Goal: Book appointment/travel/reservation

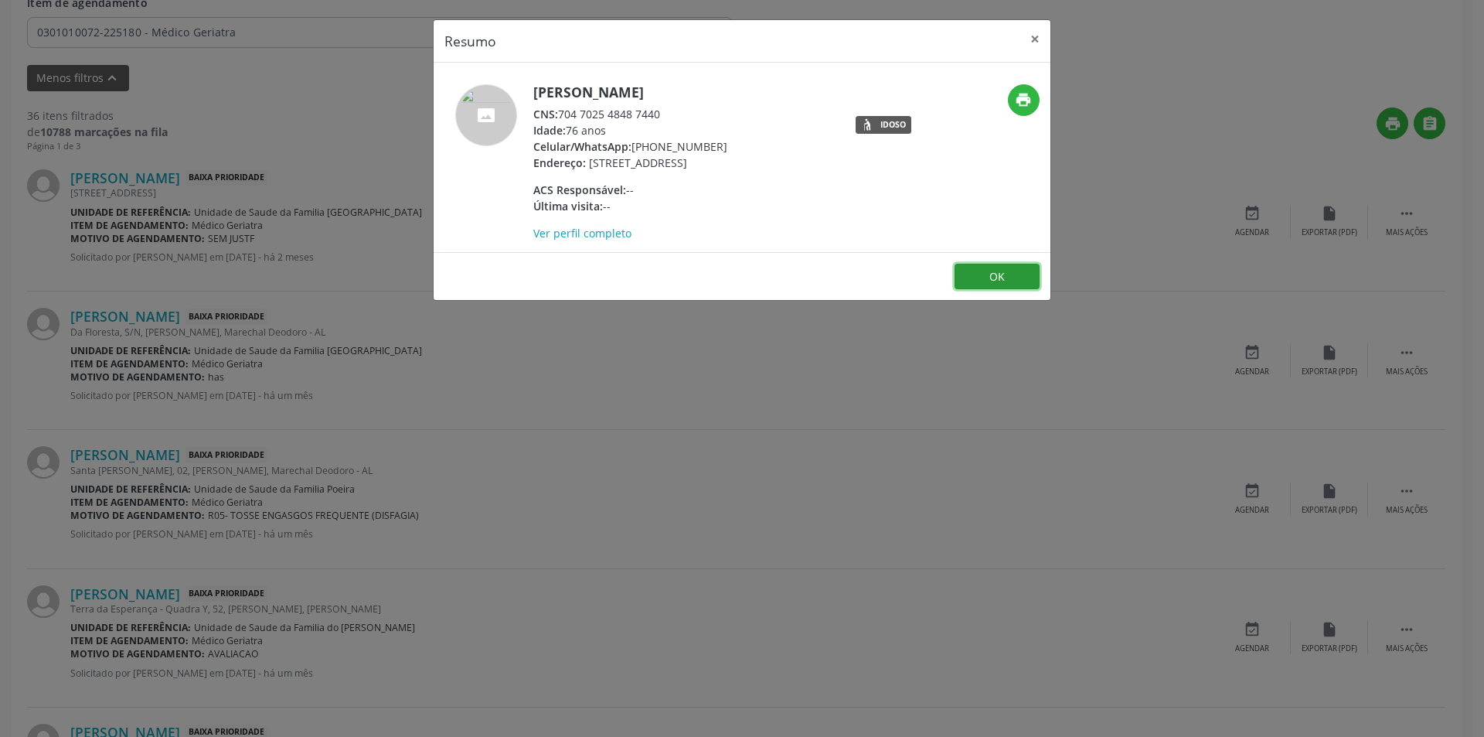
click at [1000, 290] on button "OK" at bounding box center [997, 277] width 85 height 26
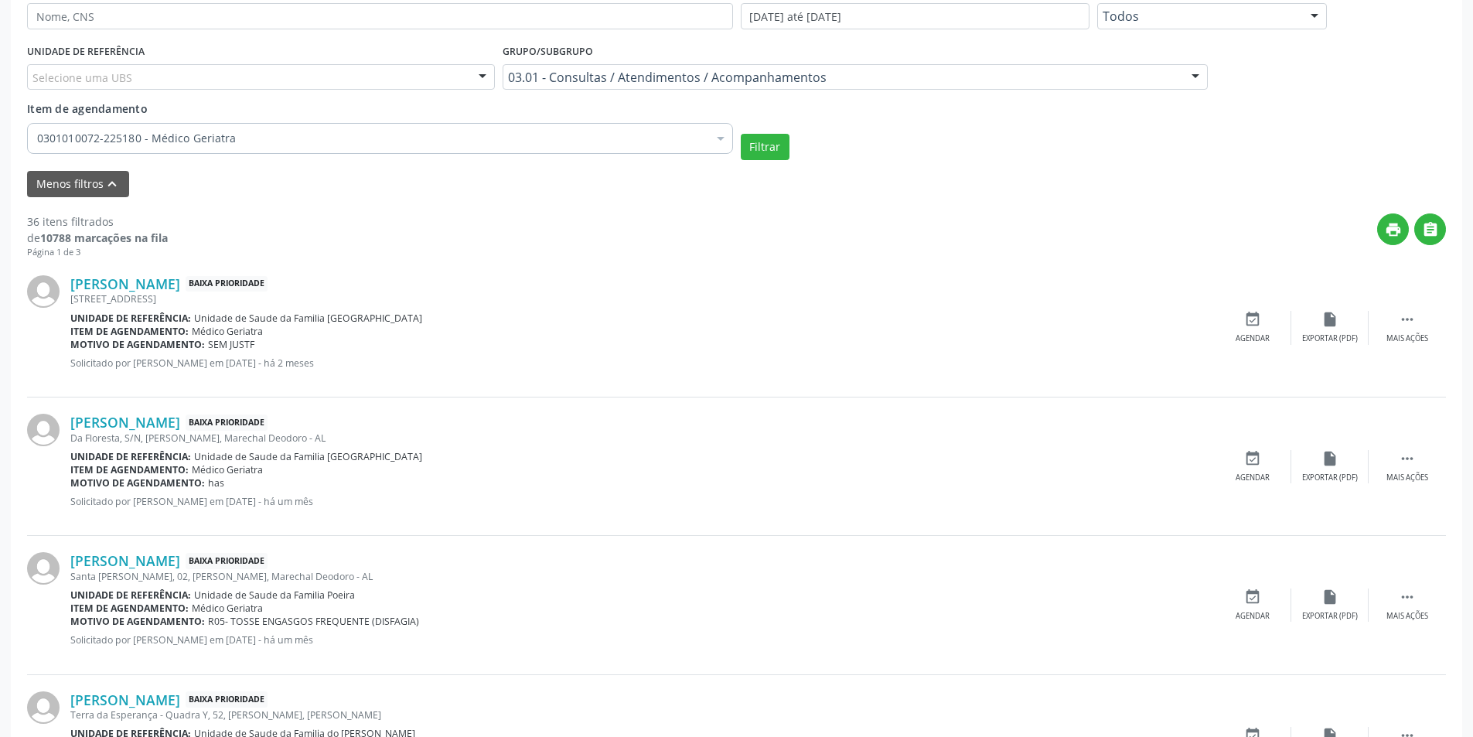
scroll to position [309, 0]
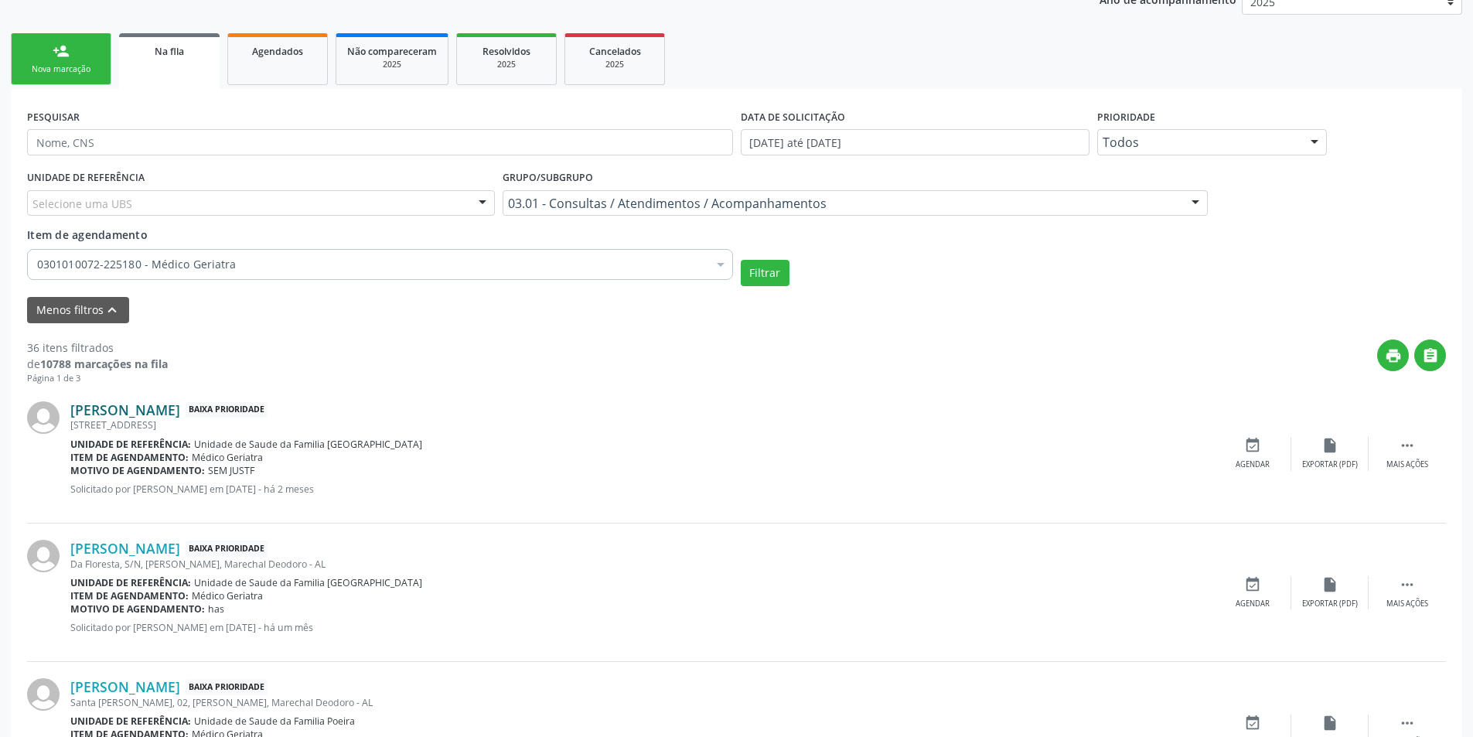
click at [165, 411] on link "[PERSON_NAME]" at bounding box center [125, 409] width 110 height 17
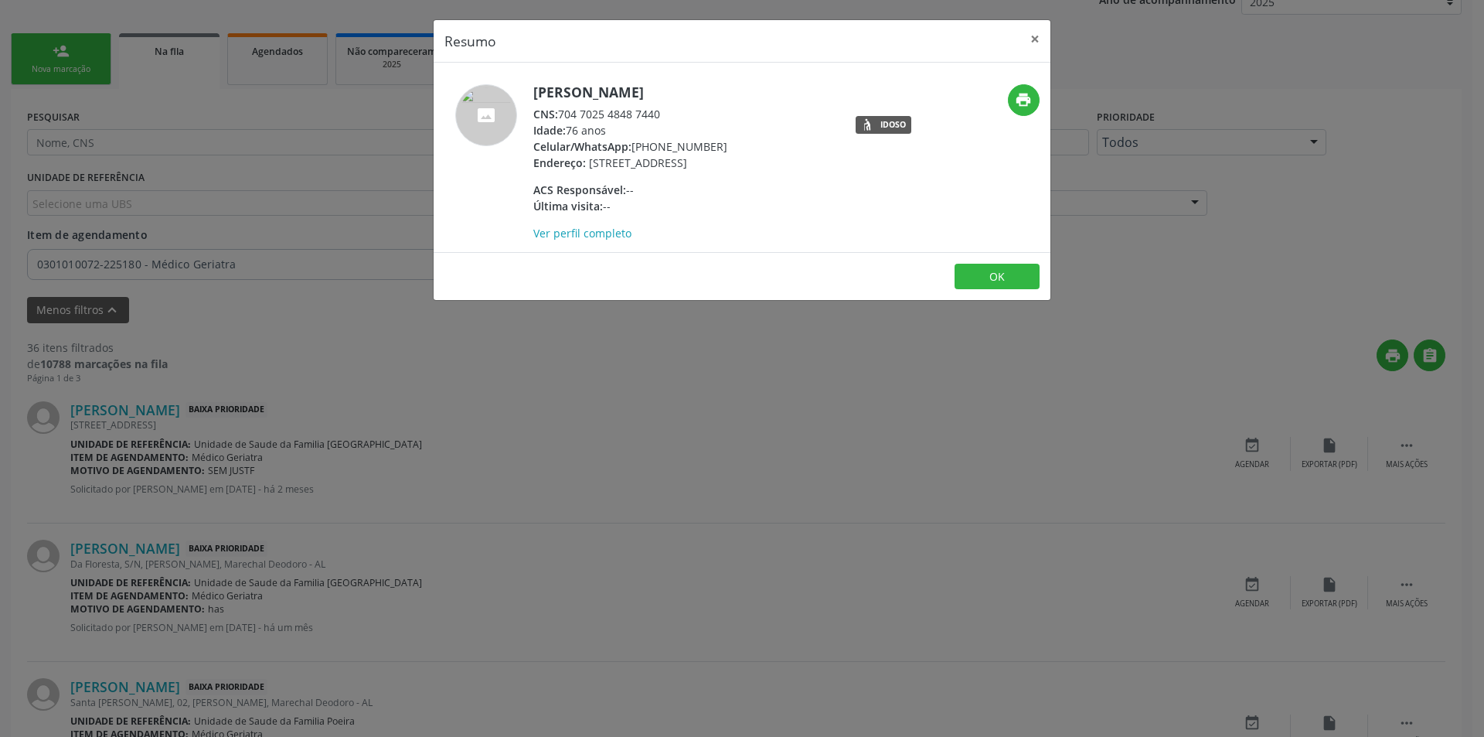
drag, startPoint x: 563, startPoint y: 112, endPoint x: 668, endPoint y: 112, distance: 105.1
click at [668, 112] on div "CNS: 704 7025 4848 7440" at bounding box center [630, 114] width 194 height 16
copy div "704 7025 4848 7440"
click at [992, 290] on button "OK" at bounding box center [997, 277] width 85 height 26
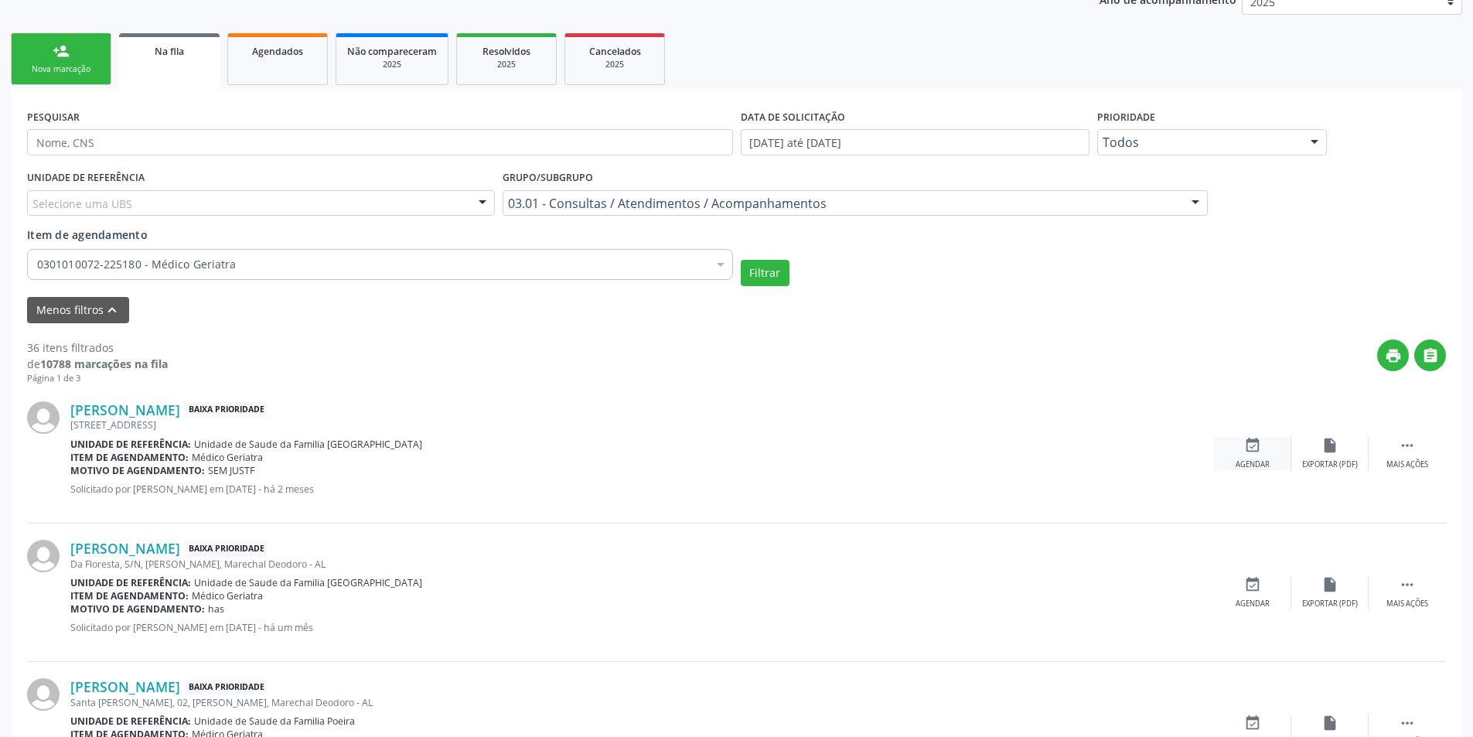
click at [1252, 448] on icon "event_available" at bounding box center [1252, 445] width 17 height 17
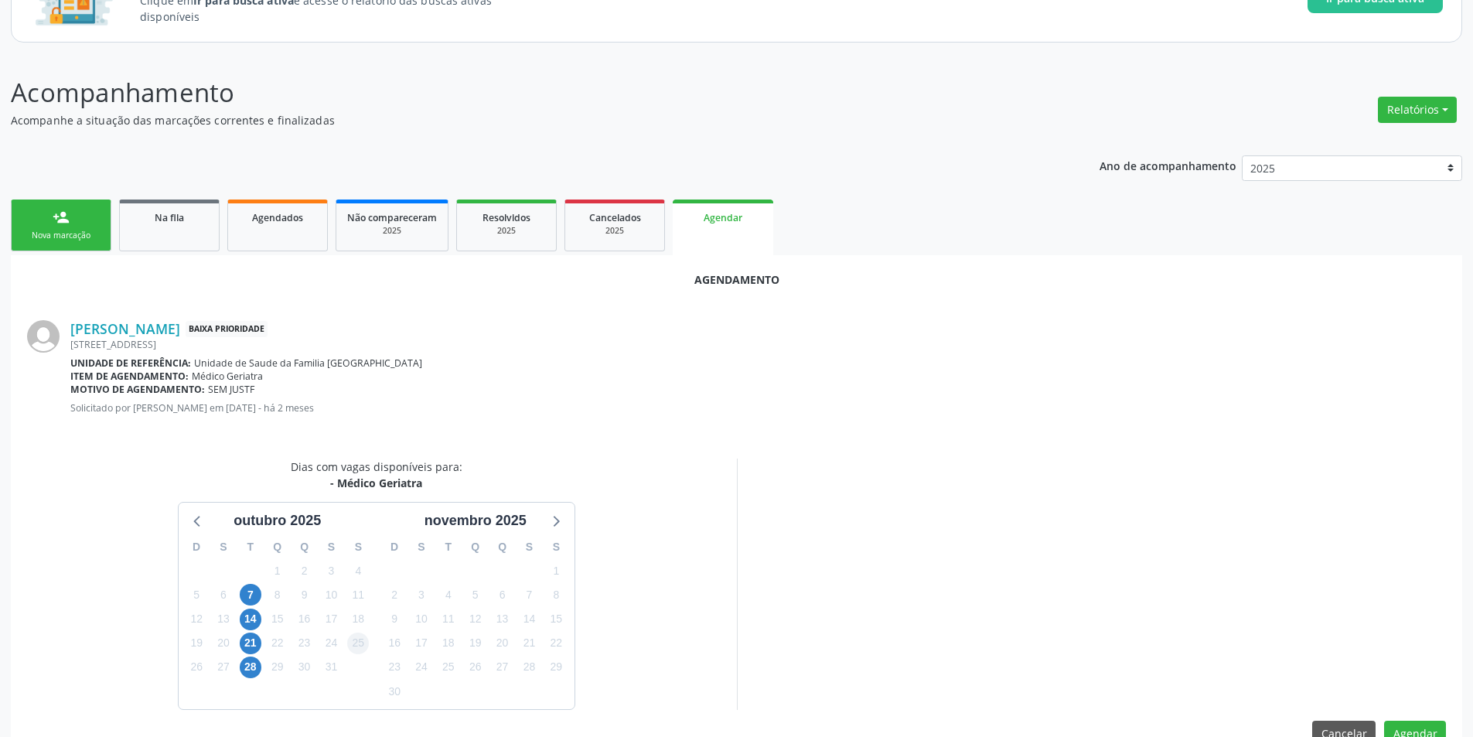
scroll to position [179, 0]
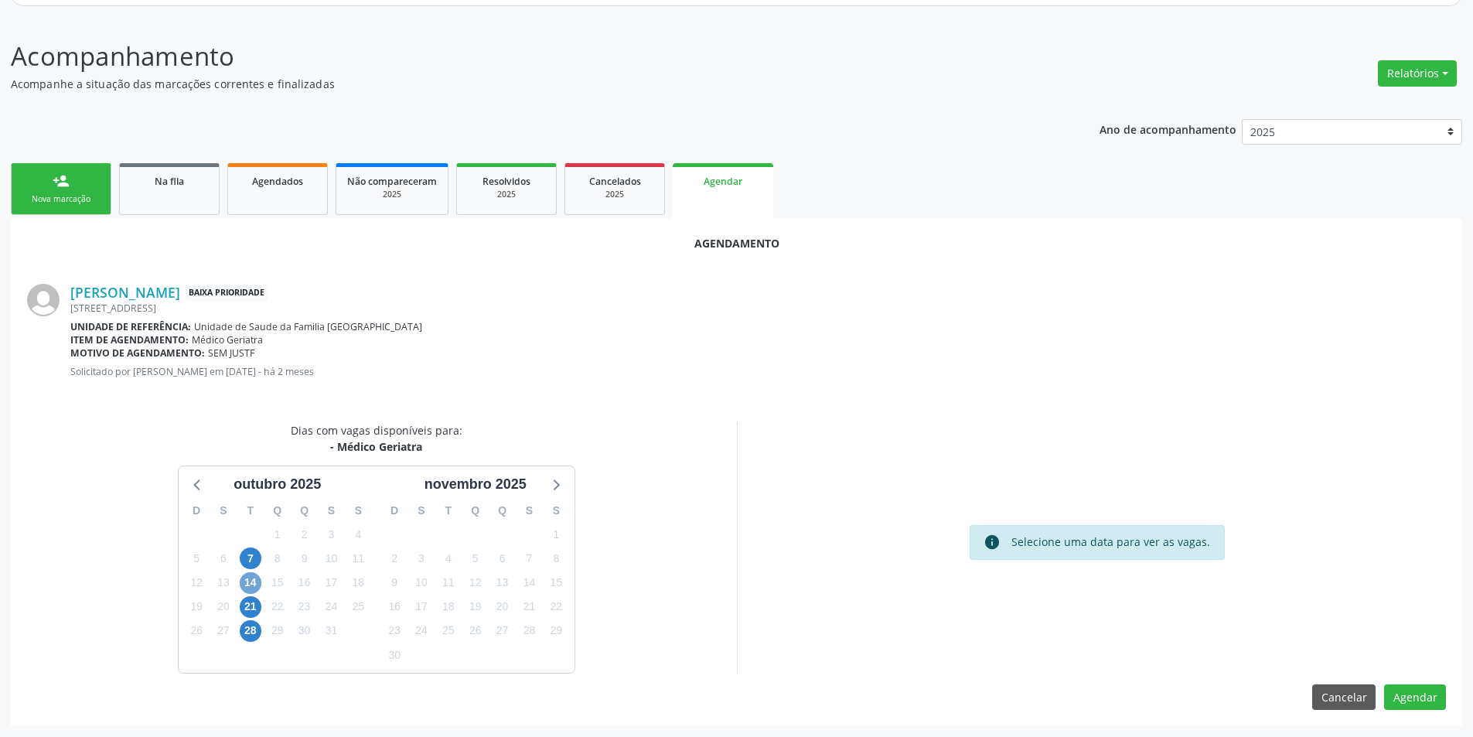
click at [249, 584] on span "14" at bounding box center [251, 583] width 22 height 22
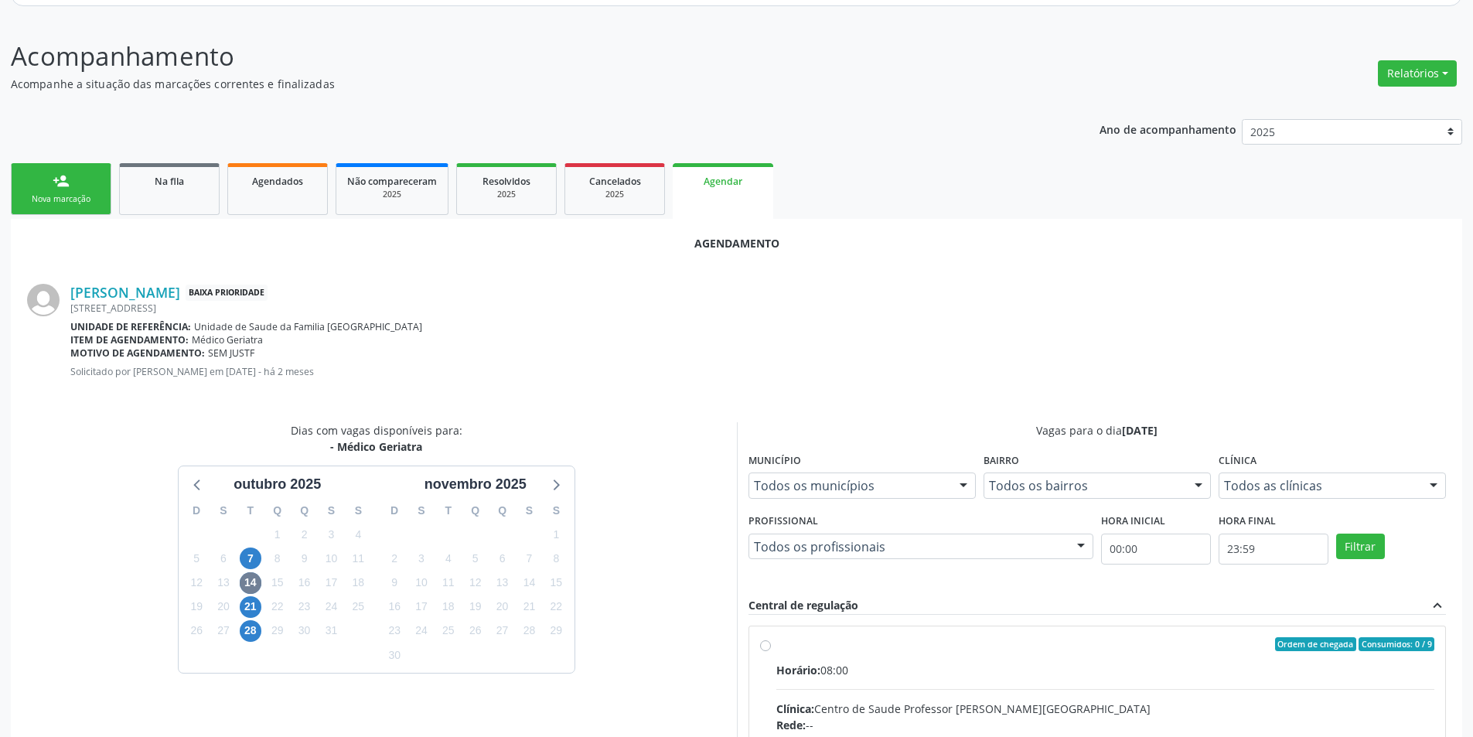
click at [768, 647] on input "Ordem de chegada Consumidos: 0 / 9 Horário: 08:00 Clínica: Centro de Saude Prof…" at bounding box center [765, 644] width 11 height 14
radio input "true"
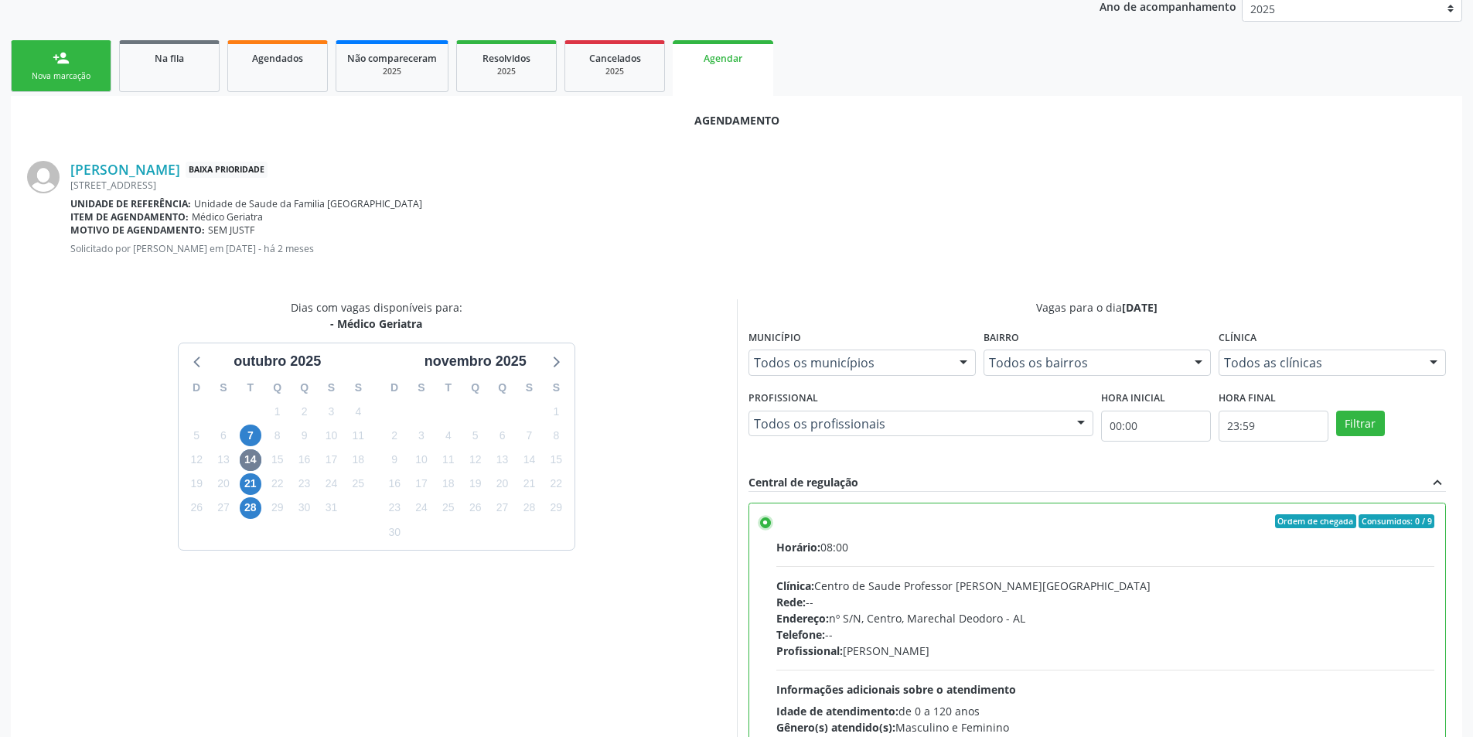
scroll to position [431, 0]
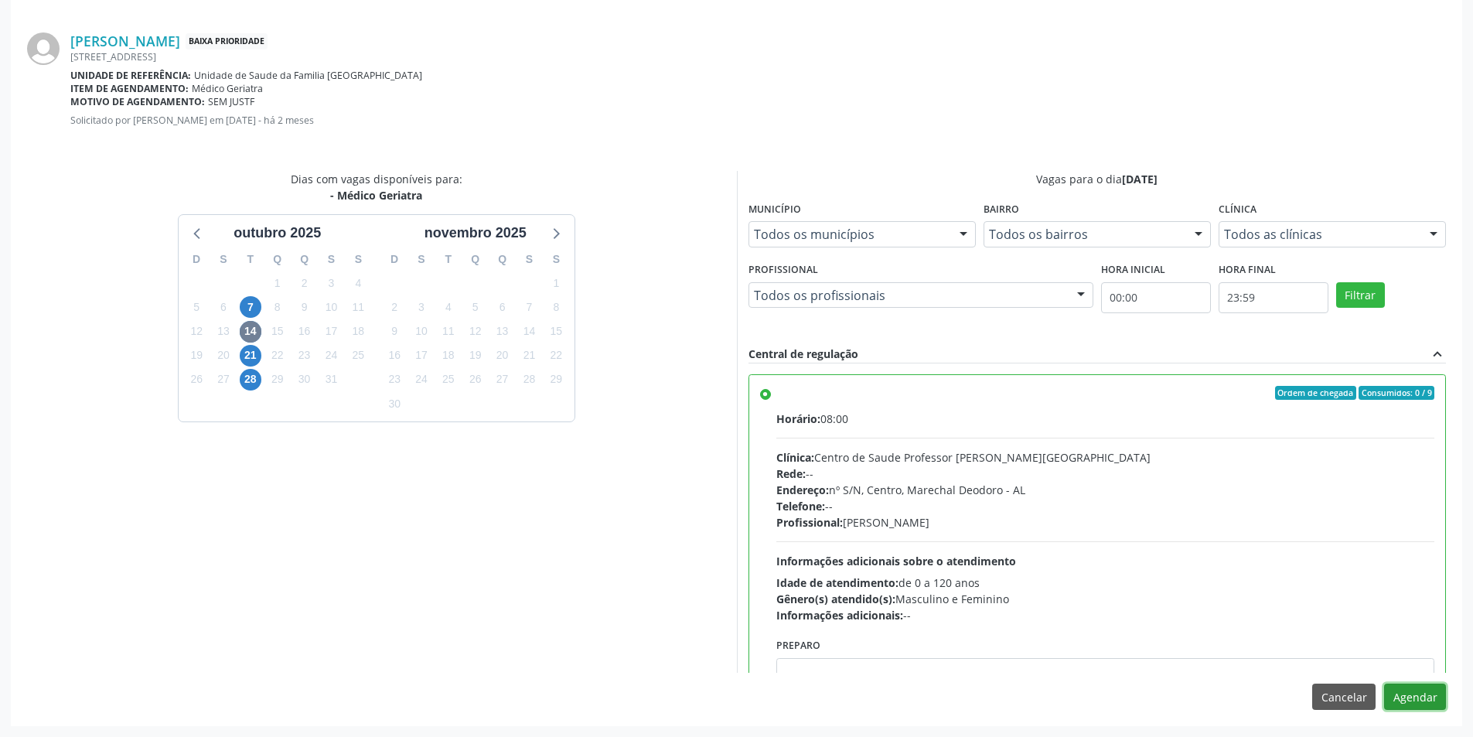
click at [1432, 697] on button "Agendar" at bounding box center [1415, 696] width 62 height 26
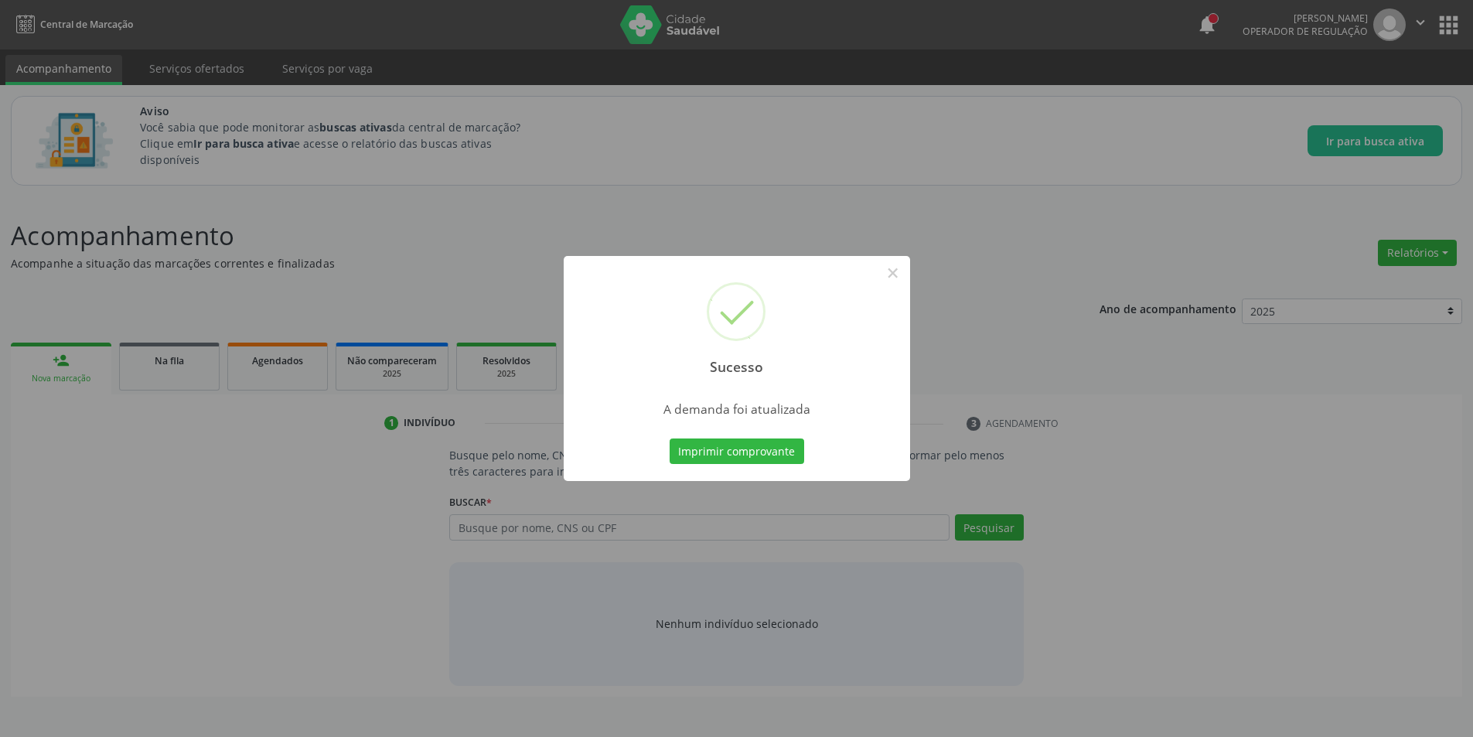
scroll to position [0, 0]
click at [900, 266] on button "×" at bounding box center [898, 273] width 26 height 26
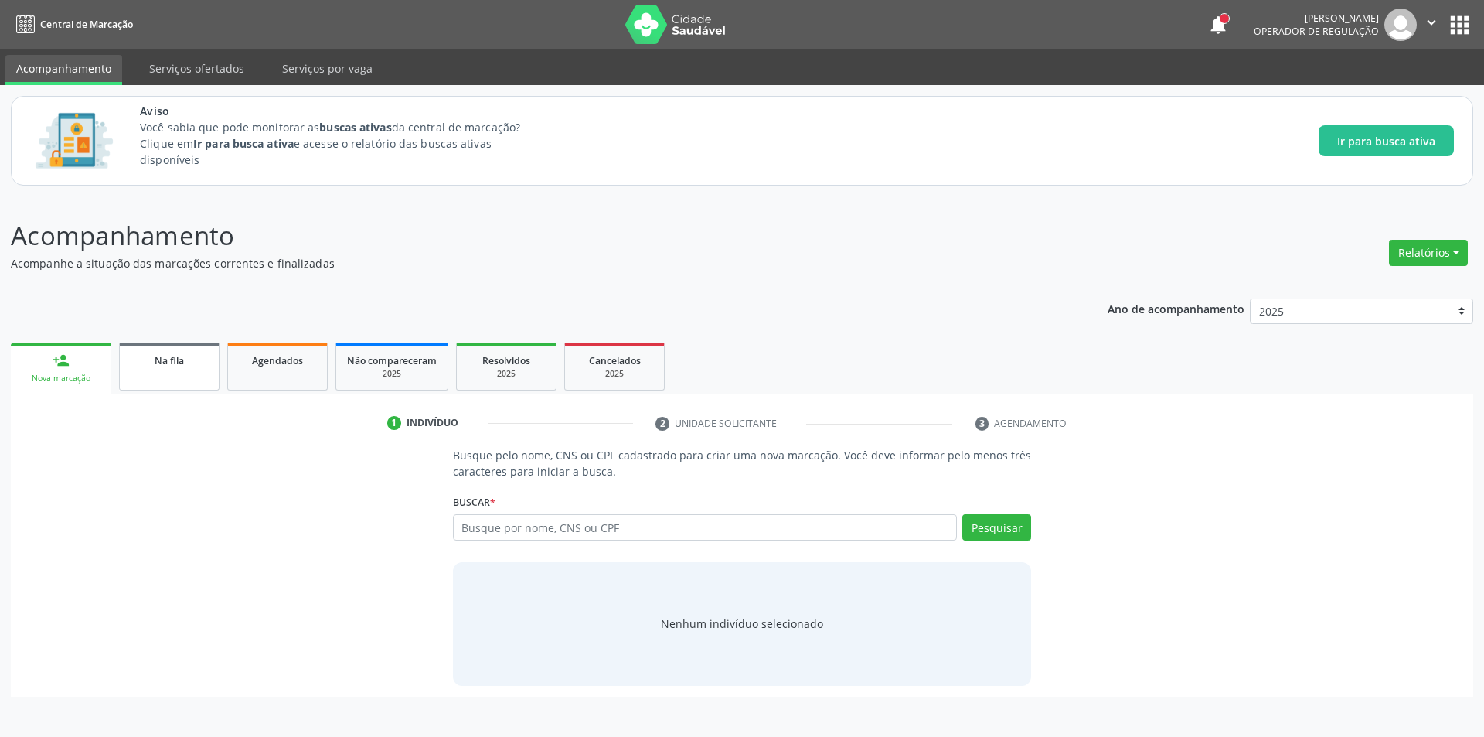
click at [135, 371] on link "Na fila" at bounding box center [169, 366] width 100 height 48
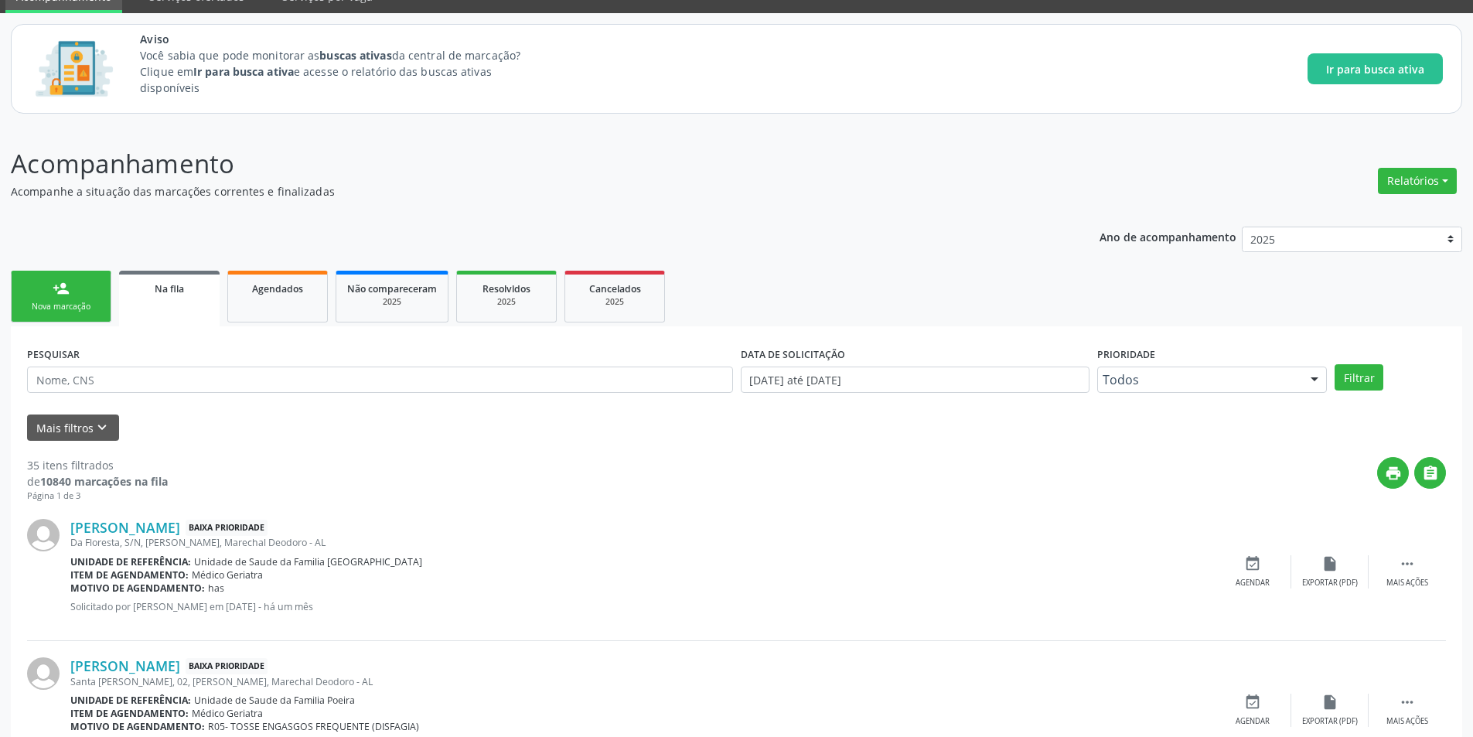
scroll to position [309, 0]
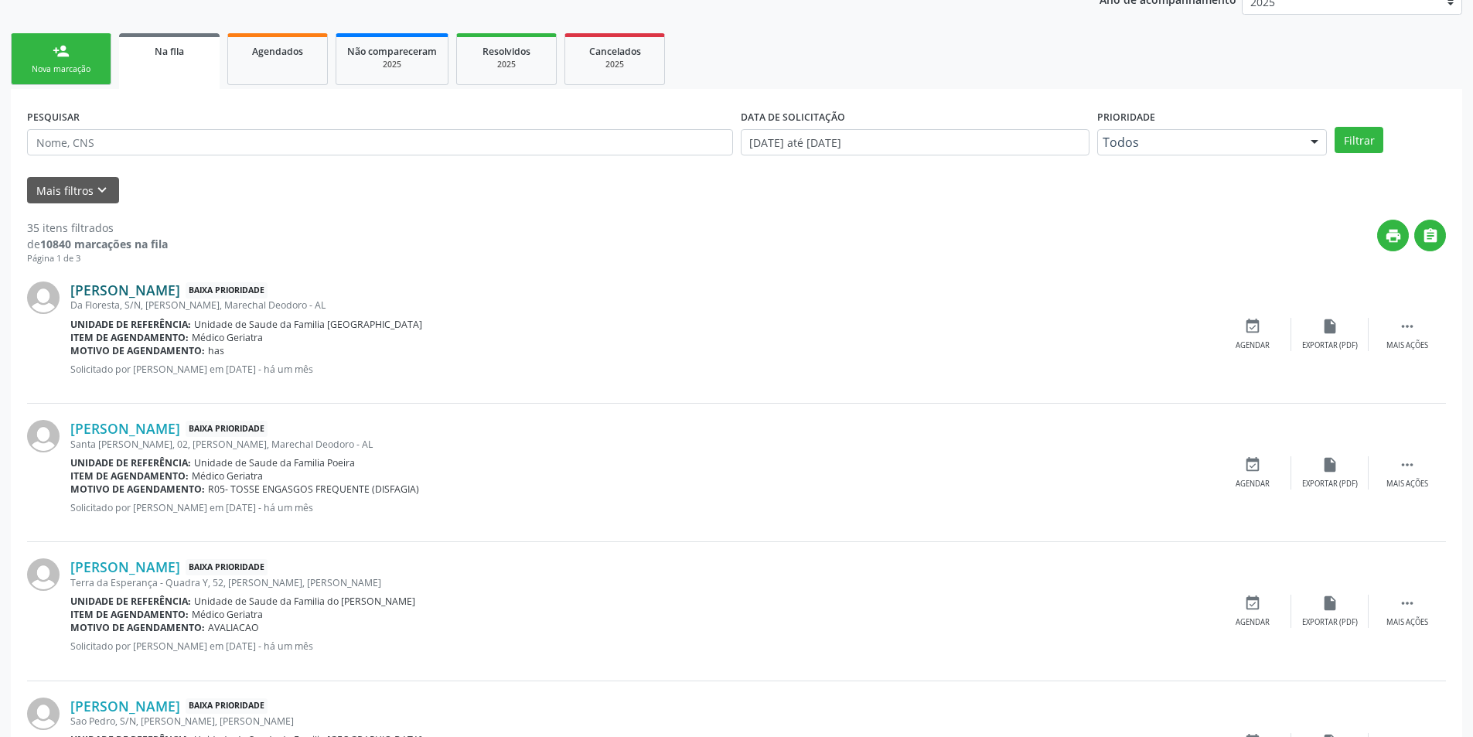
click at [161, 287] on link "[PERSON_NAME]" at bounding box center [125, 289] width 110 height 17
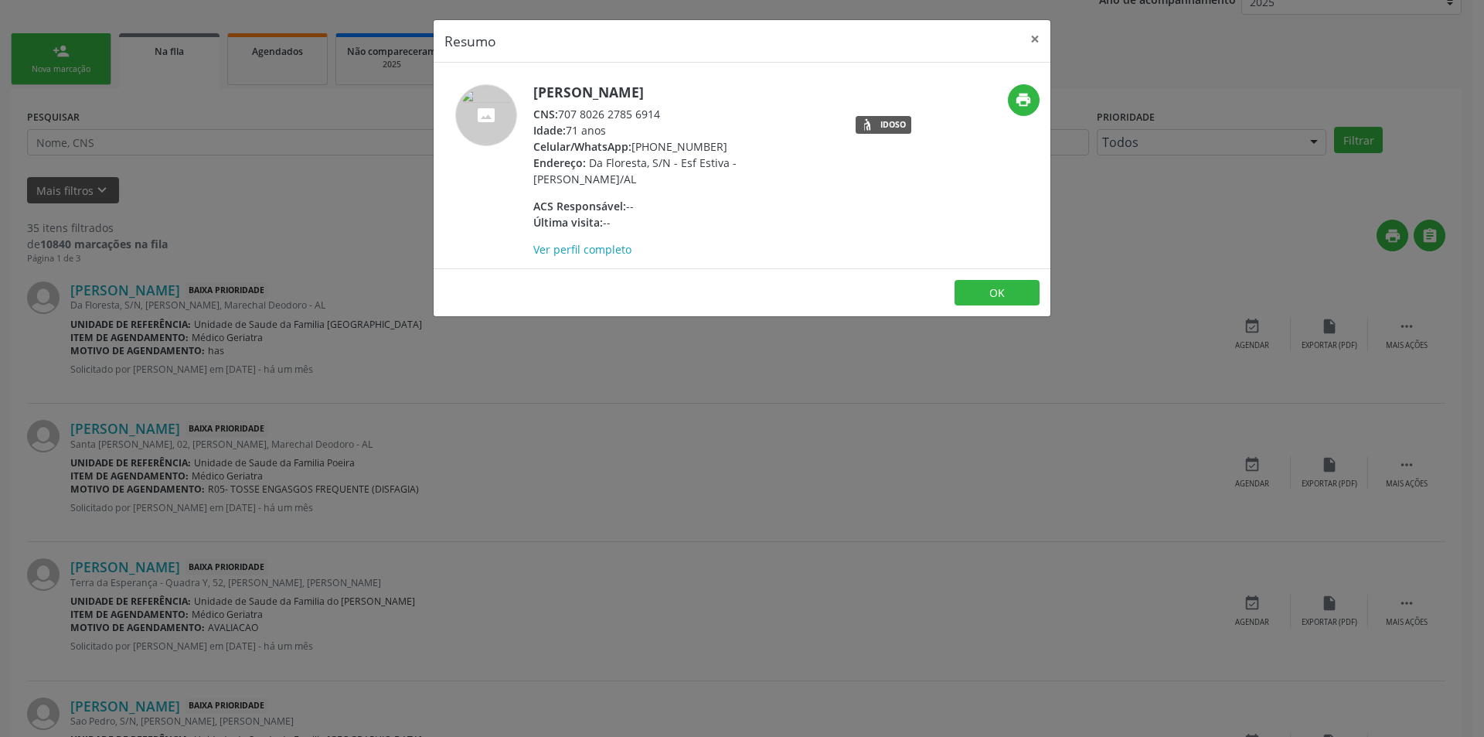
drag, startPoint x: 560, startPoint y: 112, endPoint x: 678, endPoint y: 112, distance: 117.5
click at [678, 112] on div "CNS: 707 8026 2785 6914" at bounding box center [683, 114] width 301 height 16
copy div "707 8026 2785 6914"
click at [986, 286] on button "OK" at bounding box center [997, 293] width 85 height 26
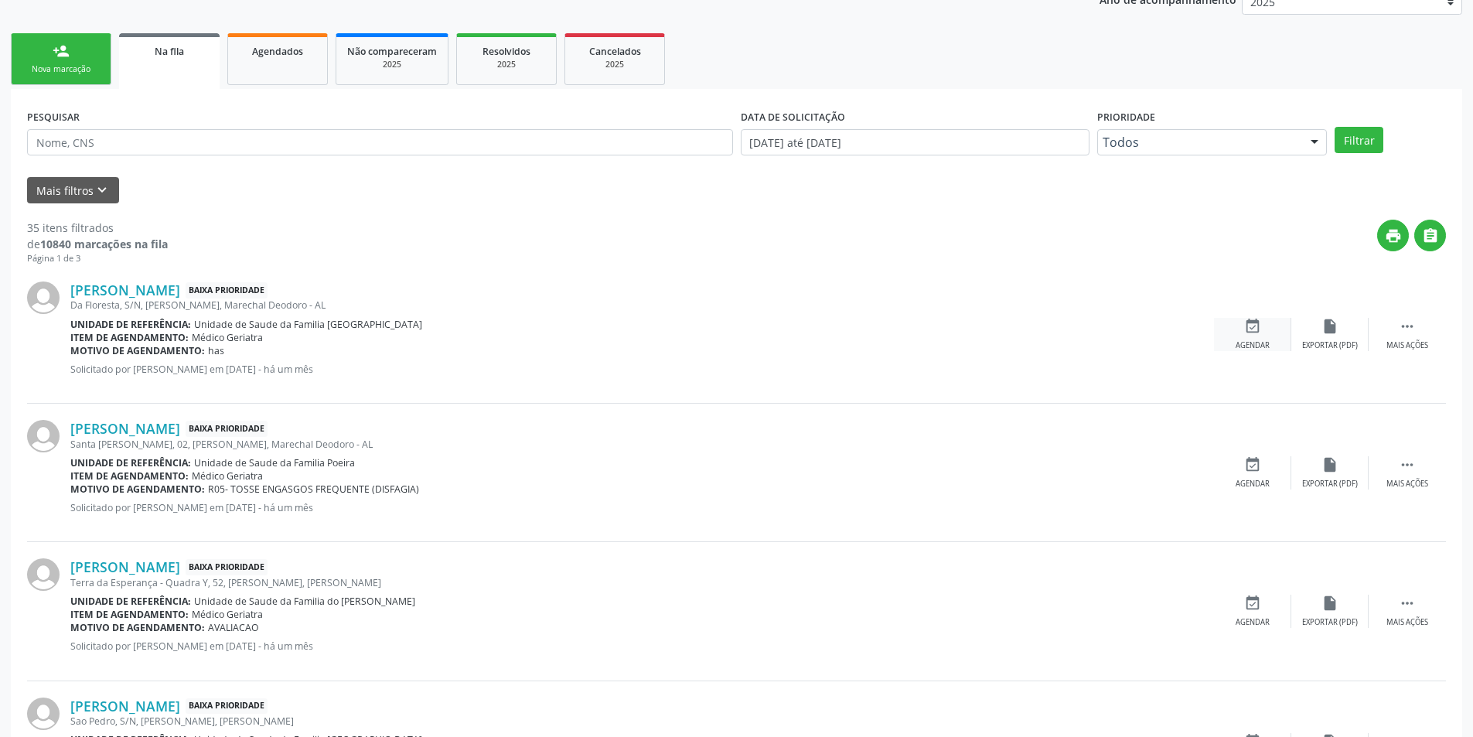
click at [1249, 339] on div "event_available Agendar" at bounding box center [1252, 334] width 77 height 33
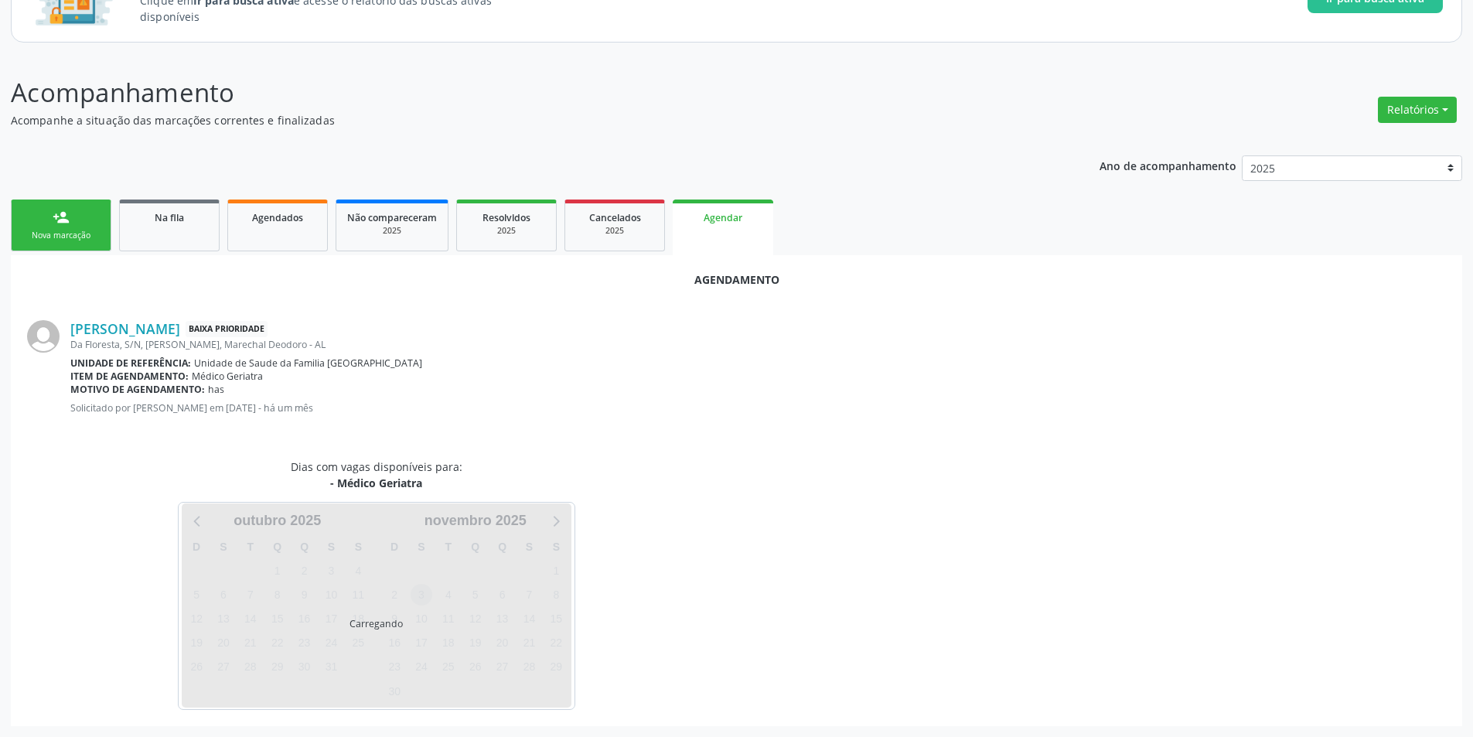
scroll to position [179, 0]
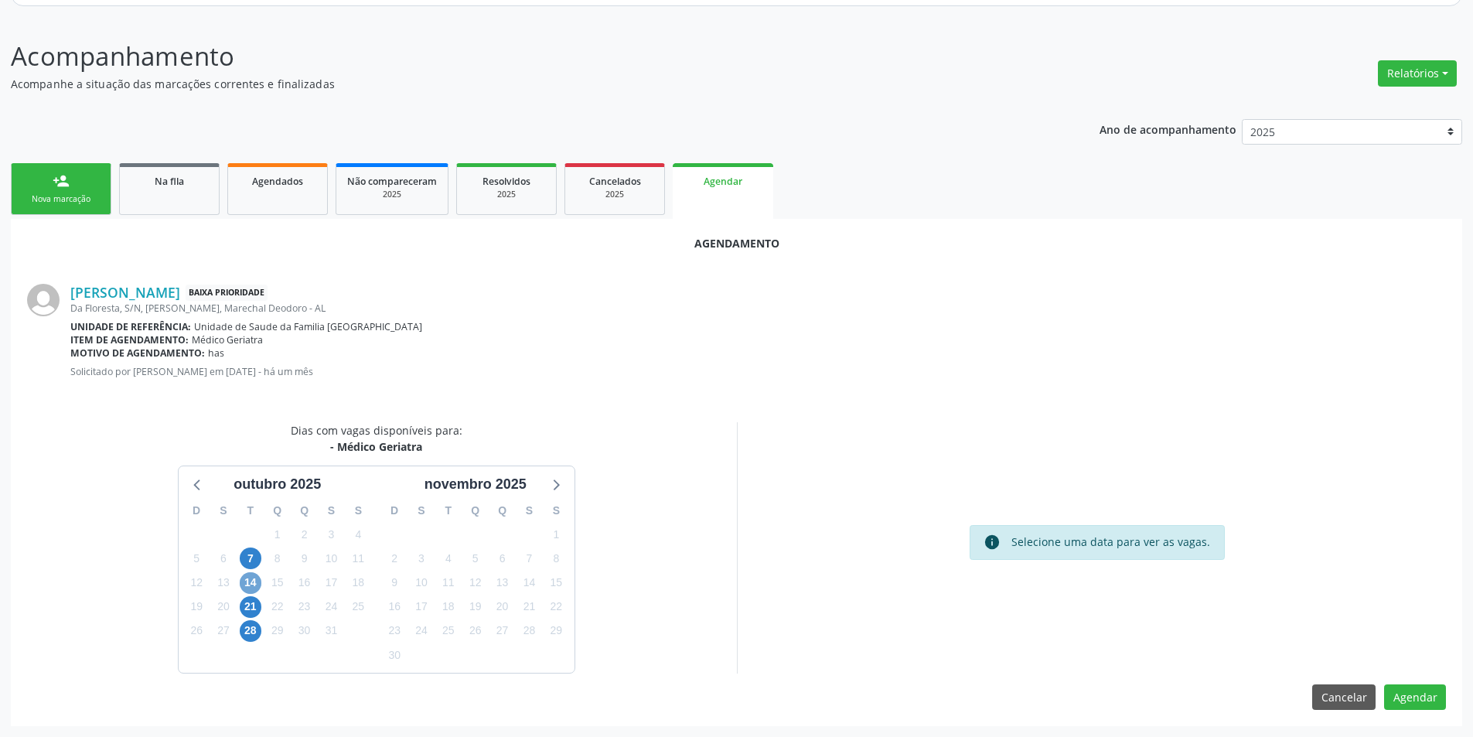
click at [251, 584] on span "14" at bounding box center [251, 583] width 22 height 22
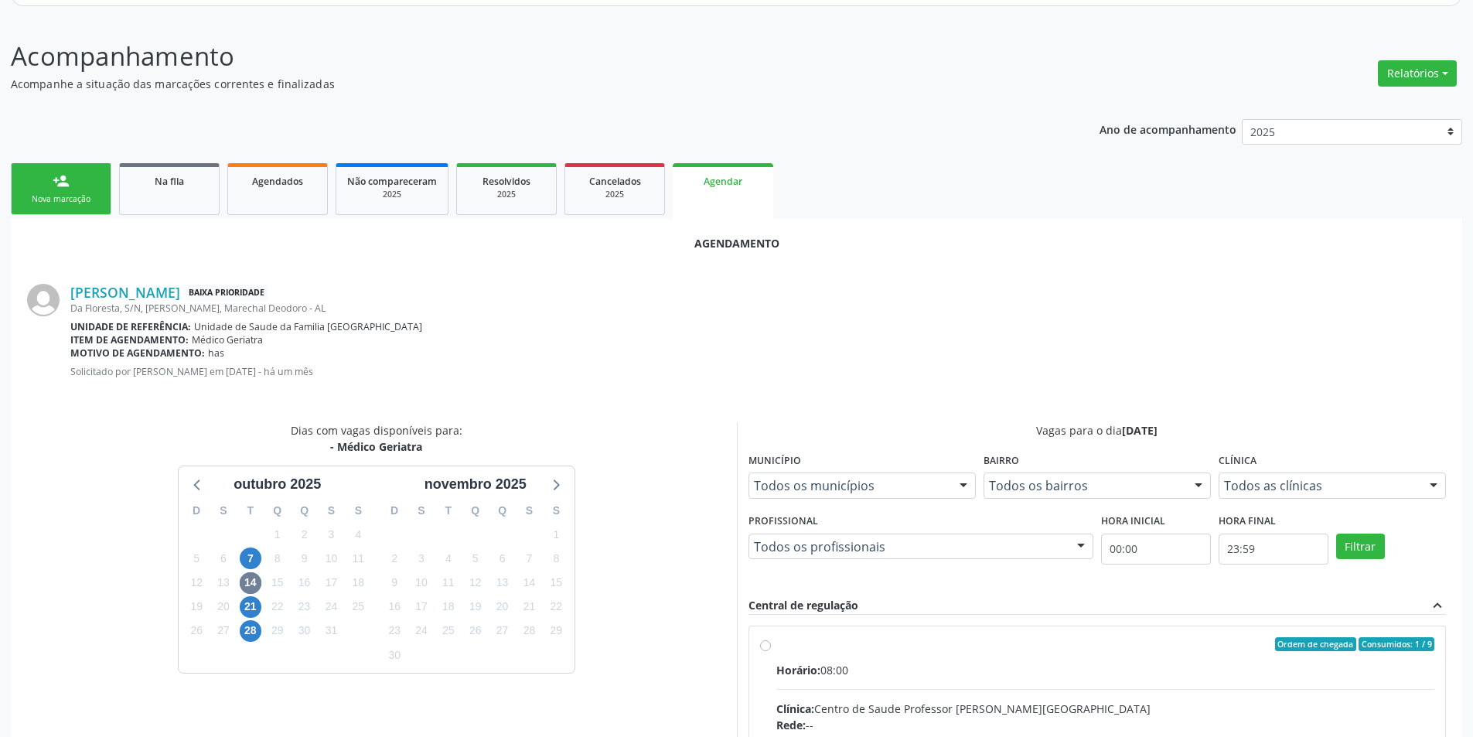
click at [765, 645] on input "Ordem de chegada Consumidos: 1 / 9 Horário: 08:00 Clínica: Centro de Saude Prof…" at bounding box center [765, 644] width 11 height 14
radio input "true"
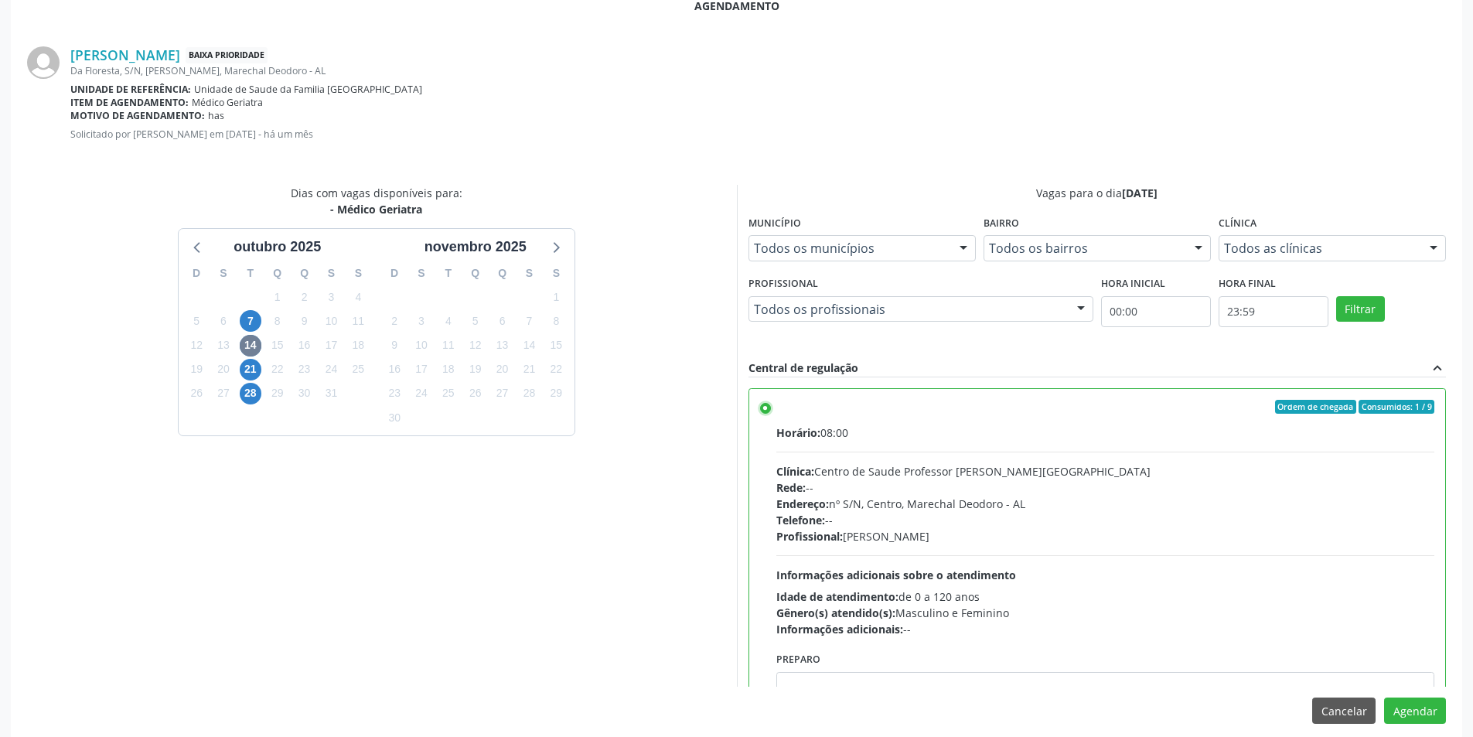
scroll to position [431, 0]
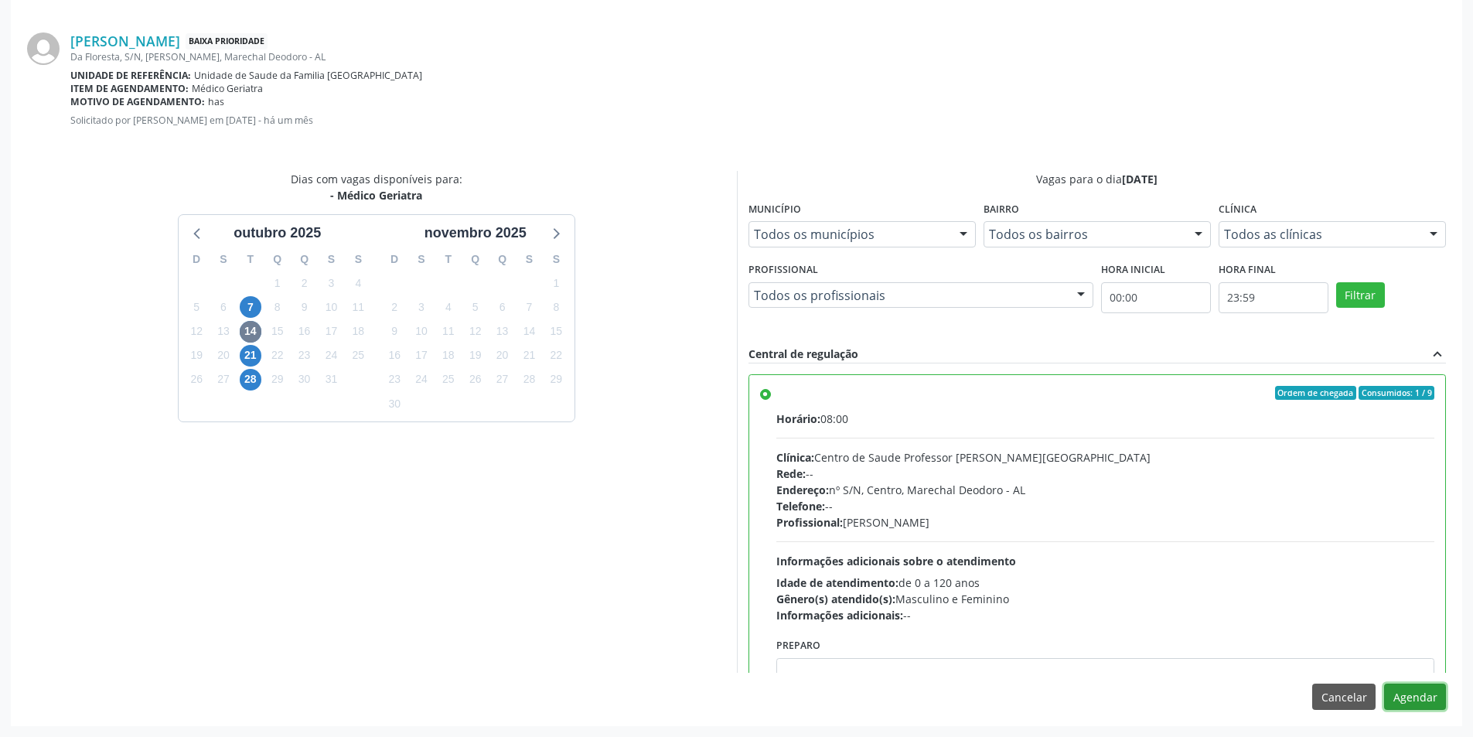
click at [1430, 698] on button "Agendar" at bounding box center [1415, 696] width 62 height 26
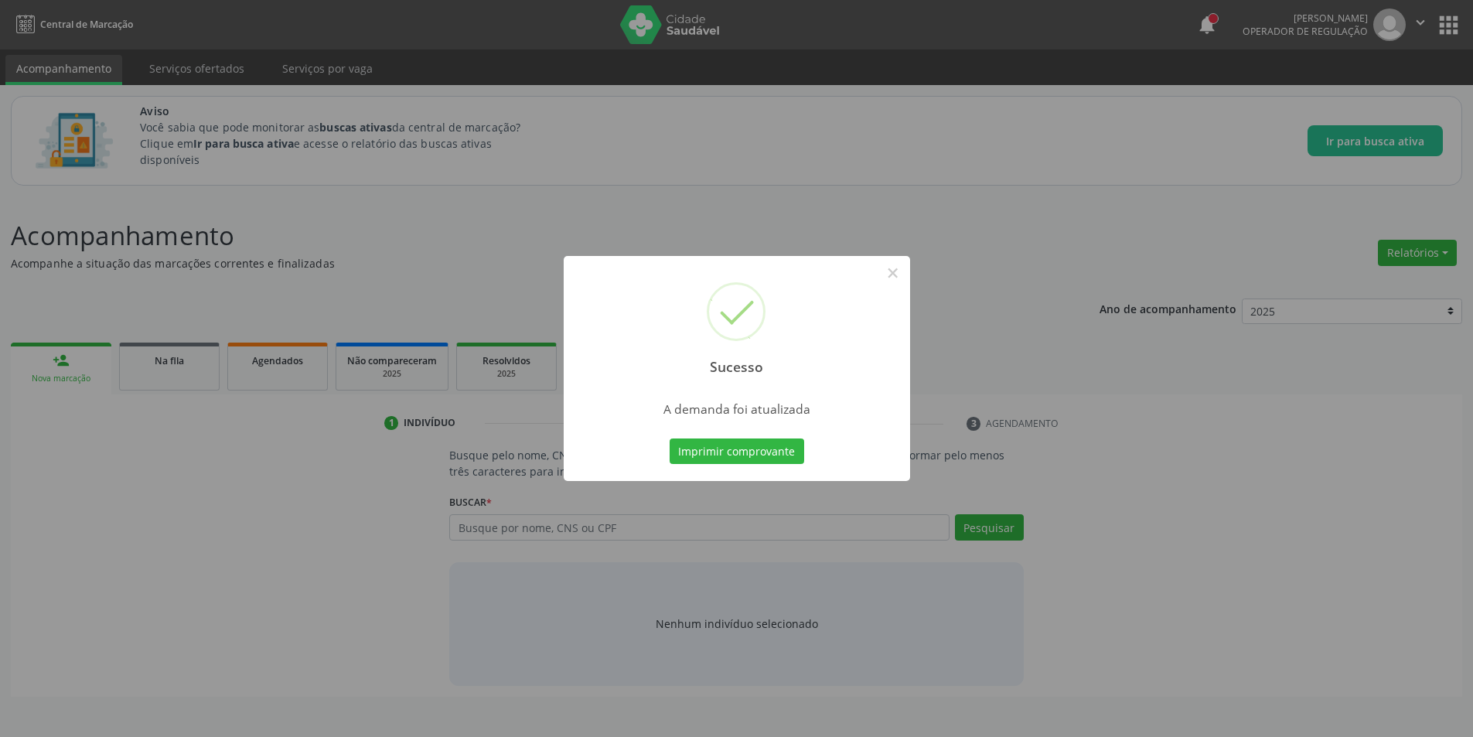
scroll to position [0, 0]
click at [895, 272] on button "×" at bounding box center [898, 273] width 26 height 26
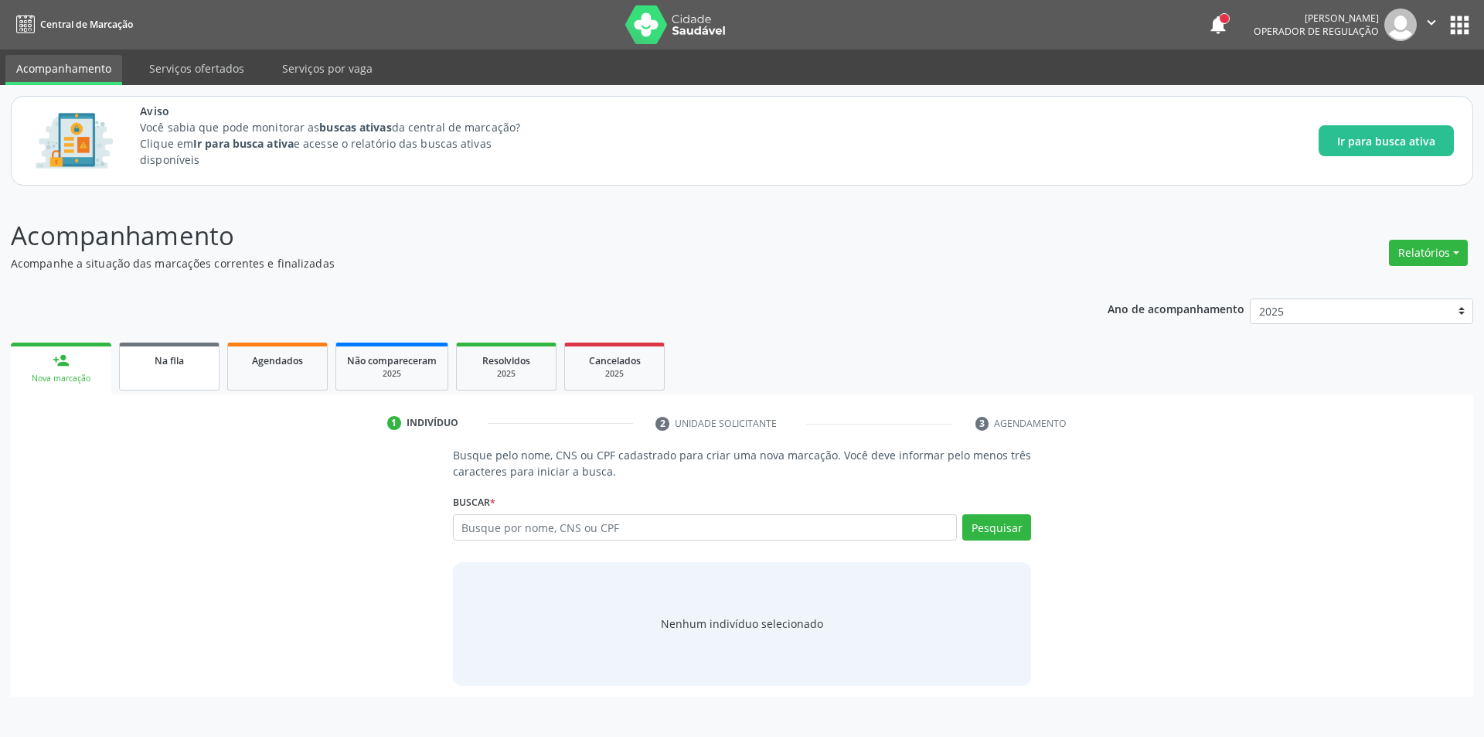
click at [186, 389] on link "Na fila" at bounding box center [169, 366] width 100 height 48
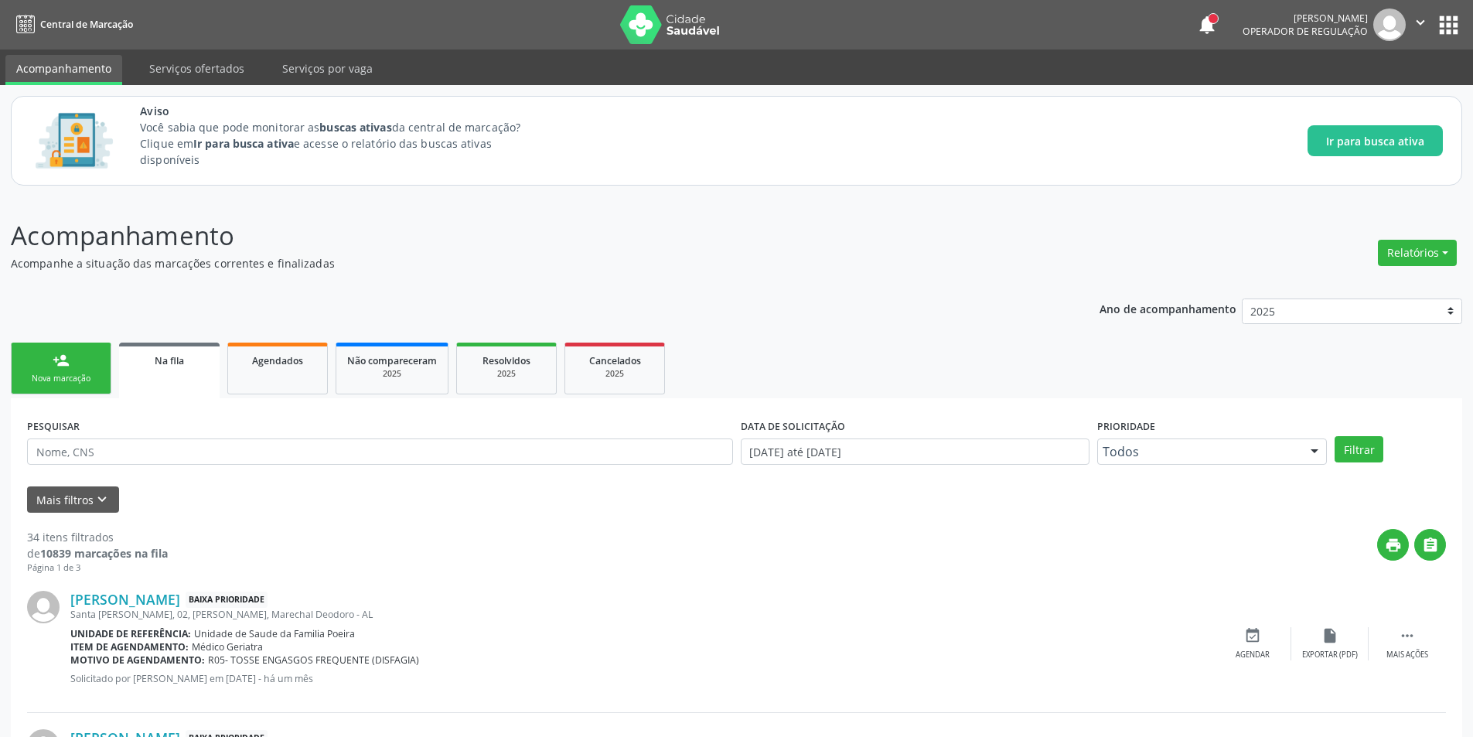
scroll to position [232, 0]
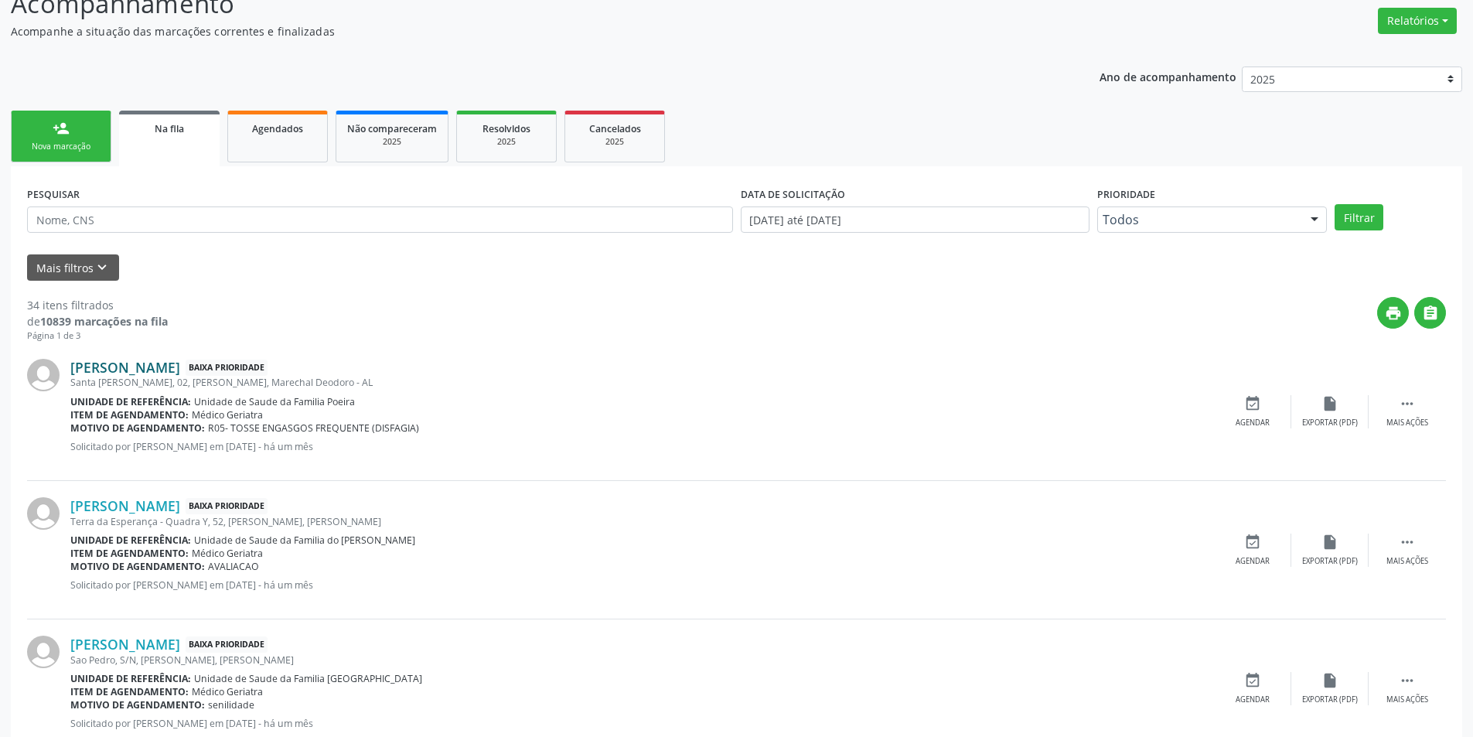
click at [148, 370] on link "[PERSON_NAME]" at bounding box center [125, 367] width 110 height 17
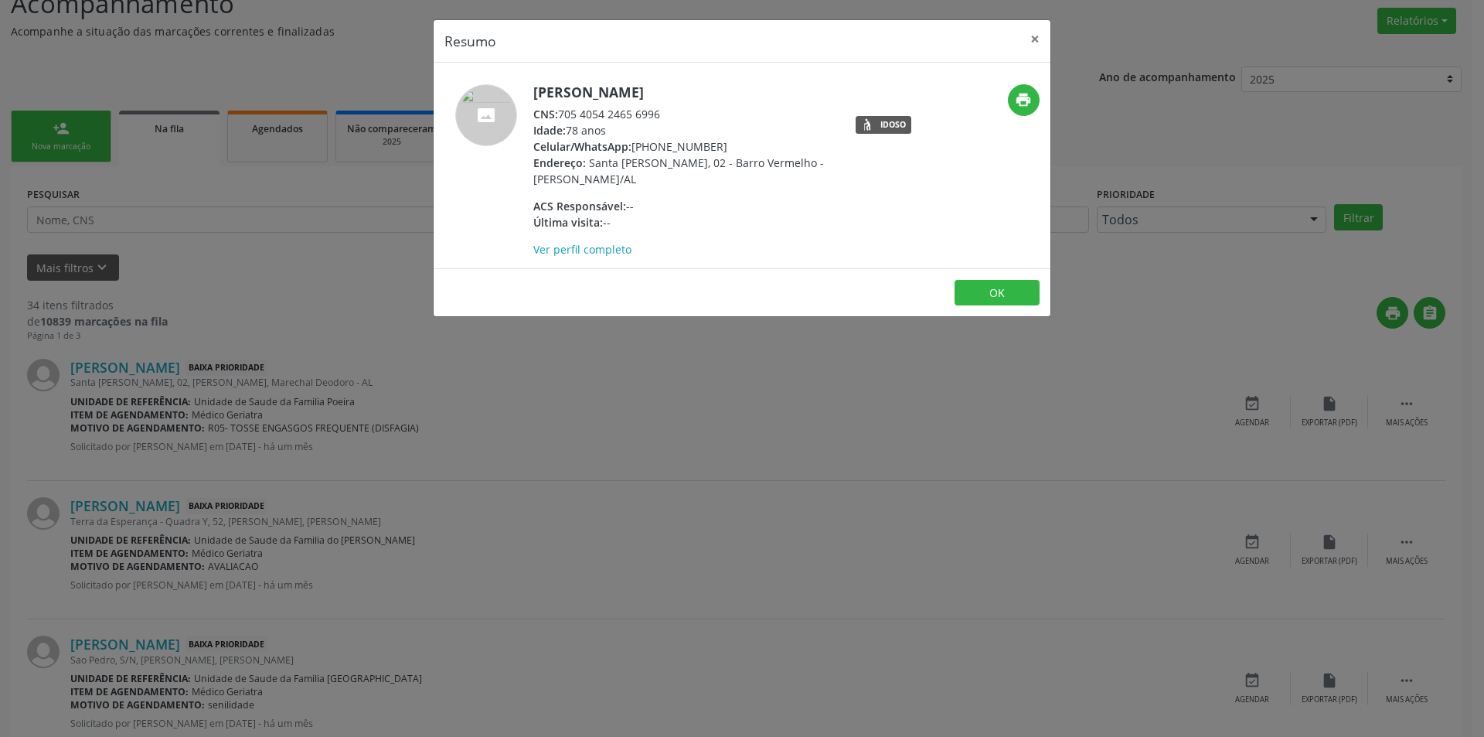
drag, startPoint x: 560, startPoint y: 109, endPoint x: 690, endPoint y: 119, distance: 129.5
click at [690, 119] on div "CNS: 705 4054 2465 6996" at bounding box center [683, 114] width 301 height 16
copy div "705 4054 2465 6996"
click at [1000, 293] on button "OK" at bounding box center [997, 293] width 85 height 26
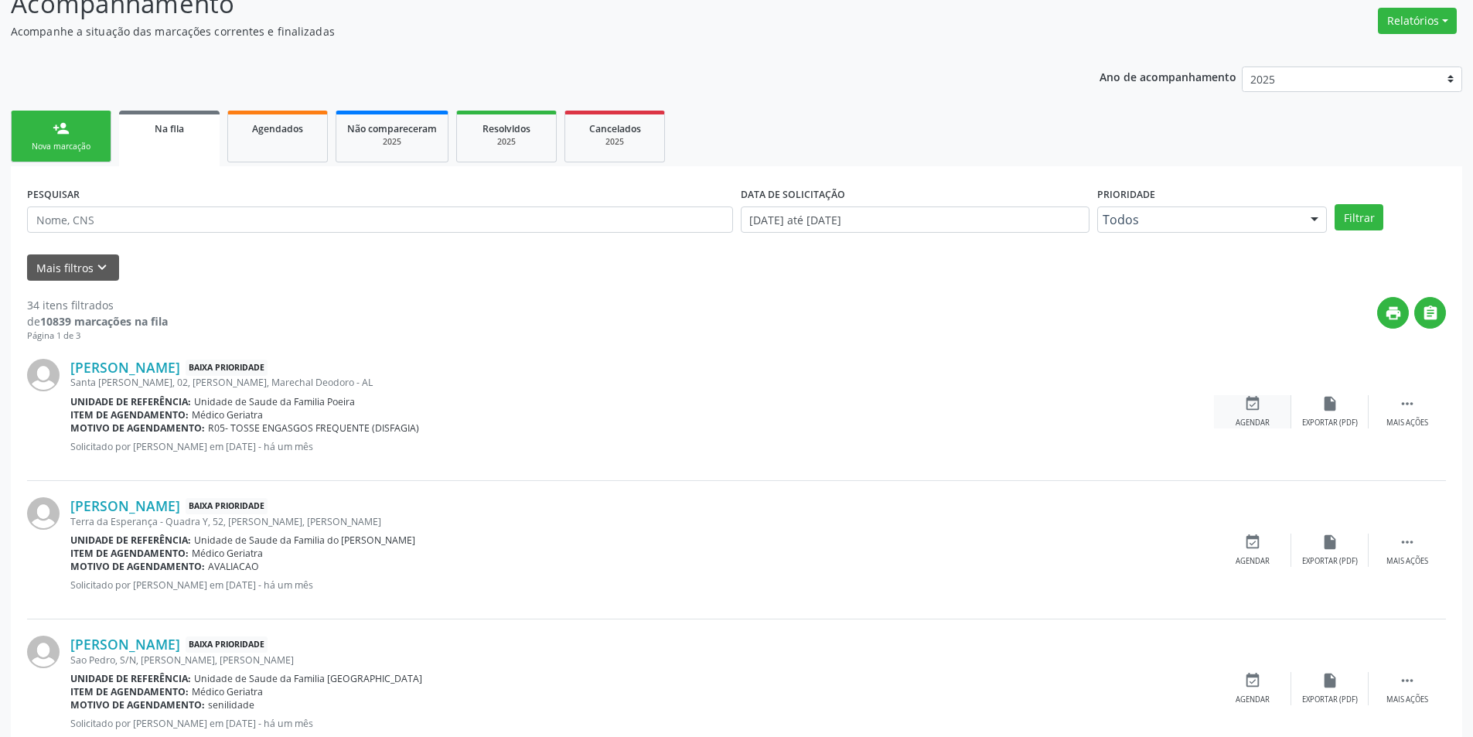
click at [1254, 402] on icon "event_available" at bounding box center [1252, 403] width 17 height 17
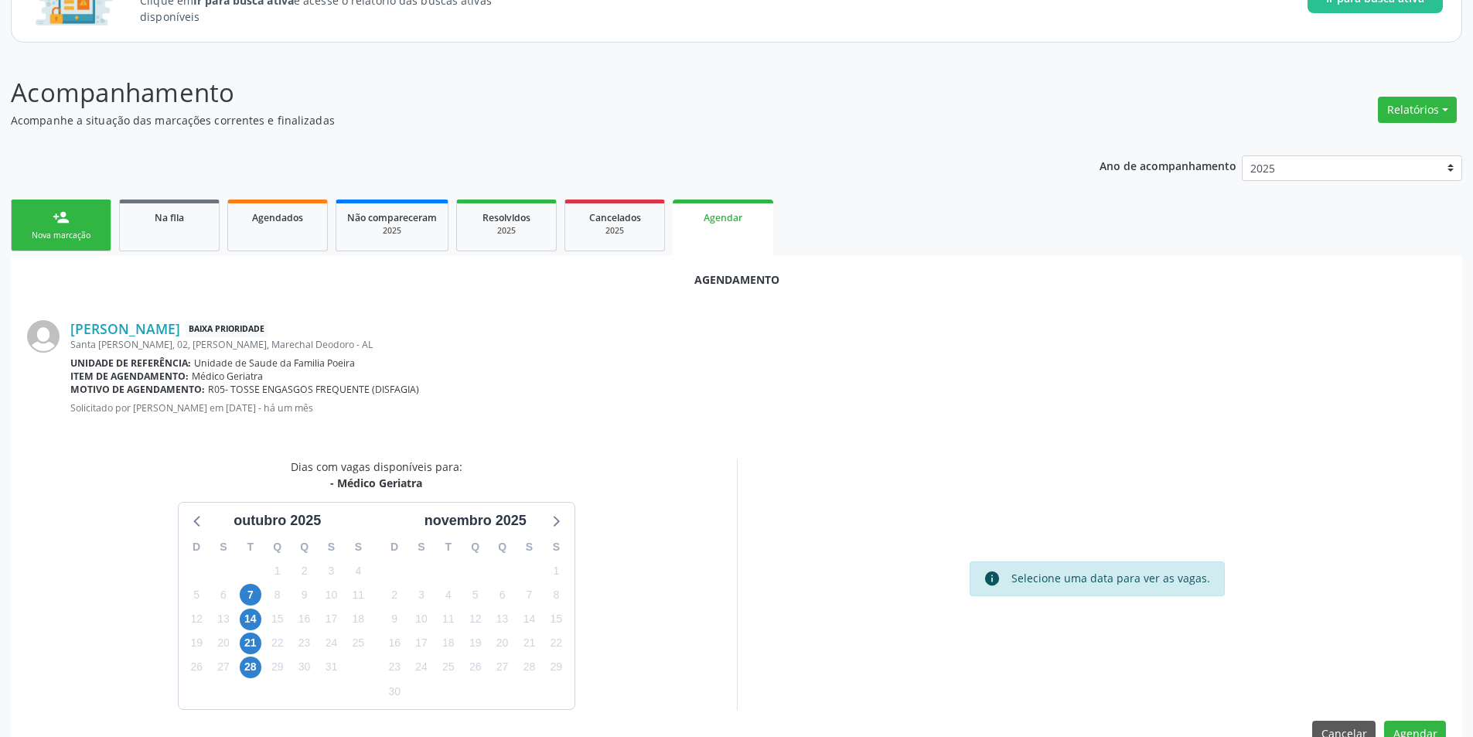
scroll to position [179, 0]
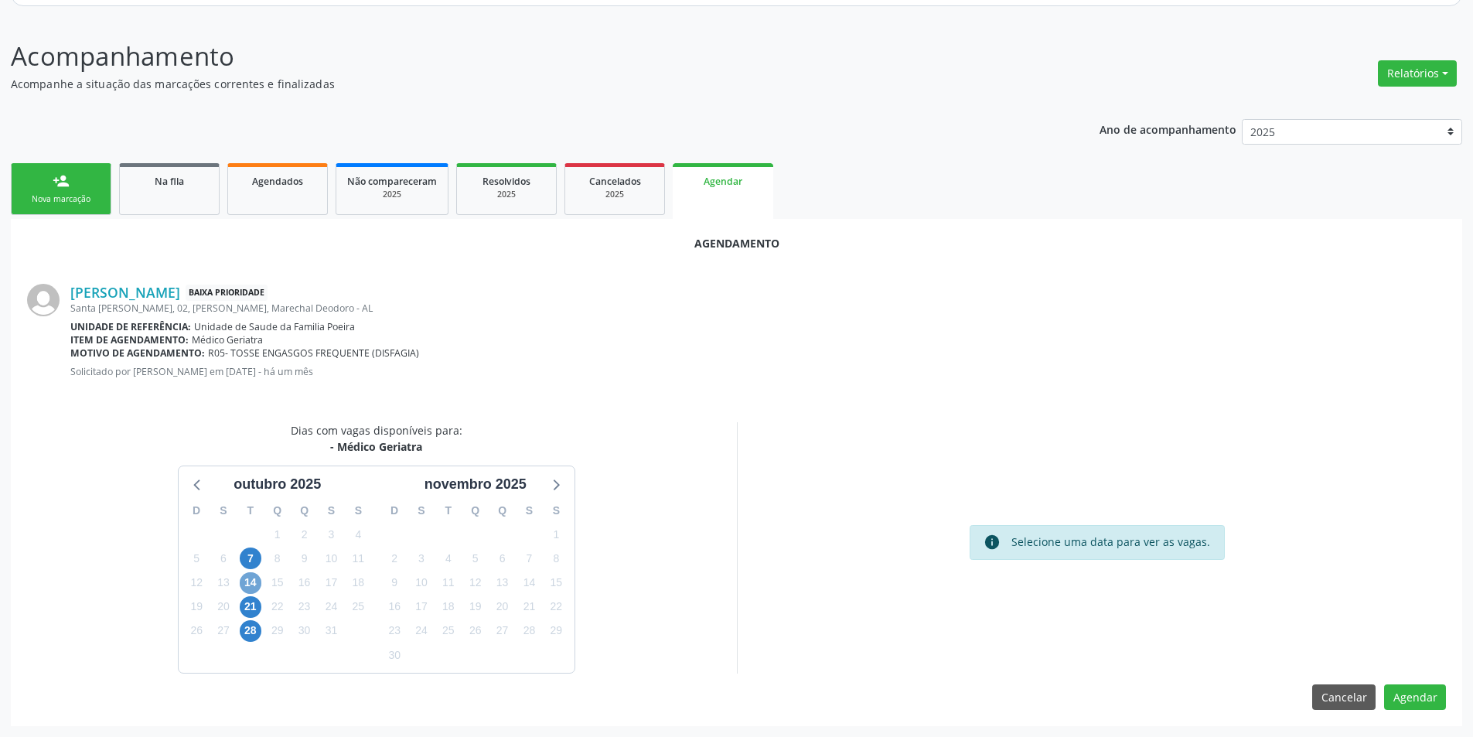
click at [253, 581] on span "14" at bounding box center [251, 583] width 22 height 22
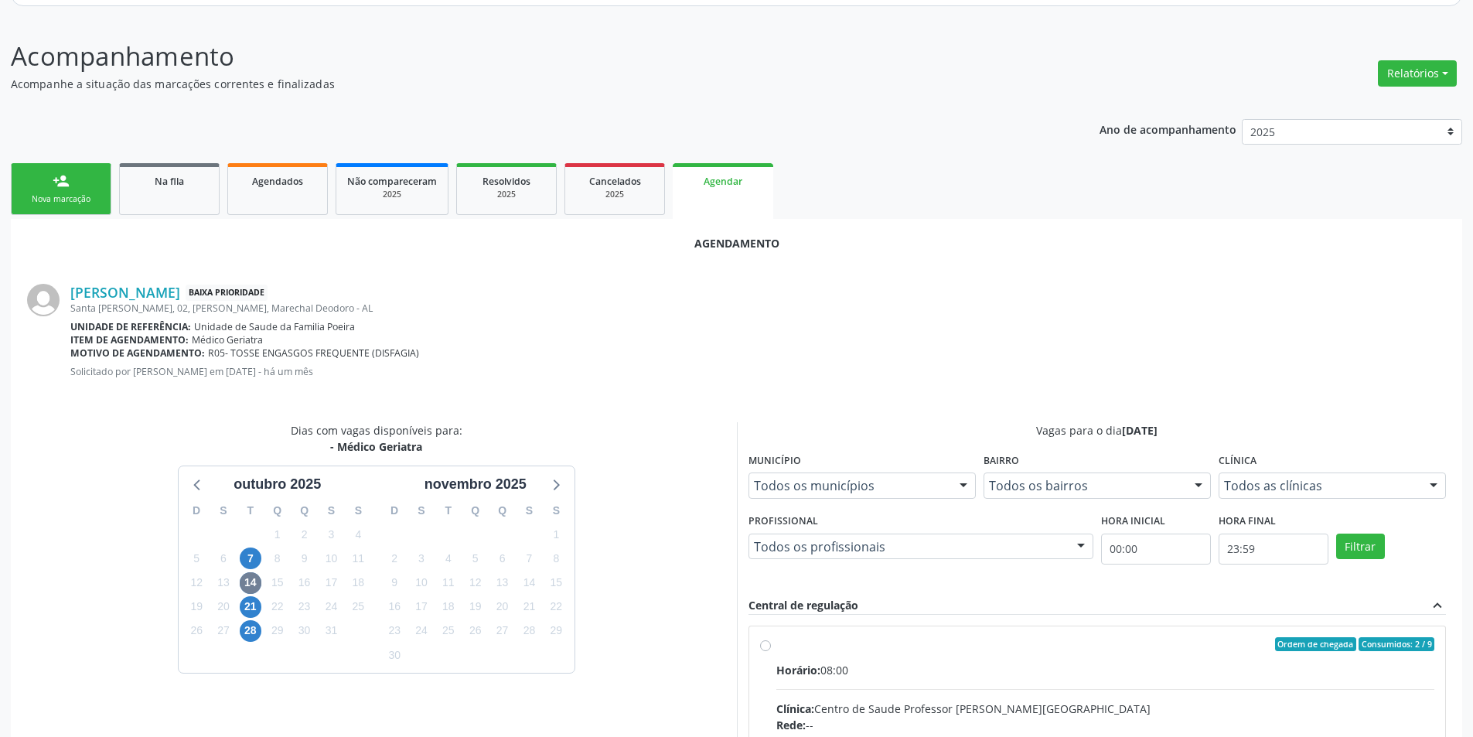
drag, startPoint x: 768, startPoint y: 645, endPoint x: 1018, endPoint y: 594, distance: 255.6
click at [768, 645] on input "Ordem de chegada Consumidos: 2 / 9 Horário: 08:00 Clínica: Centro de Saude Prof…" at bounding box center [765, 644] width 11 height 14
radio input "true"
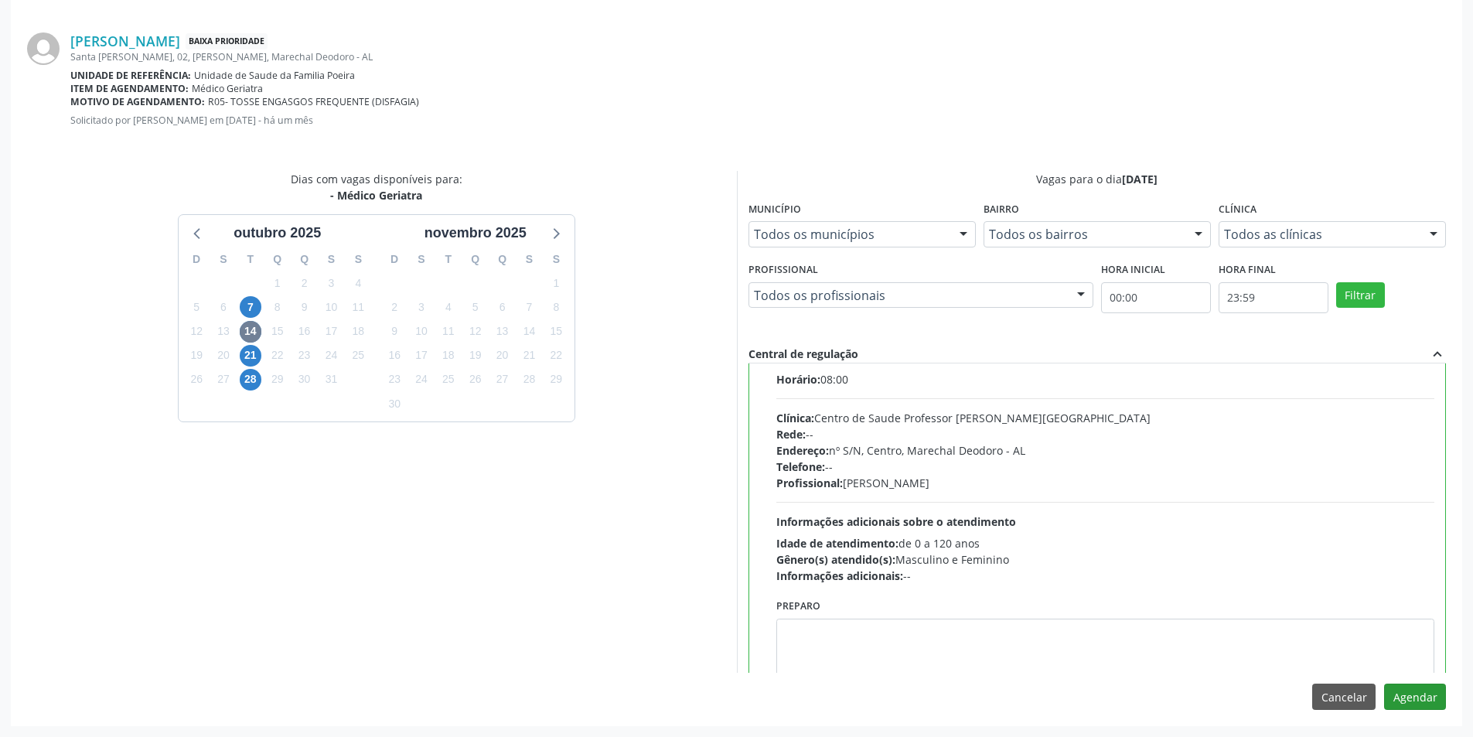
scroll to position [77, 0]
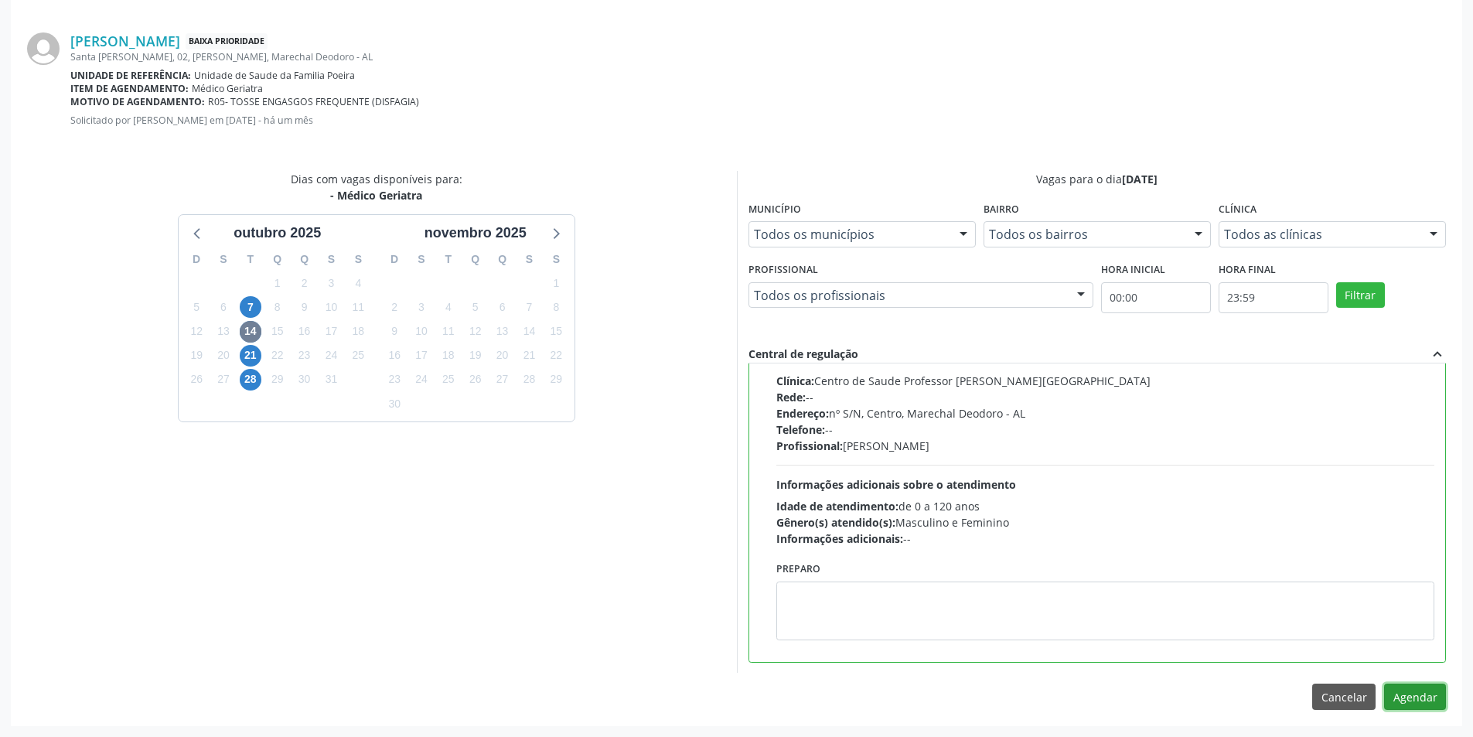
click at [1432, 699] on button "Agendar" at bounding box center [1415, 696] width 62 height 26
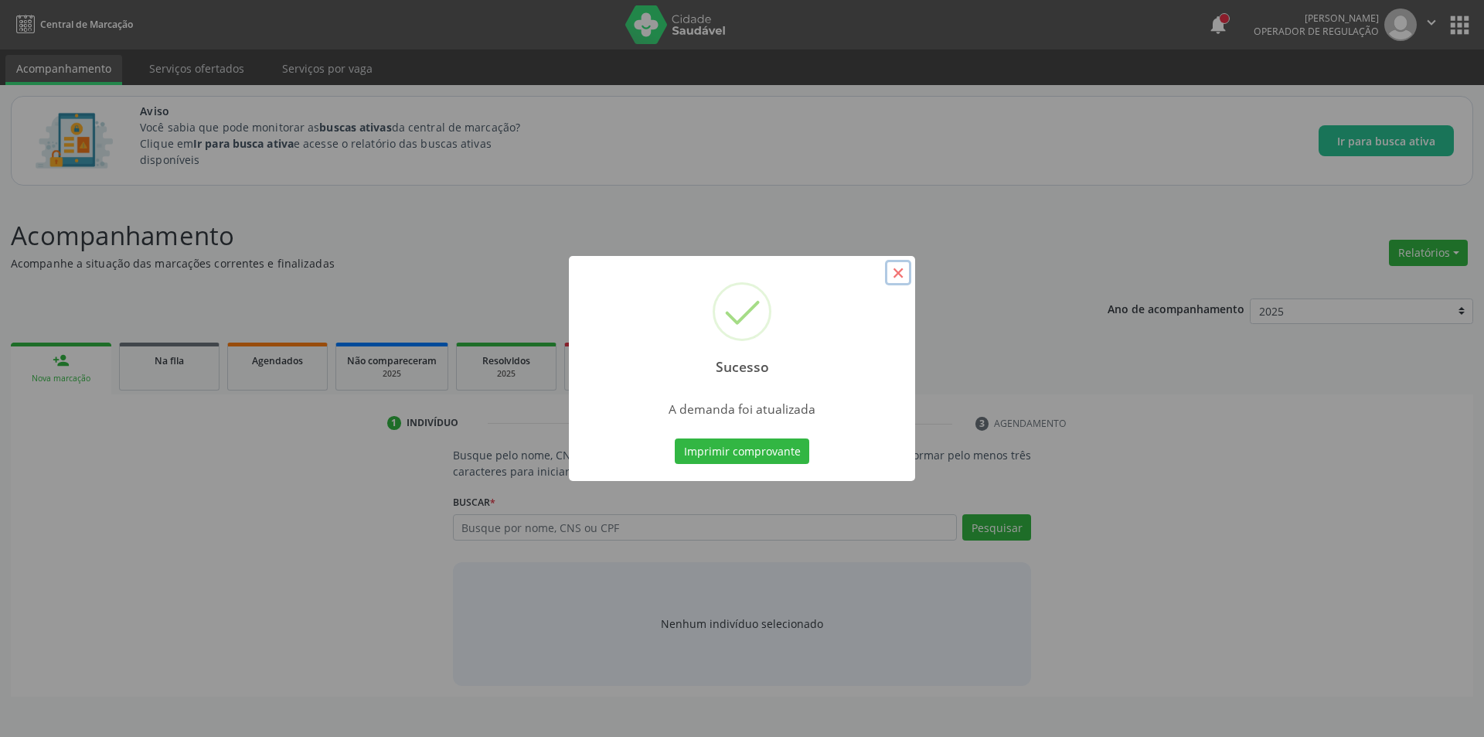
click at [901, 268] on button "×" at bounding box center [898, 273] width 26 height 26
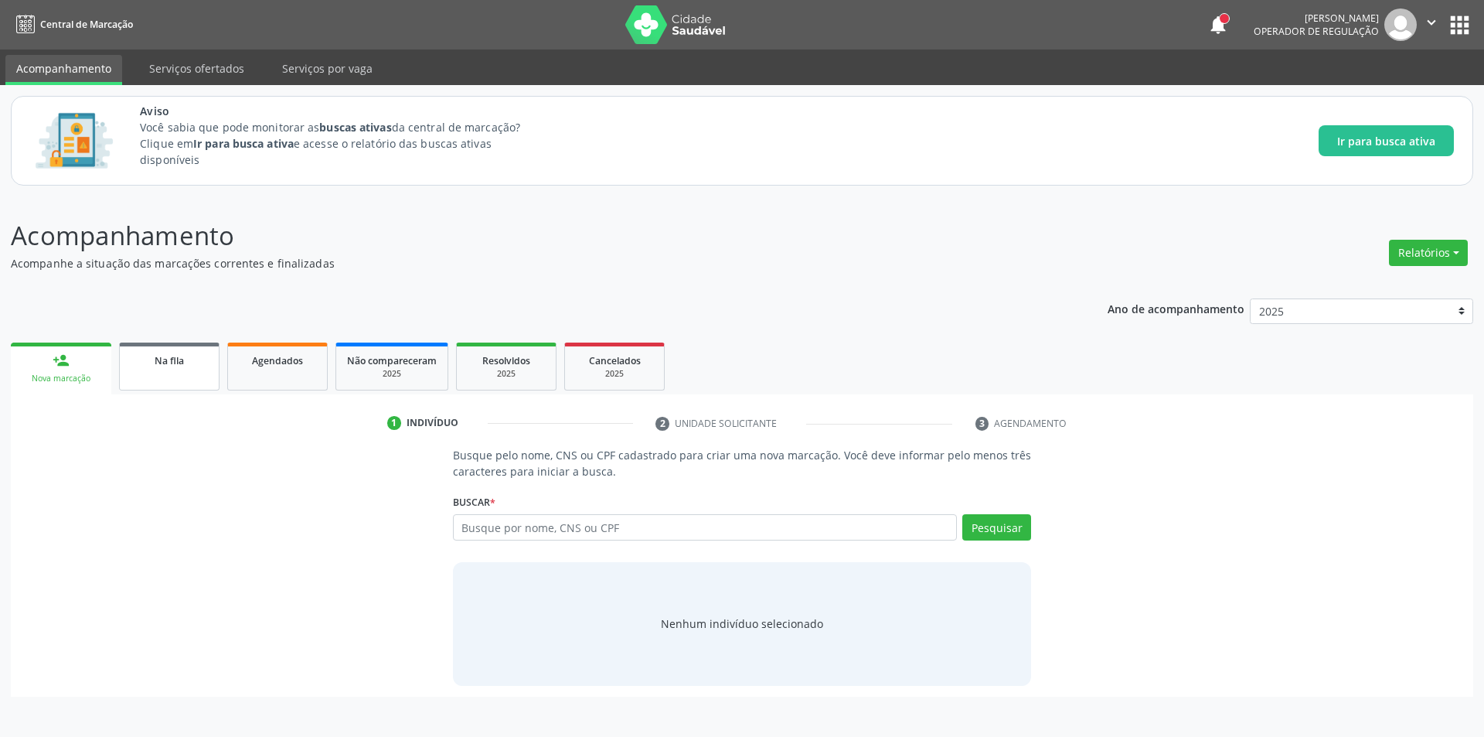
click at [179, 368] on link "Na fila" at bounding box center [169, 366] width 100 height 48
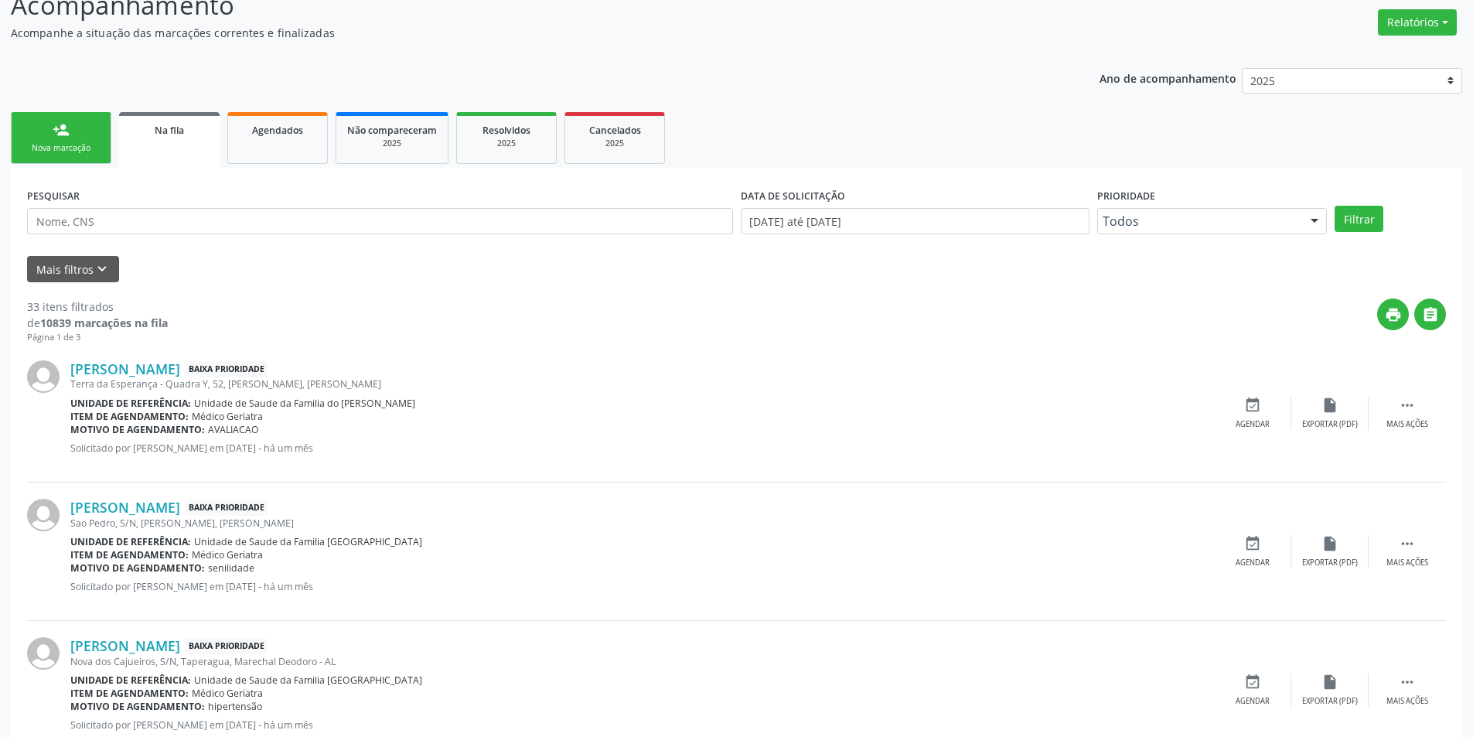
scroll to position [232, 0]
click at [180, 371] on link "[PERSON_NAME]" at bounding box center [125, 367] width 110 height 17
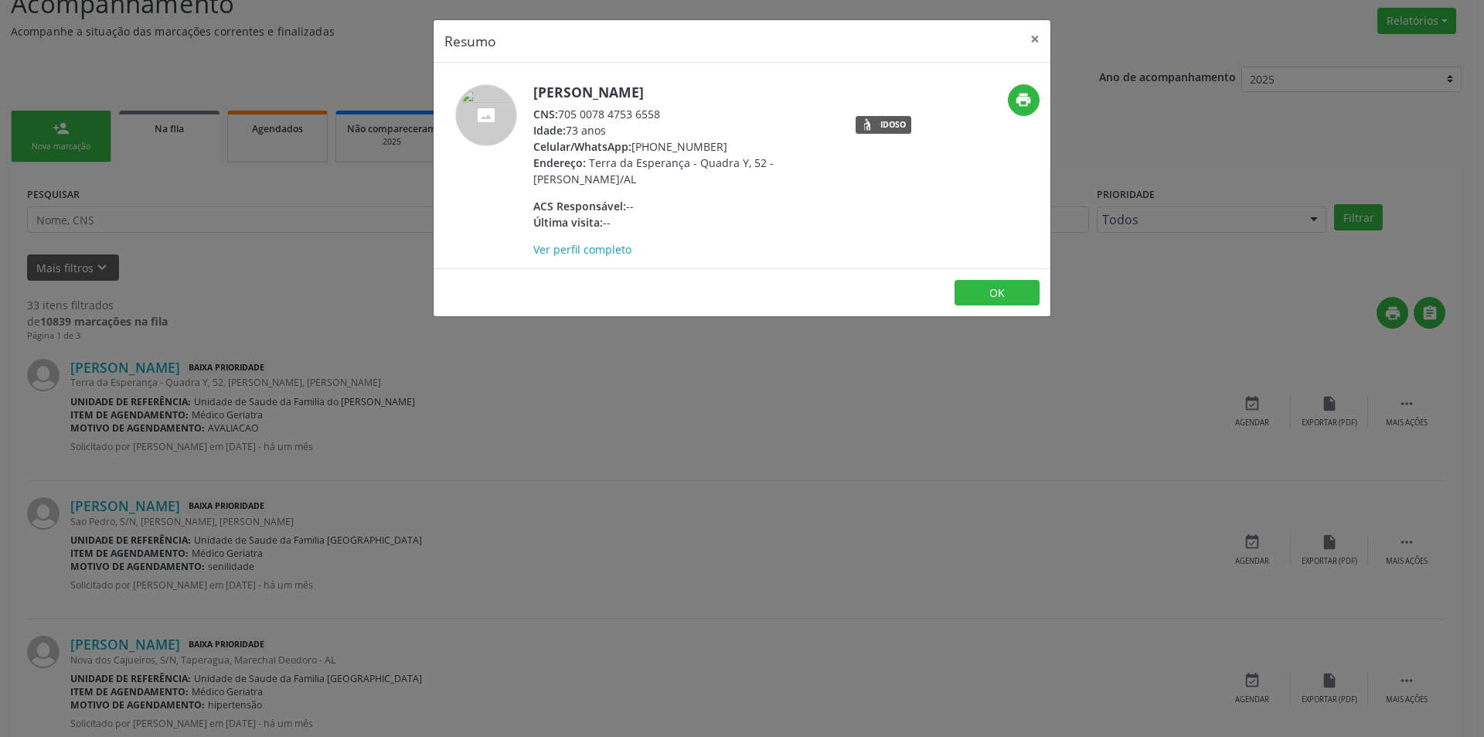
drag, startPoint x: 561, startPoint y: 115, endPoint x: 690, endPoint y: 107, distance: 129.3
click at [690, 107] on div "CNS: 705 0078 4753 6558" at bounding box center [683, 114] width 301 height 16
copy div "705 0078 4753 6558"
click at [993, 290] on button "OK" at bounding box center [997, 293] width 85 height 26
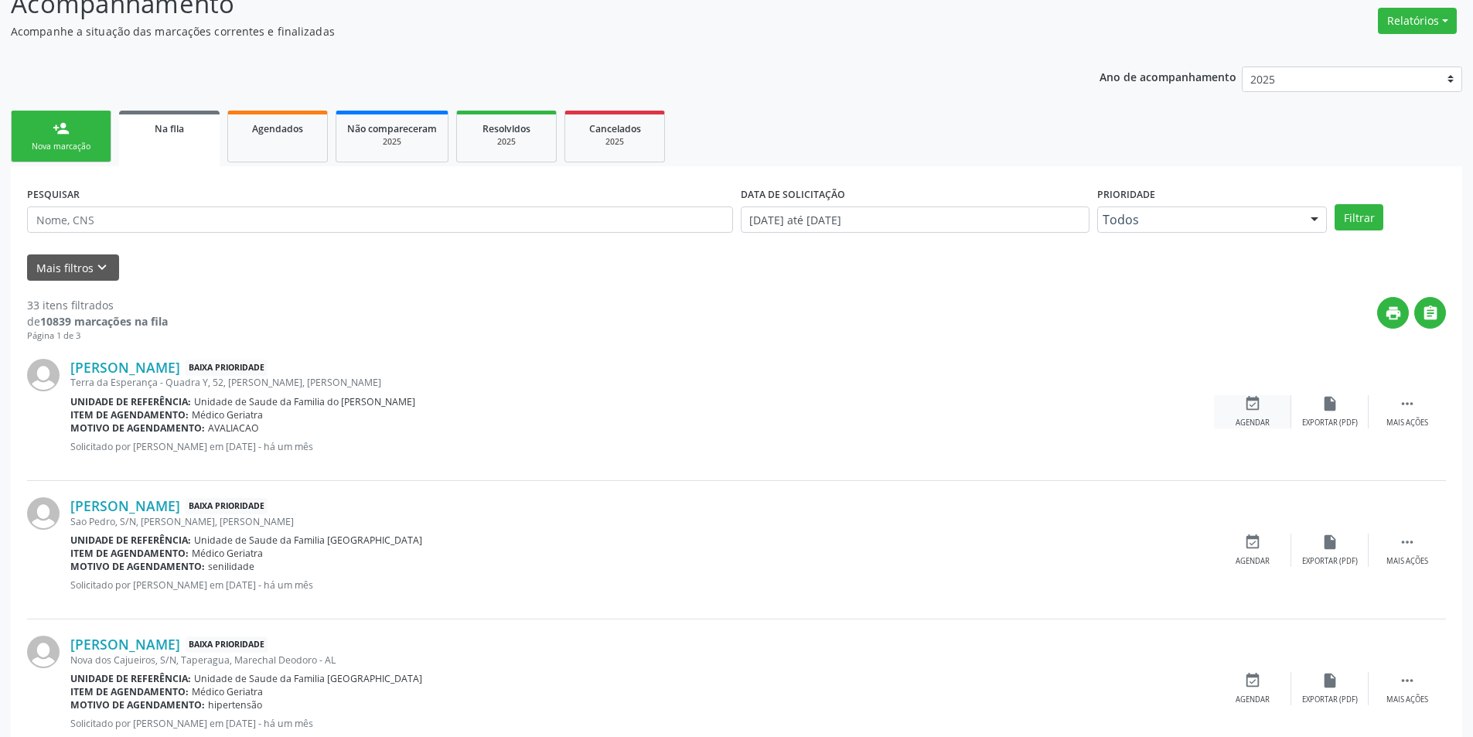
click at [1251, 400] on icon "event_available" at bounding box center [1252, 403] width 17 height 17
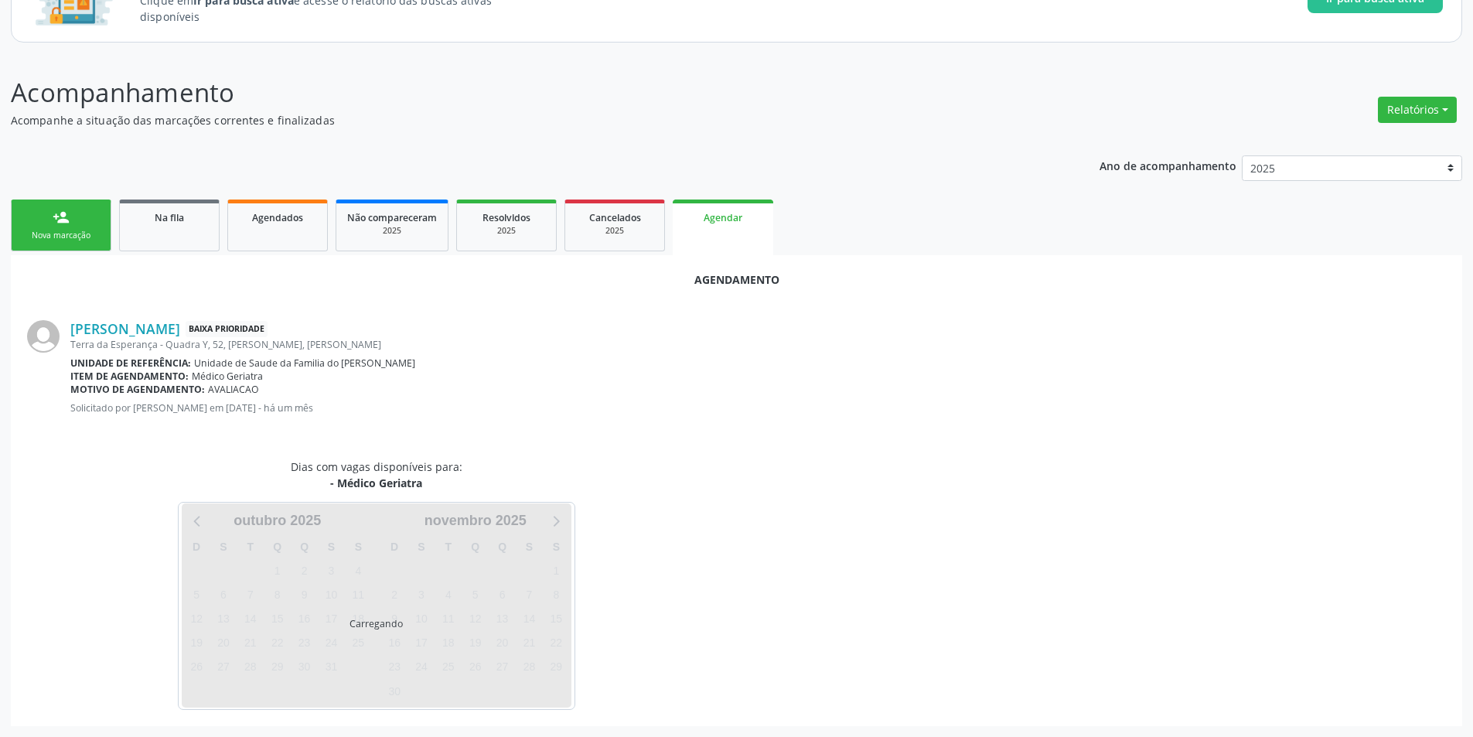
scroll to position [179, 0]
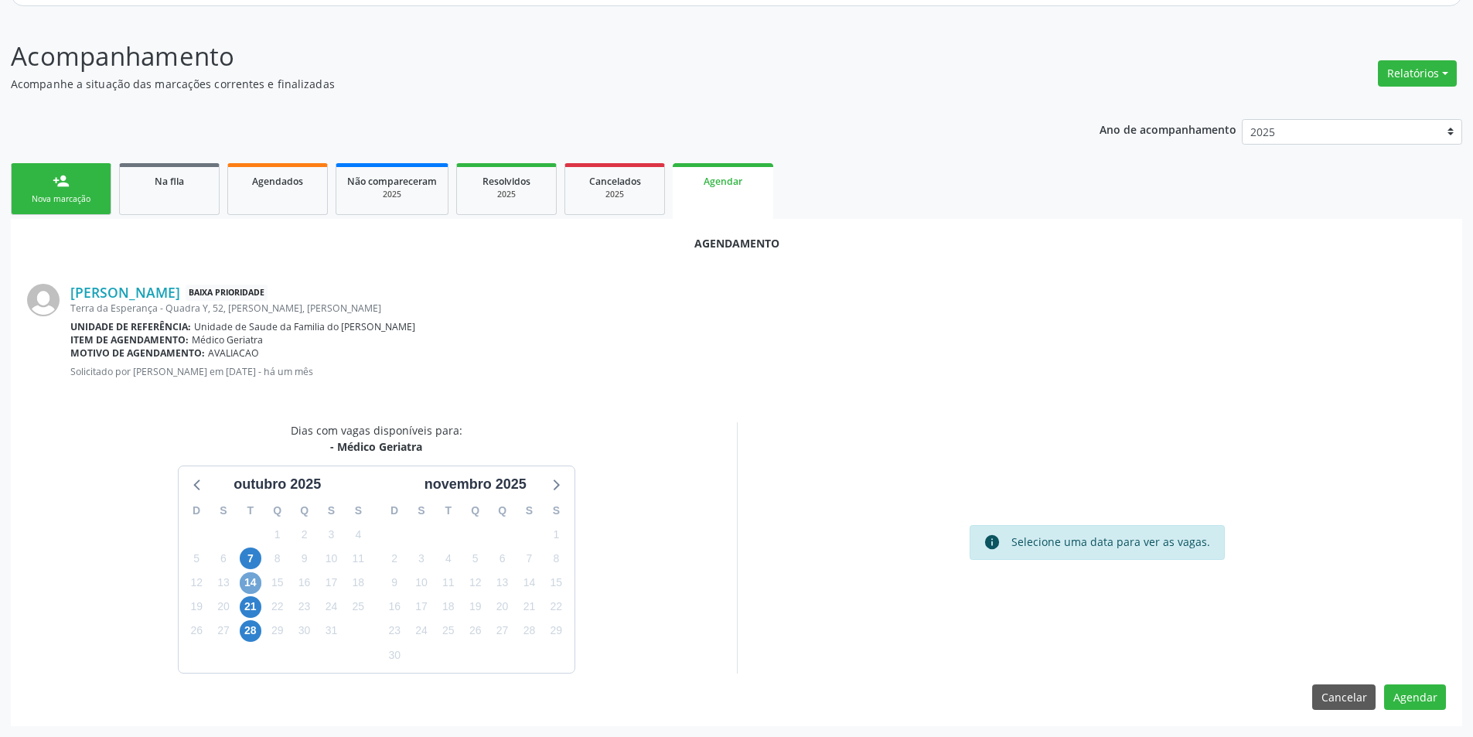
click at [246, 581] on span "14" at bounding box center [251, 583] width 22 height 22
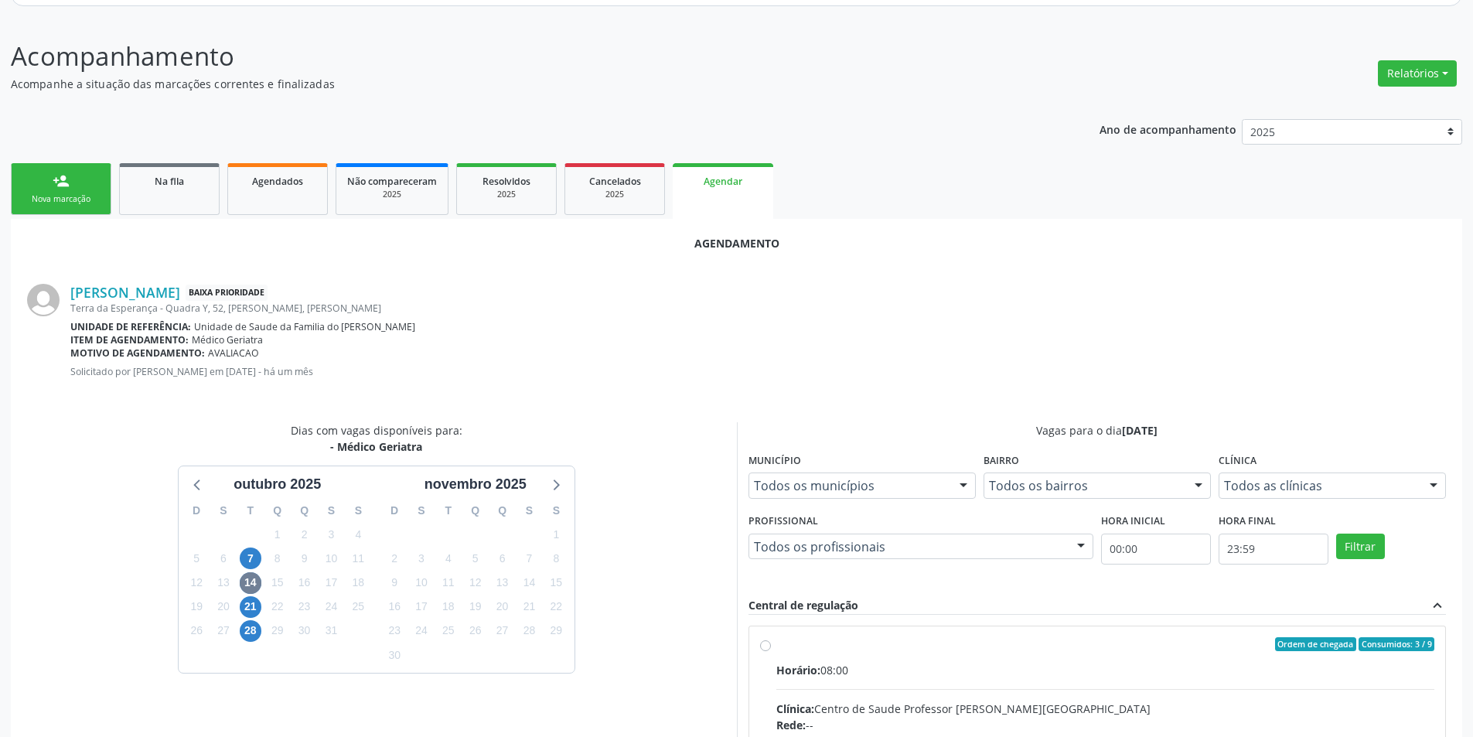
click at [767, 649] on input "Ordem de chegada Consumidos: 3 / 9 Horário: 08:00 Clínica: Centro de Saude Prof…" at bounding box center [765, 644] width 11 height 14
radio input "true"
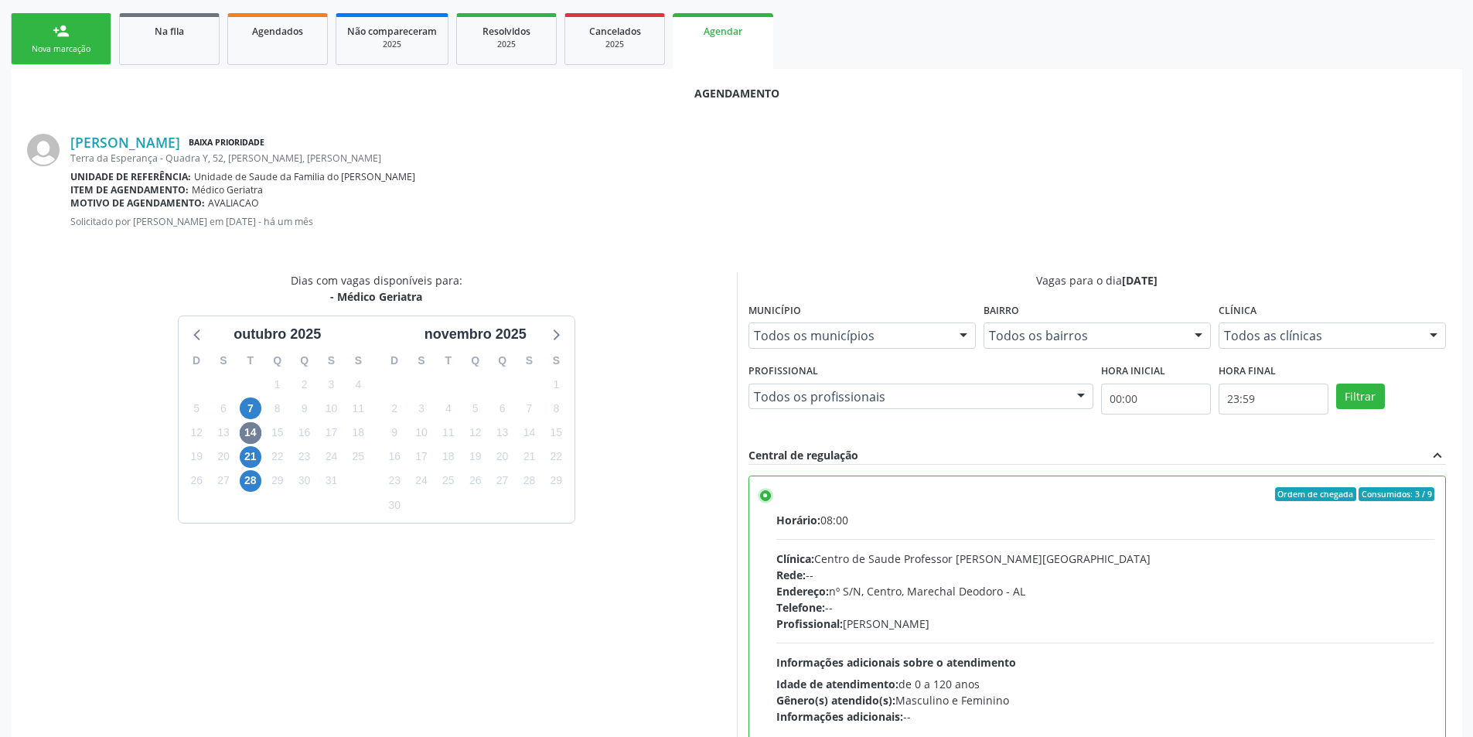
scroll to position [431, 0]
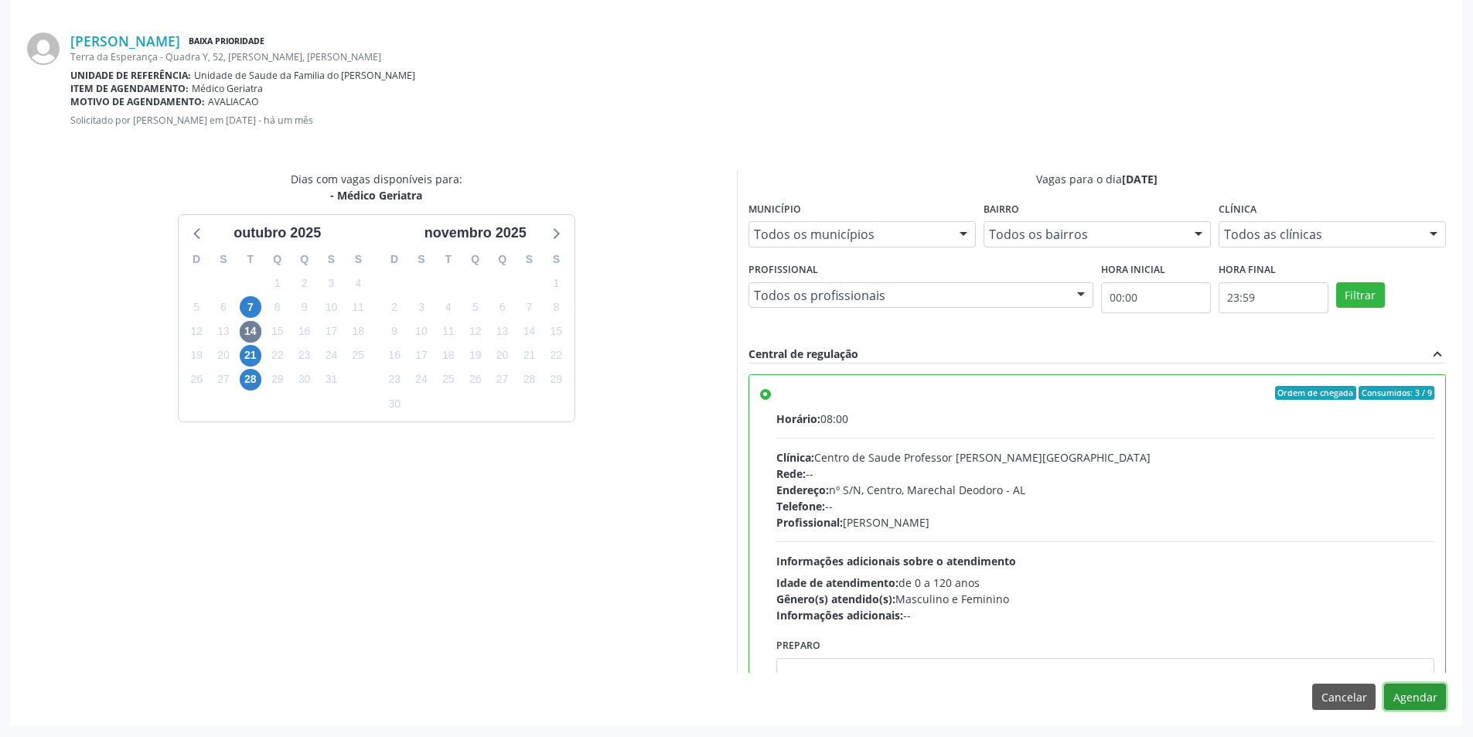
click at [1417, 699] on button "Agendar" at bounding box center [1415, 696] width 62 height 26
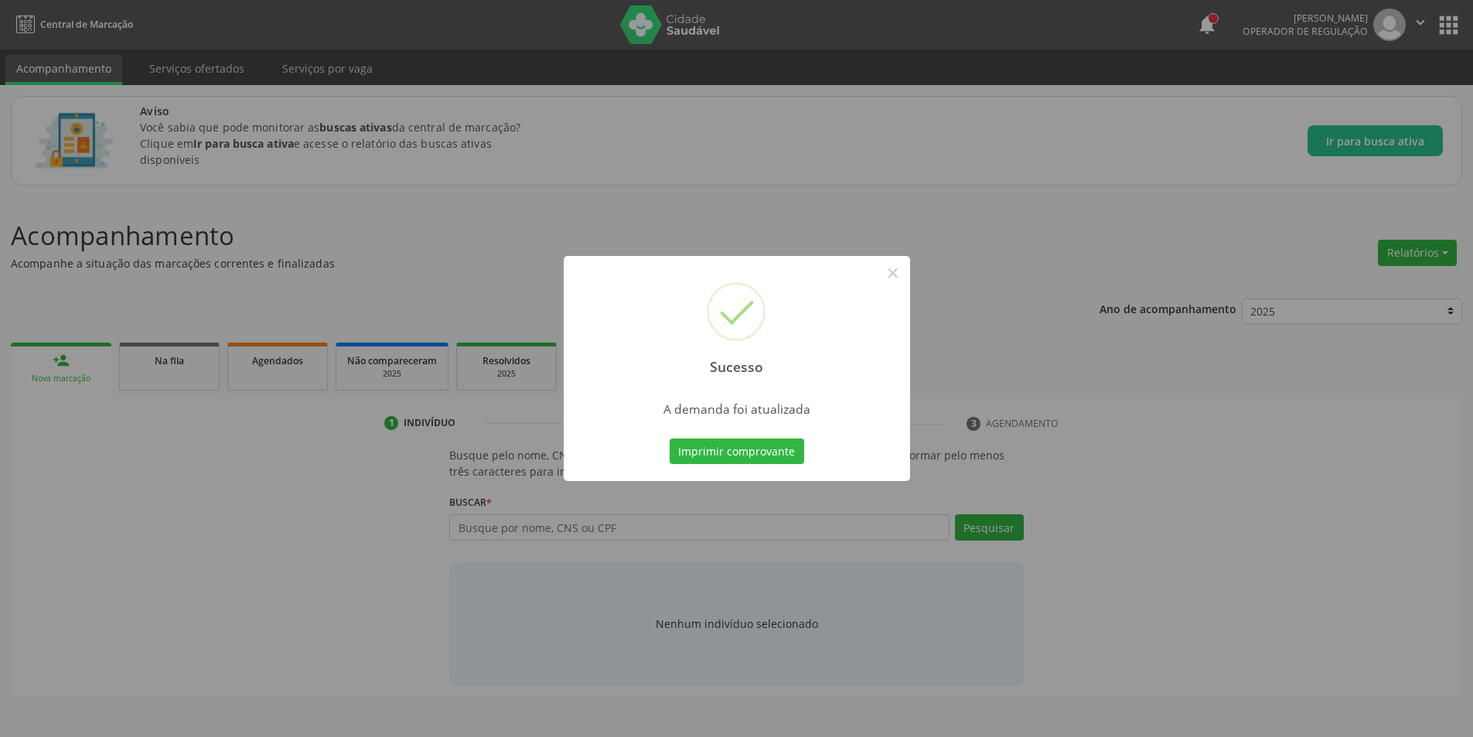
scroll to position [0, 0]
click at [898, 271] on button "×" at bounding box center [898, 273] width 26 height 26
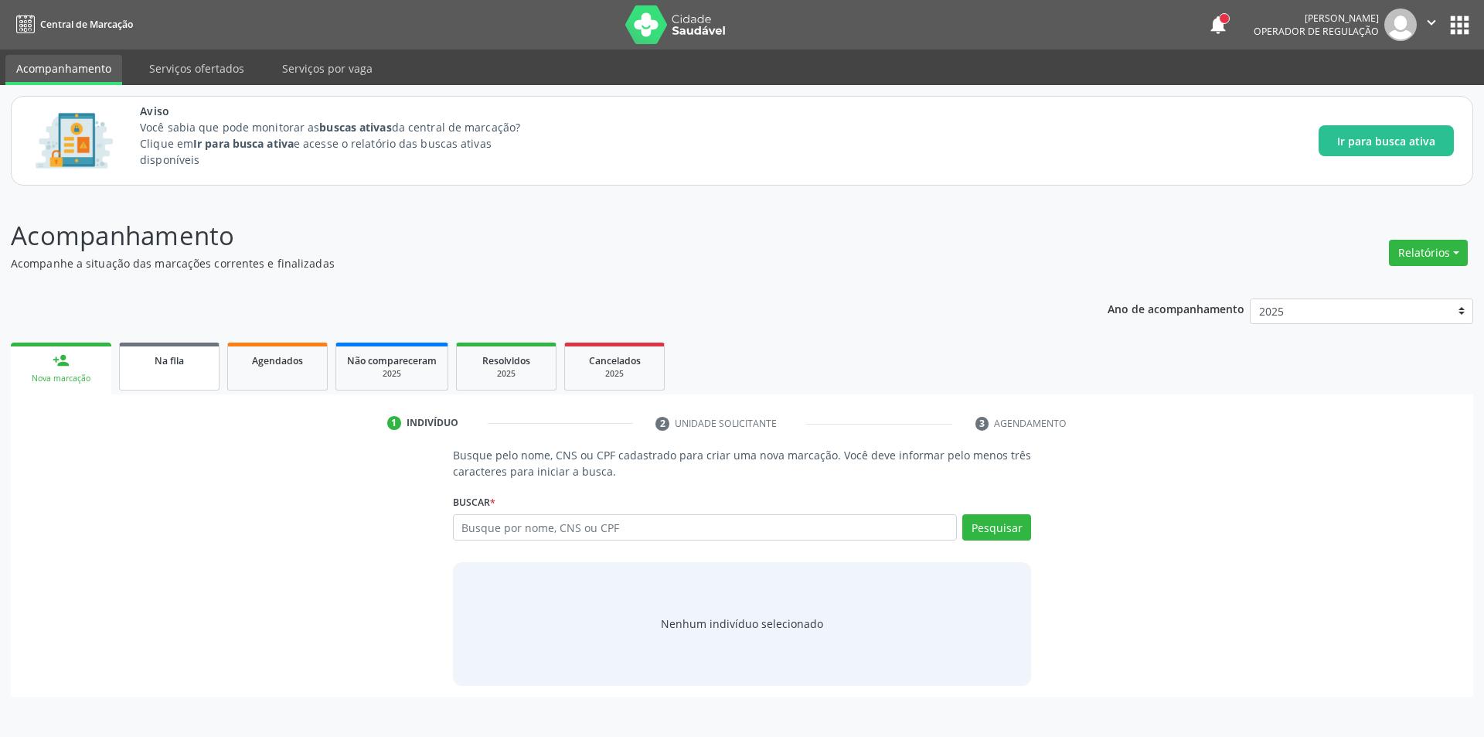
click at [169, 375] on link "Na fila" at bounding box center [169, 366] width 100 height 48
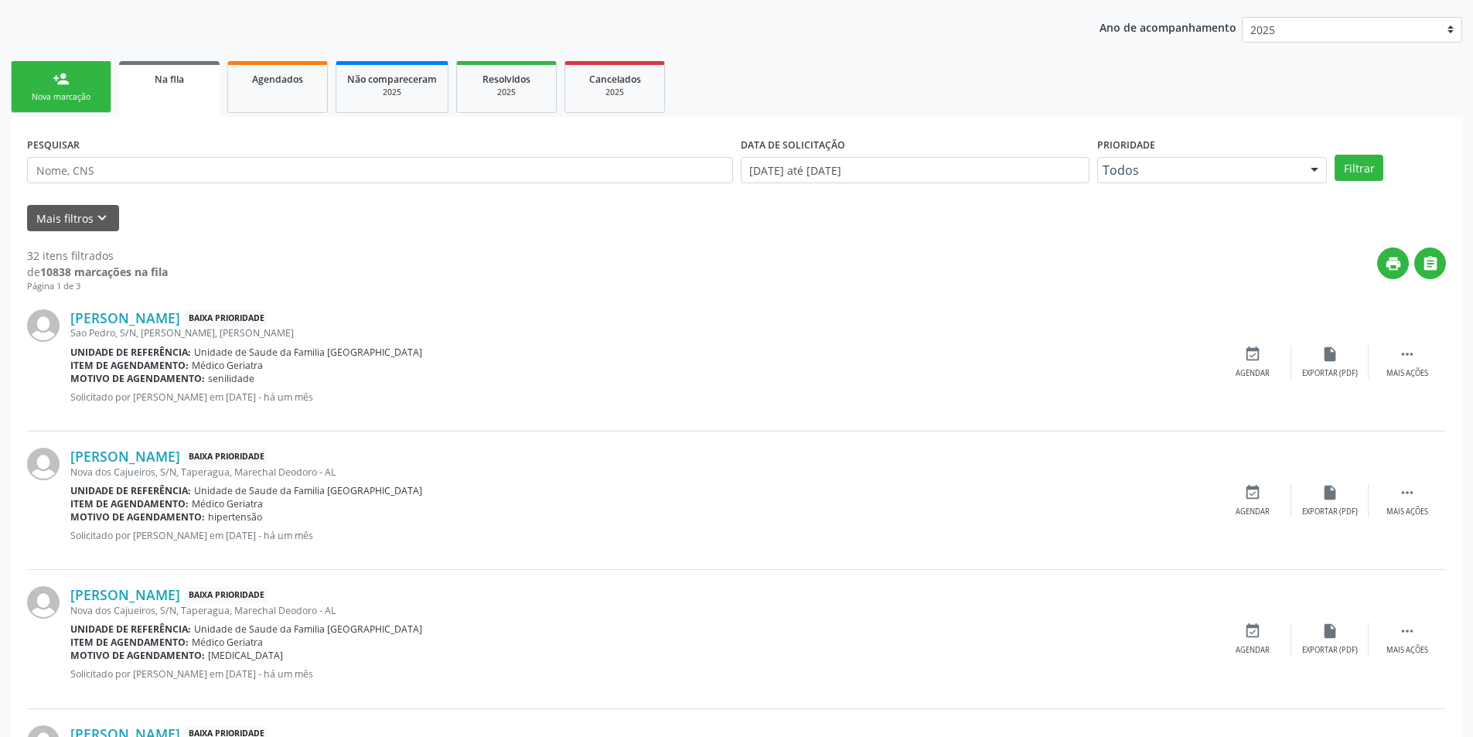
scroll to position [309, 0]
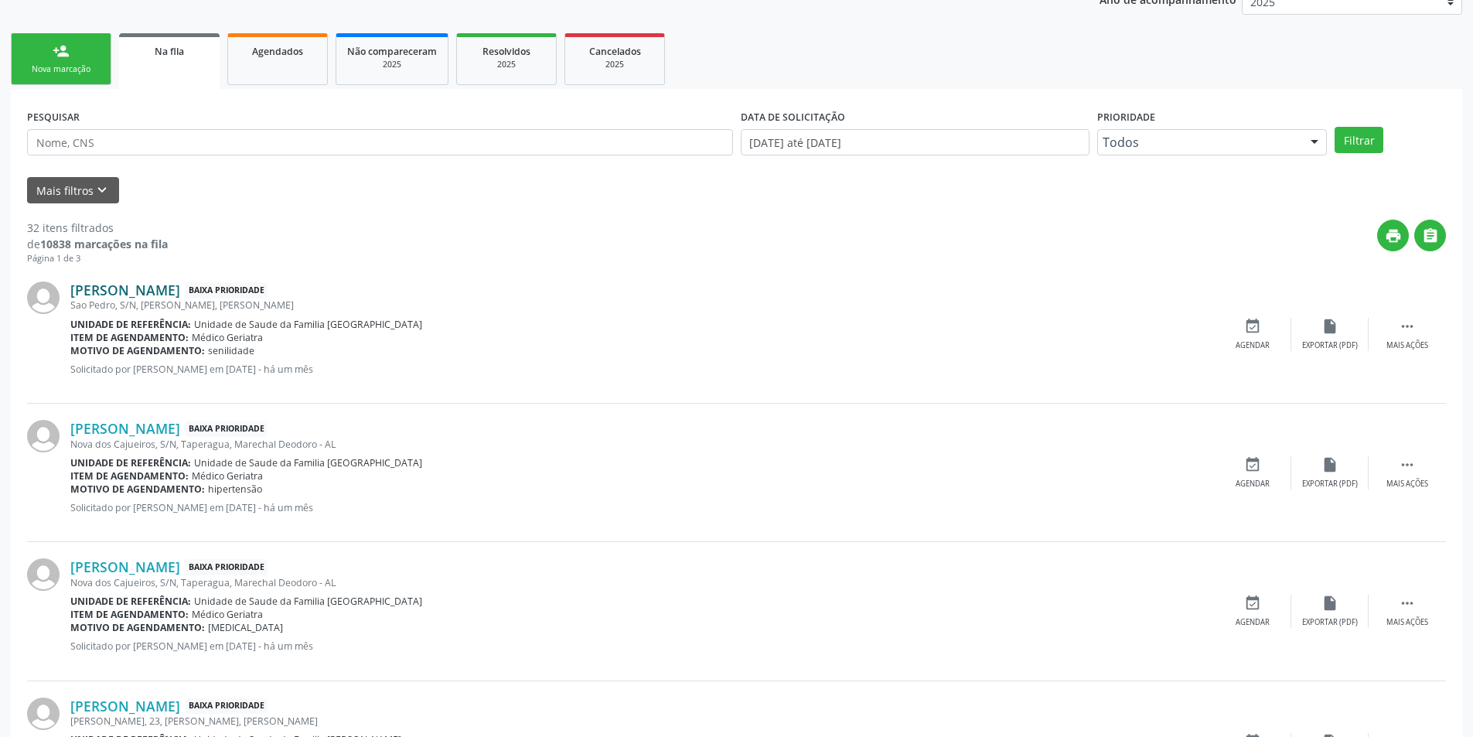
click at [179, 291] on link "[PERSON_NAME]" at bounding box center [125, 289] width 110 height 17
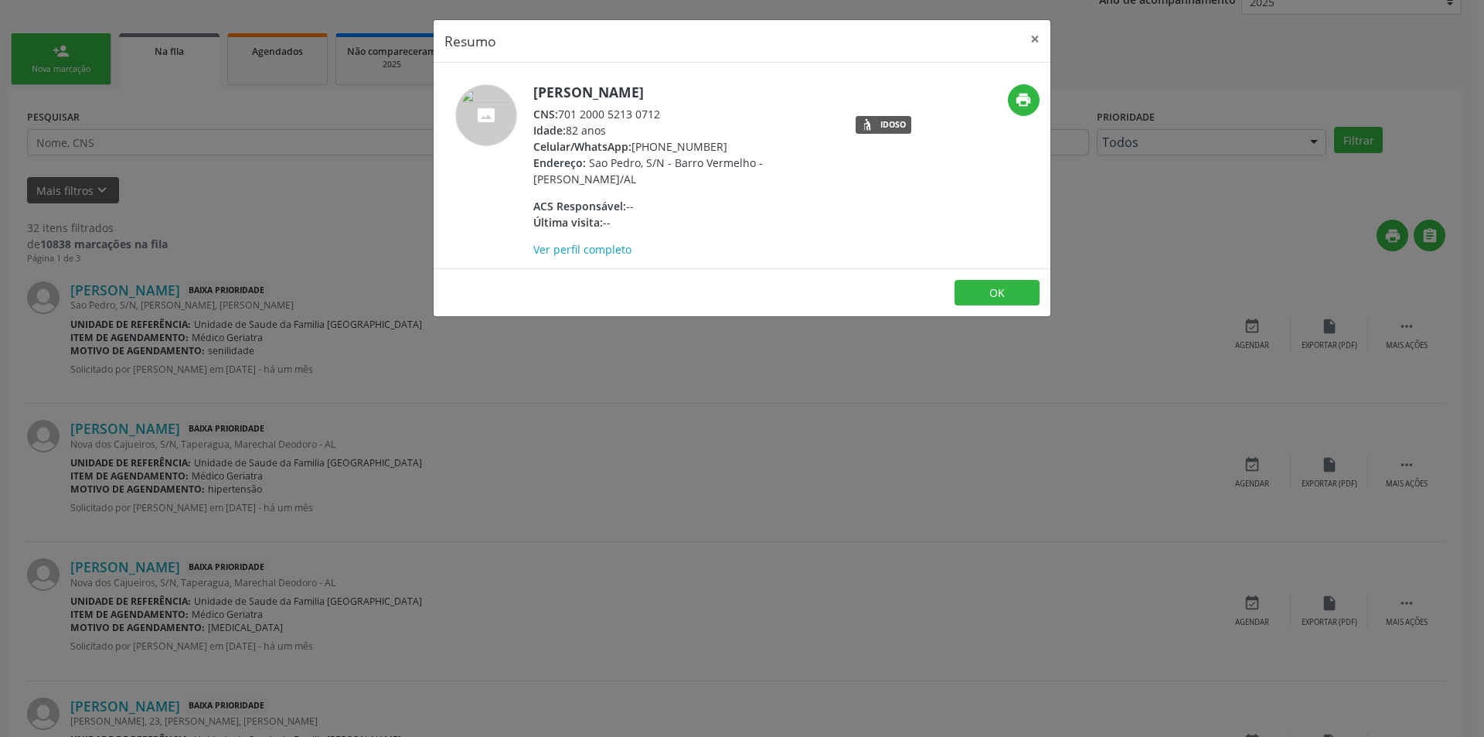
drag, startPoint x: 561, startPoint y: 115, endPoint x: 693, endPoint y: 115, distance: 131.4
click at [693, 115] on div "CNS: 701 2000 5213 0712" at bounding box center [683, 114] width 301 height 16
copy div "701 2000 5213 0712"
click at [979, 282] on button "OK" at bounding box center [997, 293] width 85 height 26
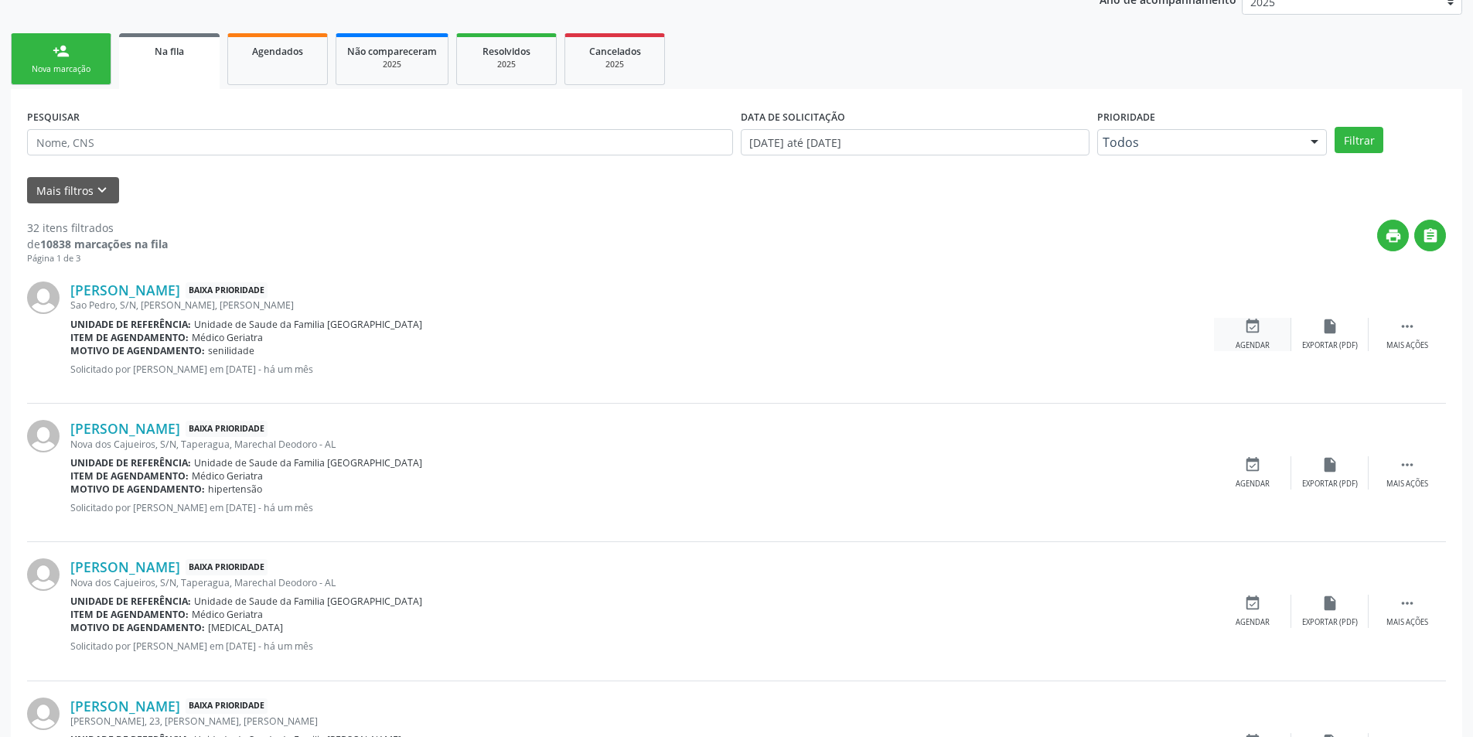
click at [1248, 327] on icon "event_available" at bounding box center [1252, 326] width 17 height 17
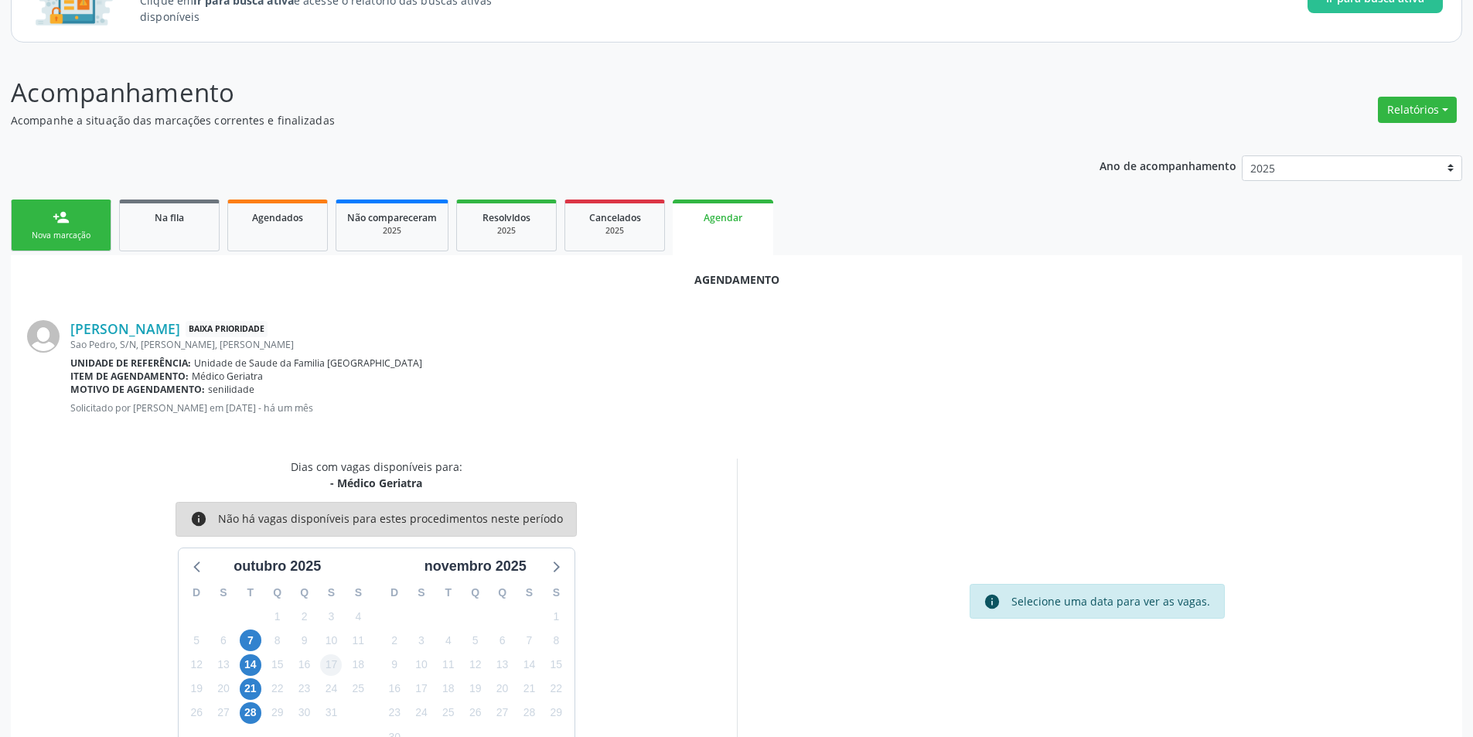
scroll to position [179, 0]
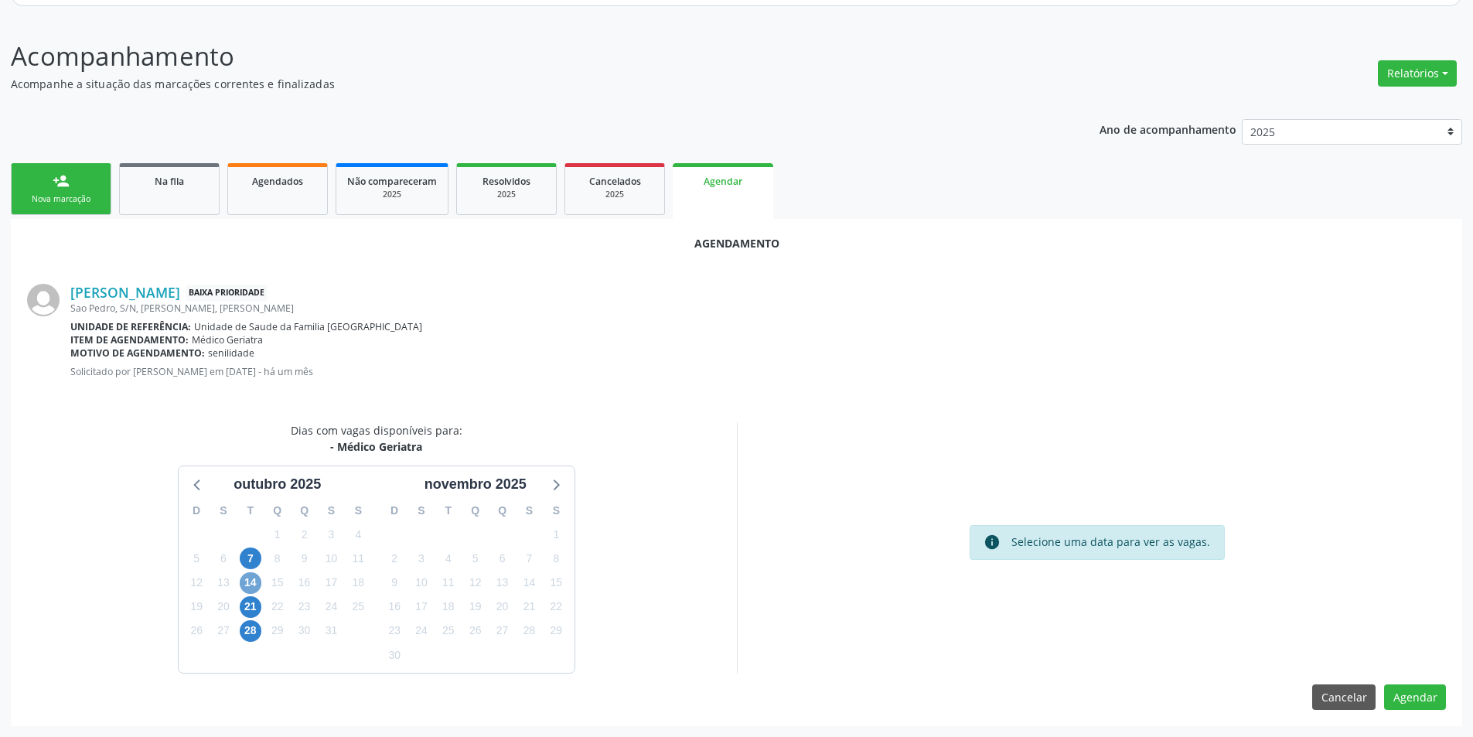
click at [253, 577] on span "14" at bounding box center [251, 583] width 22 height 22
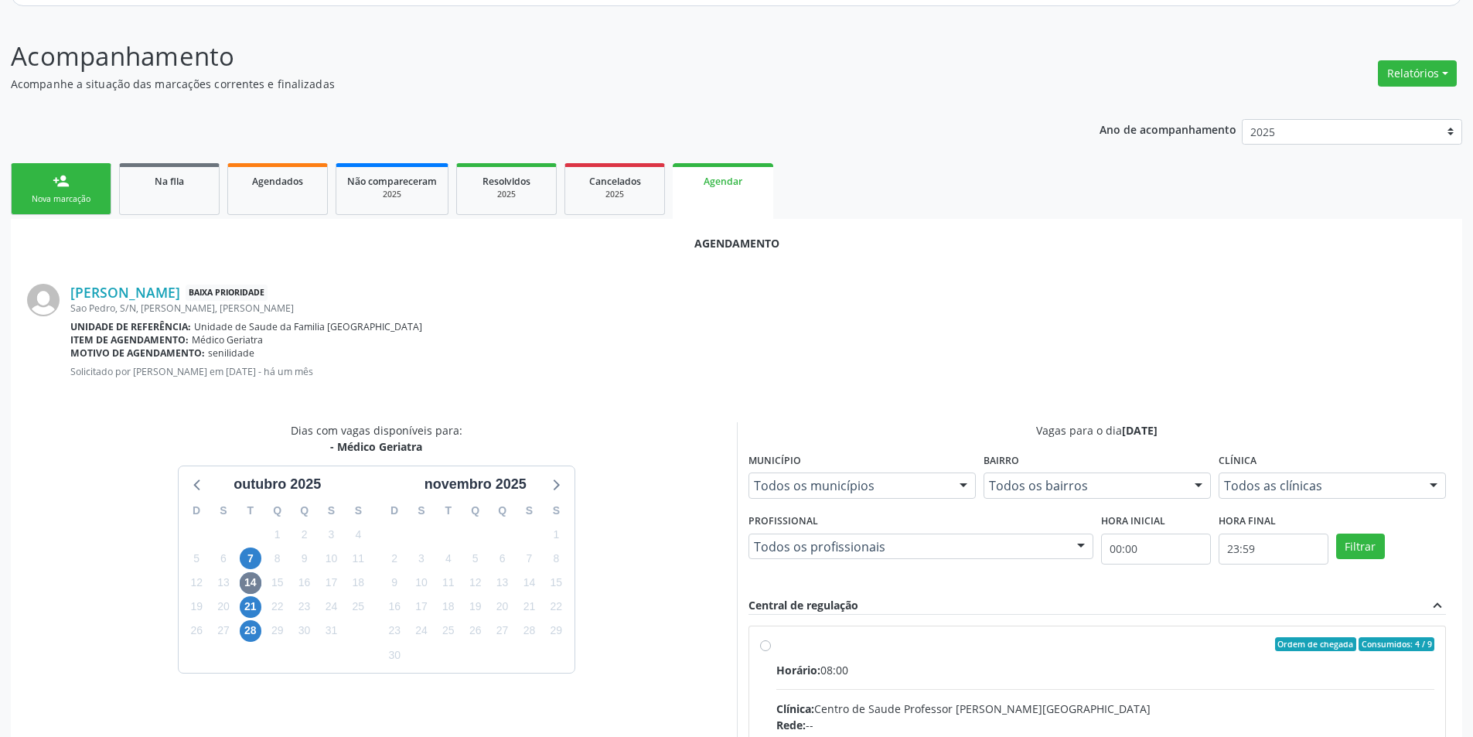
click at [770, 642] on input "Ordem de chegada Consumidos: 4 / 9 Horário: 08:00 Clínica: Centro de Saude Prof…" at bounding box center [765, 644] width 11 height 14
radio input "true"
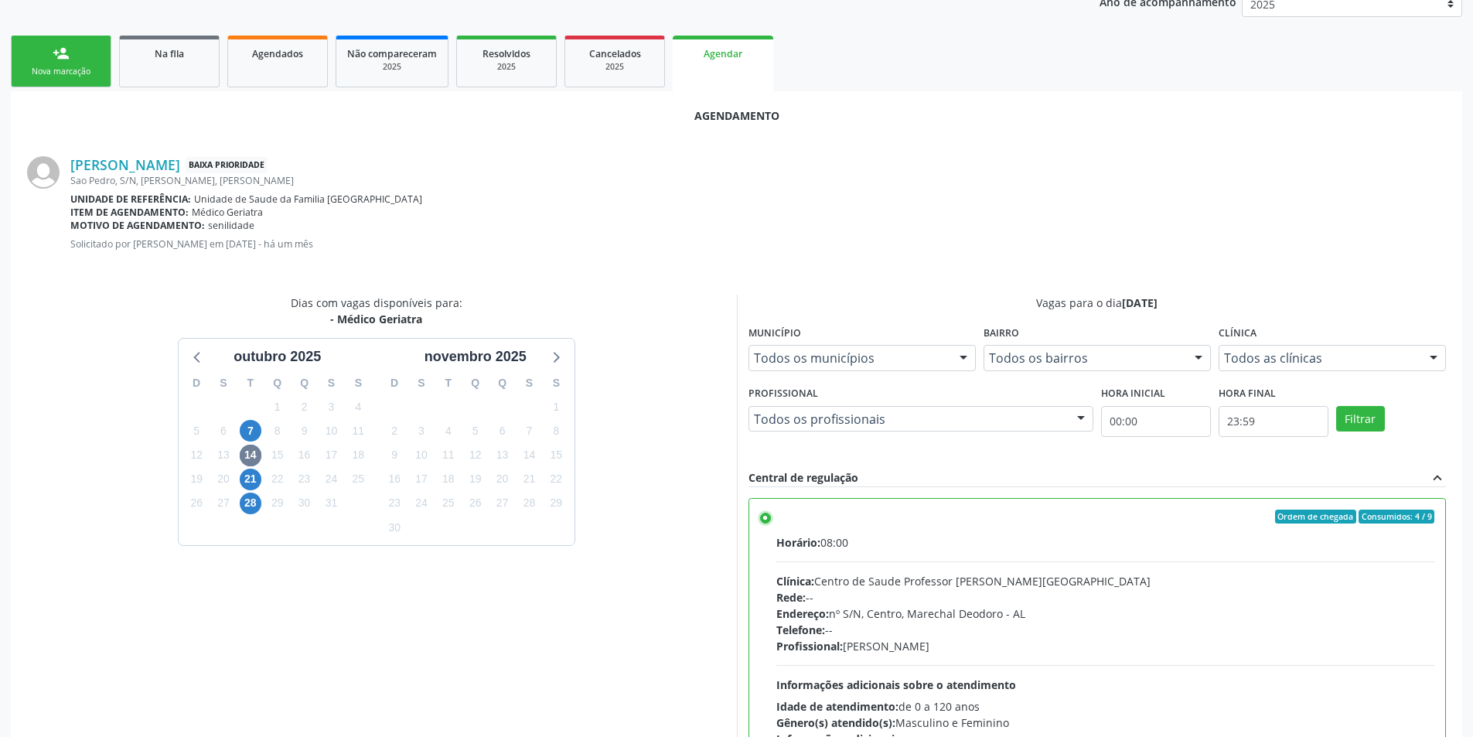
scroll to position [431, 0]
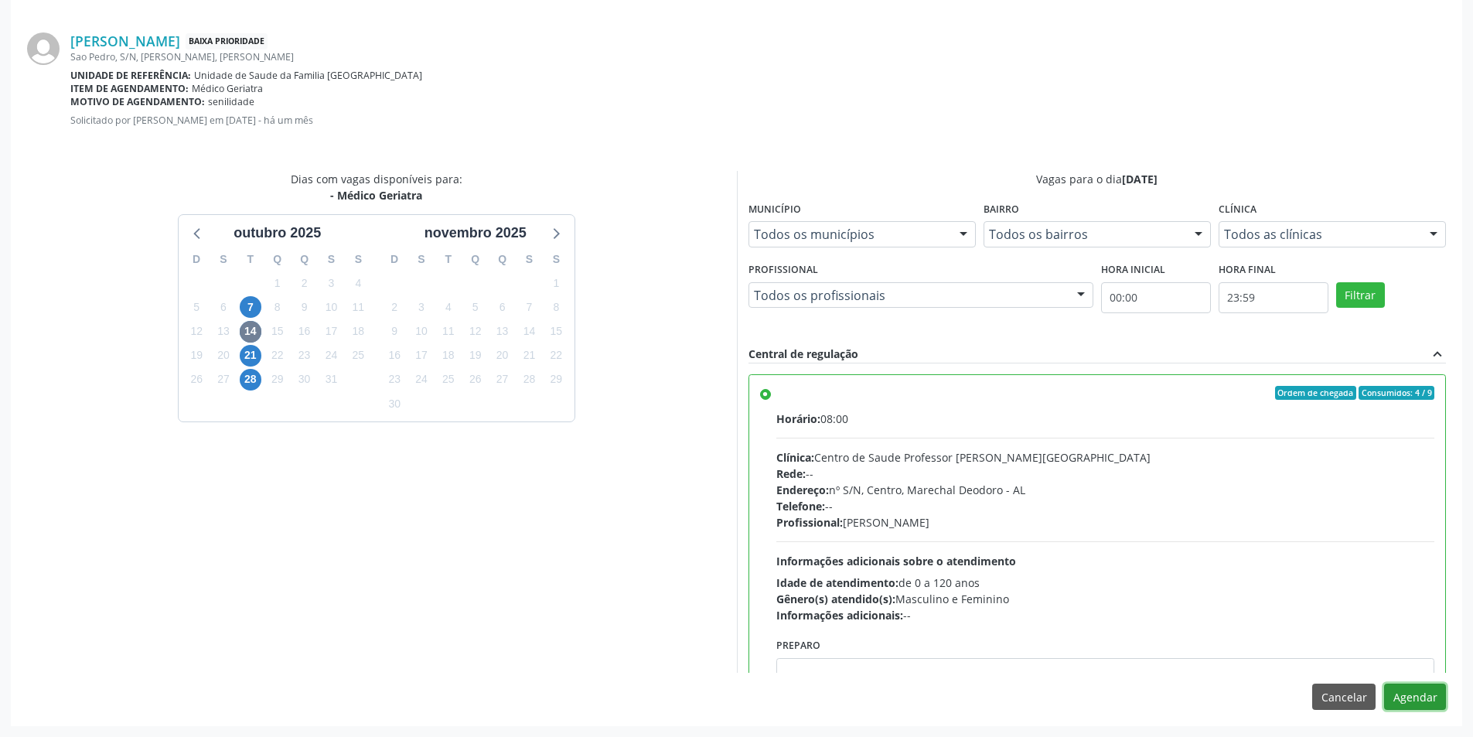
click at [1429, 690] on button "Agendar" at bounding box center [1415, 696] width 62 height 26
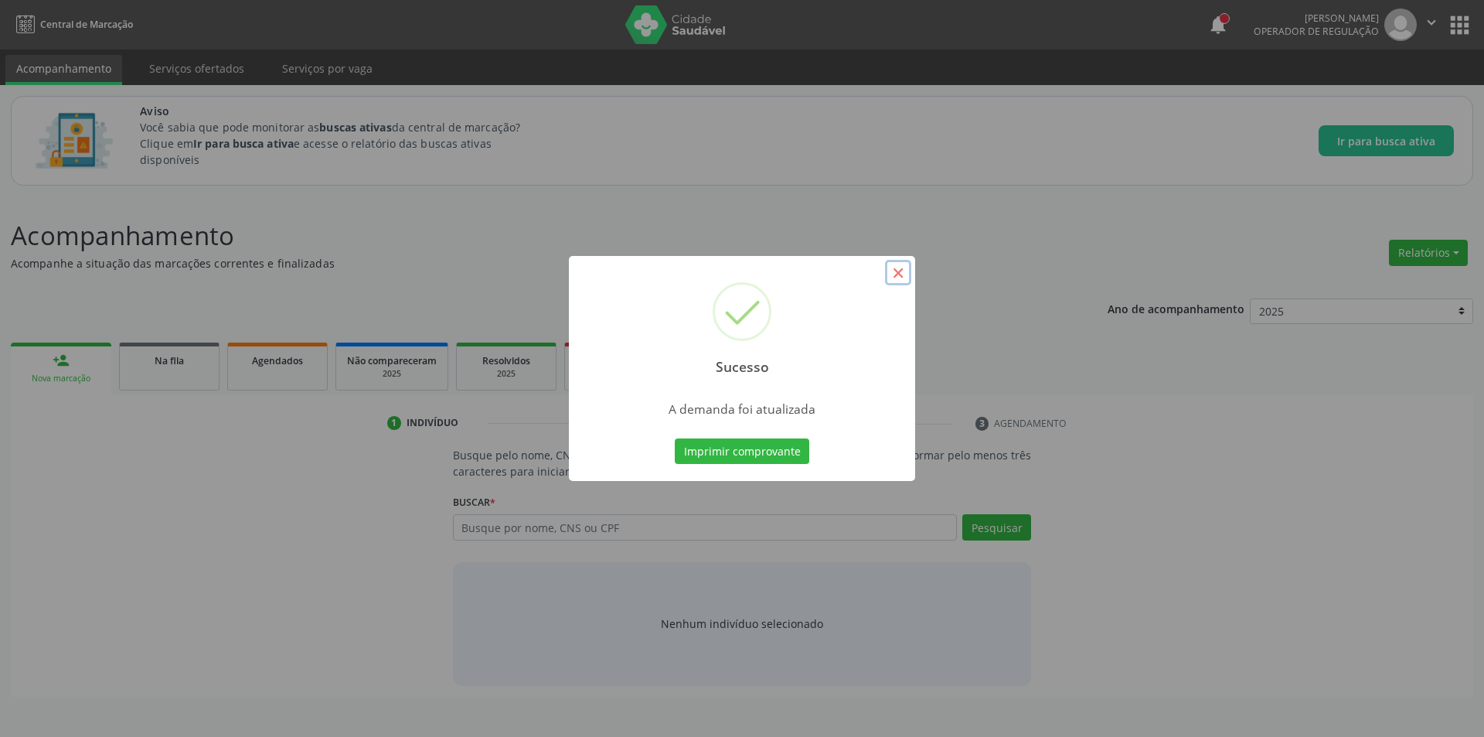
click at [896, 277] on button "×" at bounding box center [898, 273] width 26 height 26
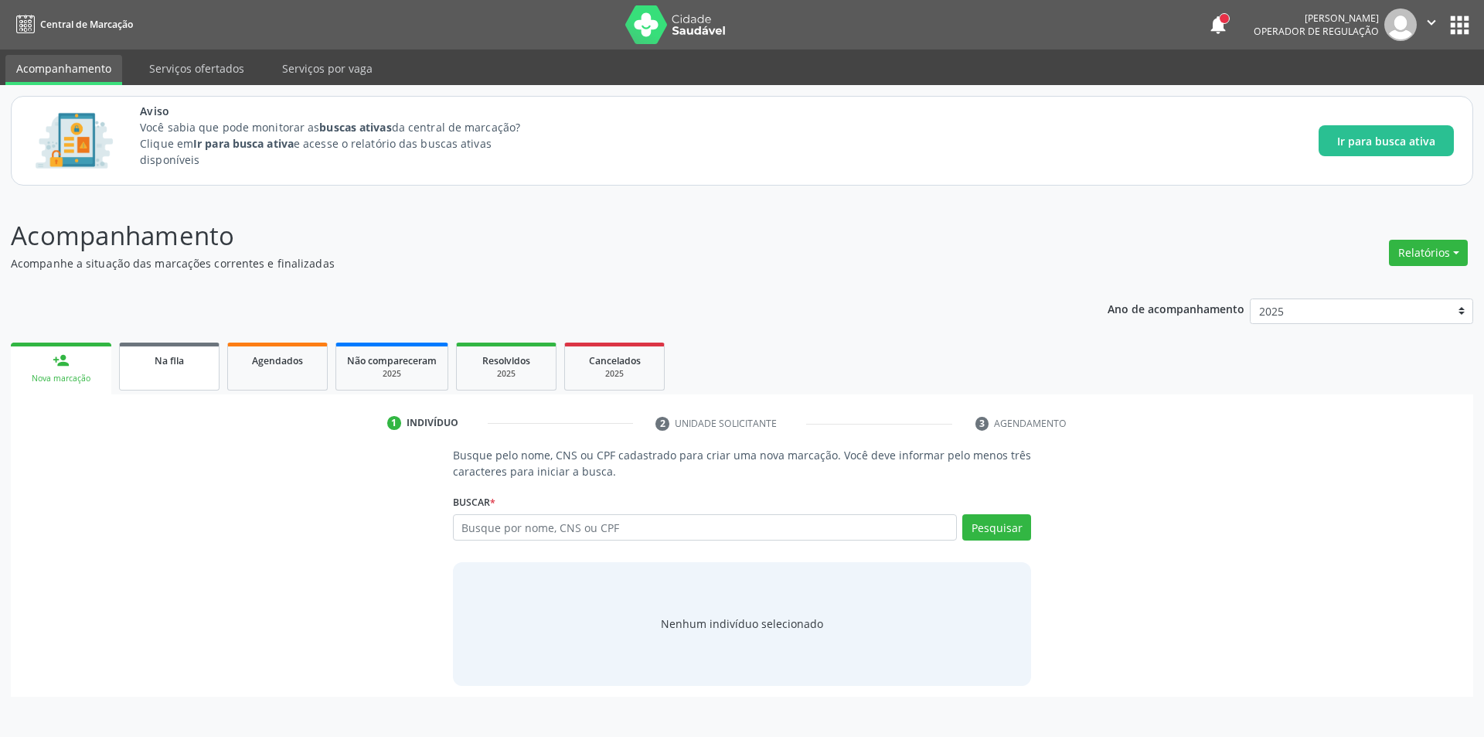
click at [181, 358] on span "Na fila" at bounding box center [169, 360] width 29 height 13
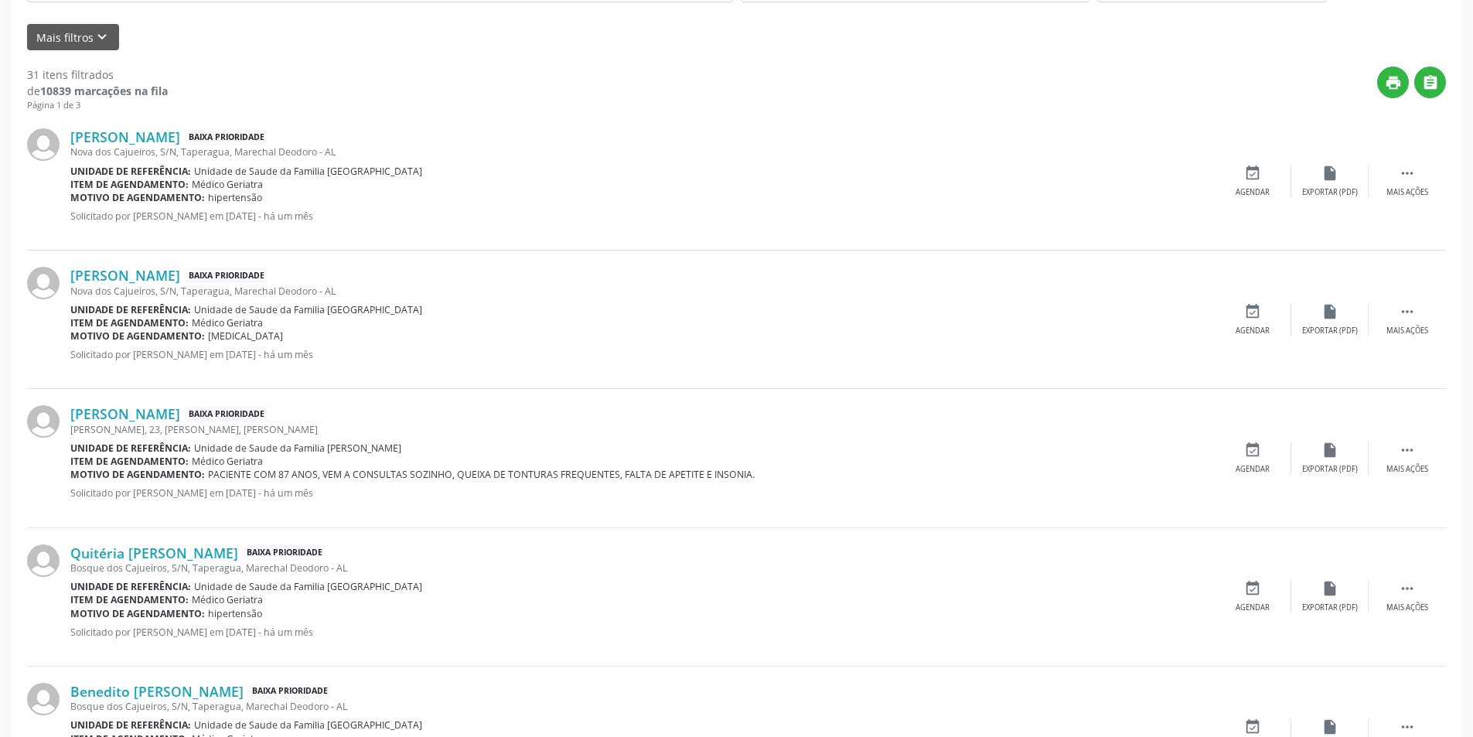
scroll to position [464, 0]
click at [180, 135] on link "[PERSON_NAME]" at bounding box center [125, 135] width 110 height 17
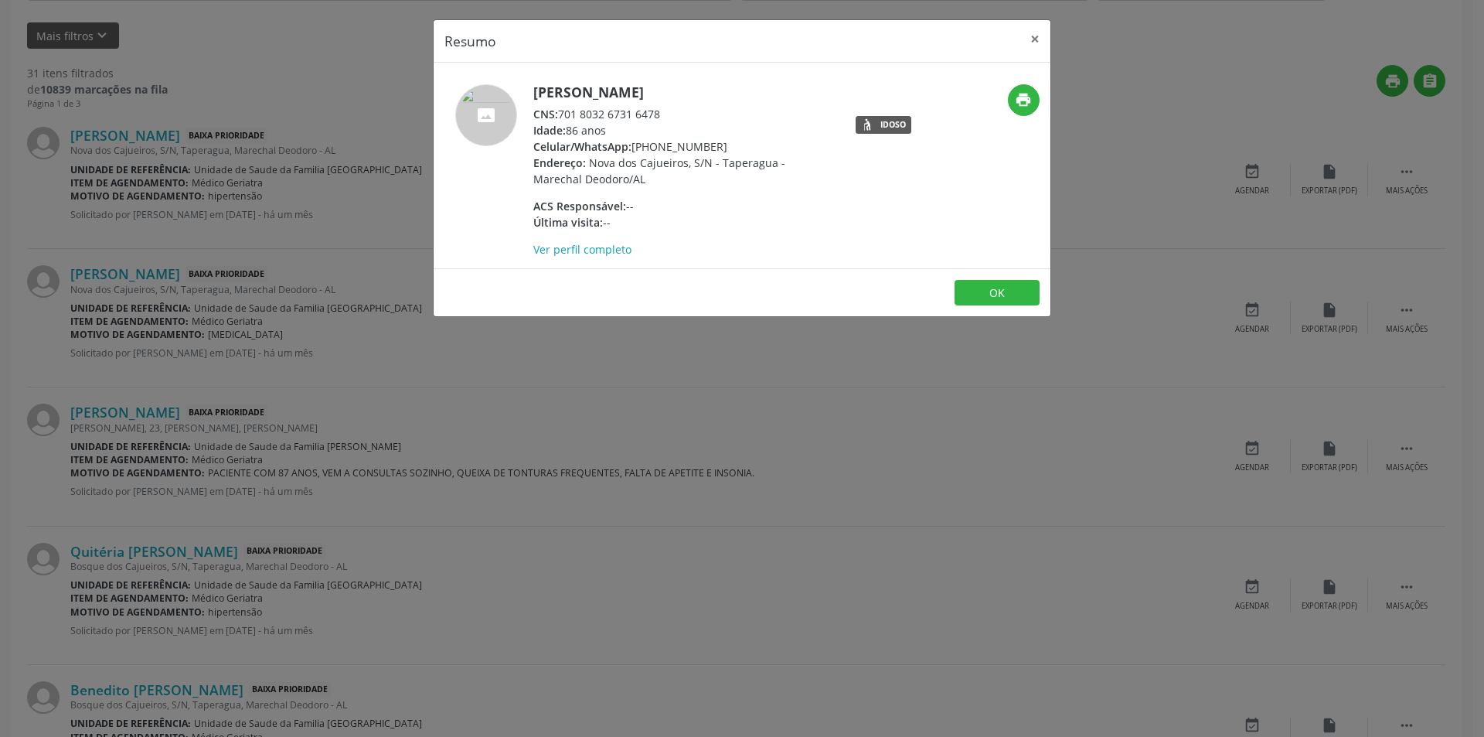
drag, startPoint x: 562, startPoint y: 113, endPoint x: 660, endPoint y: 113, distance: 98.2
click at [676, 113] on div "CNS: 701 8032 6731 6478" at bounding box center [683, 114] width 301 height 16
copy div "701 8032 6731 6478"
click at [1013, 301] on button "OK" at bounding box center [997, 293] width 85 height 26
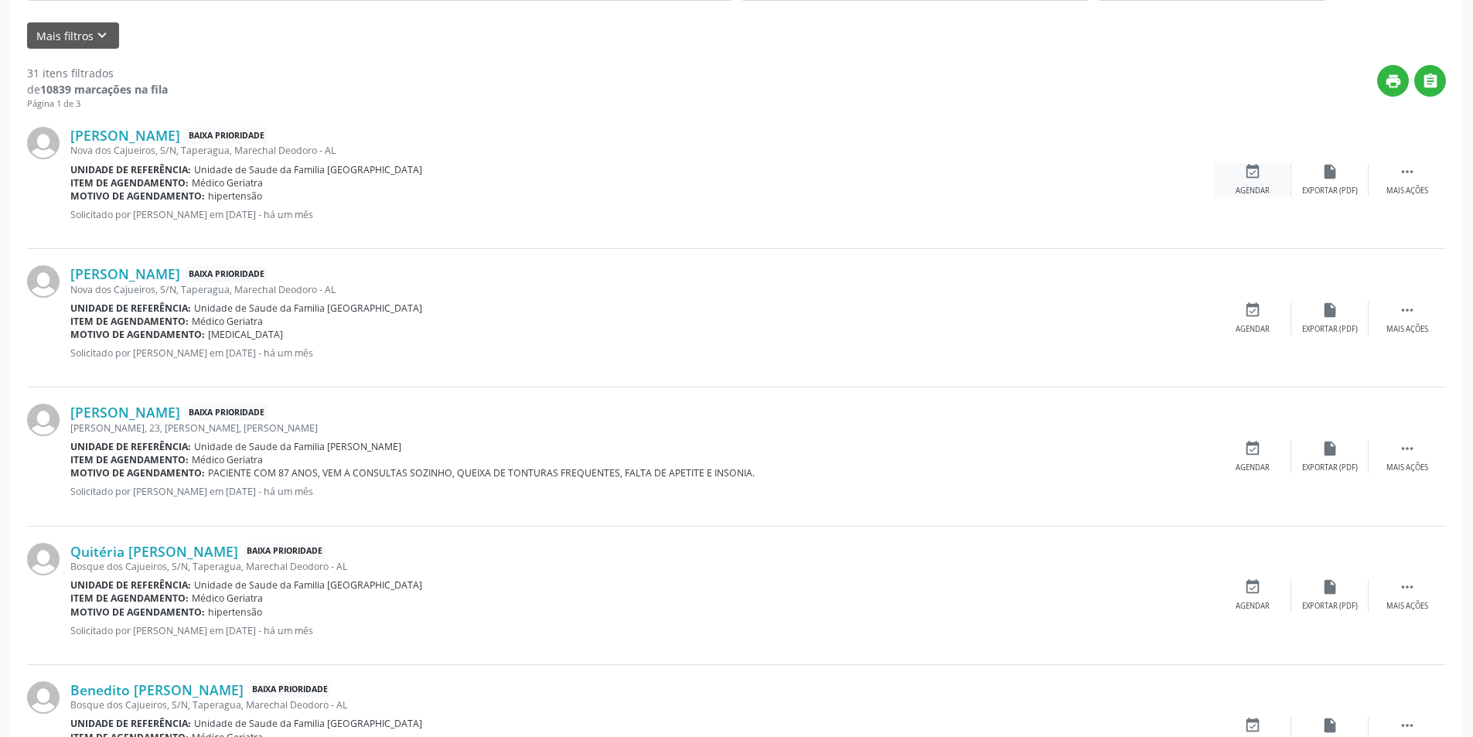
click at [1267, 173] on div "event_available Agendar" at bounding box center [1252, 179] width 77 height 33
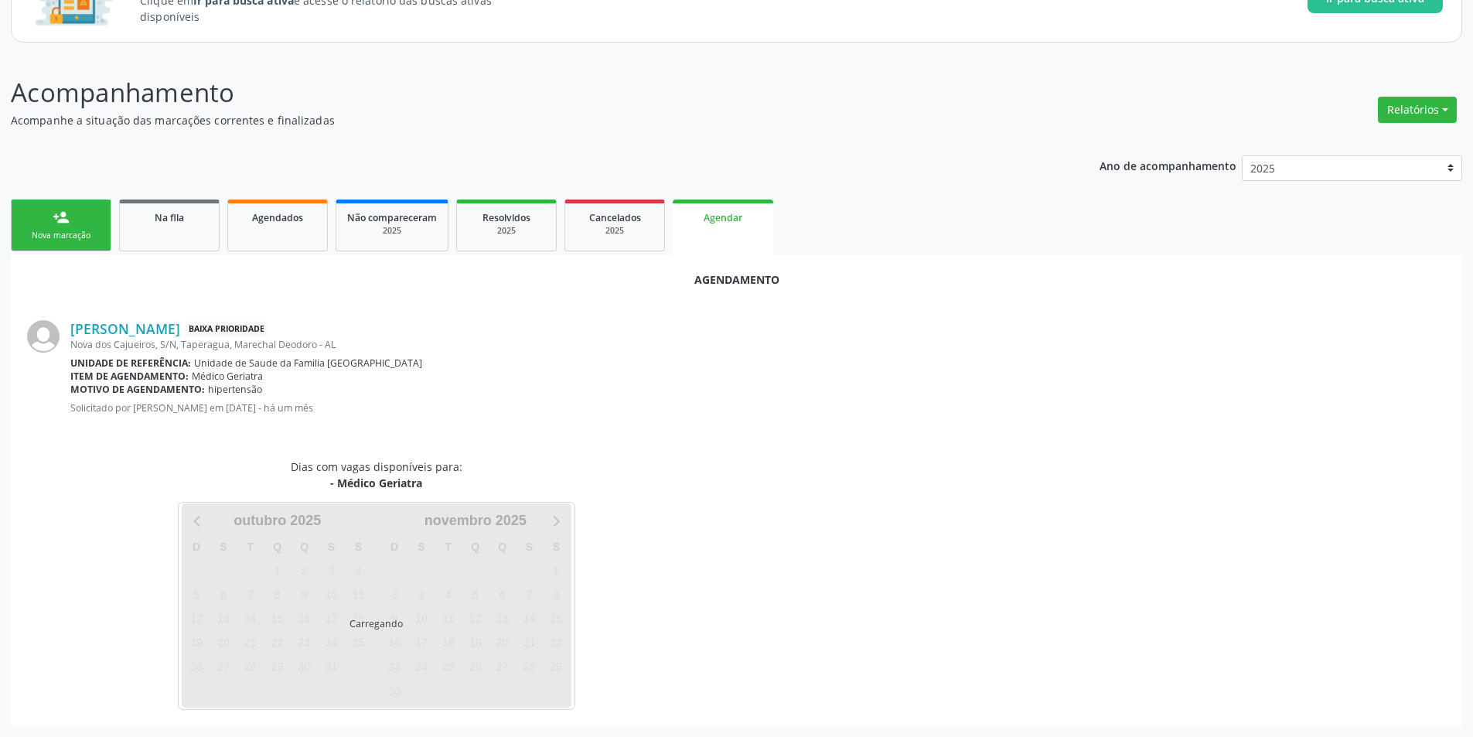
scroll to position [179, 0]
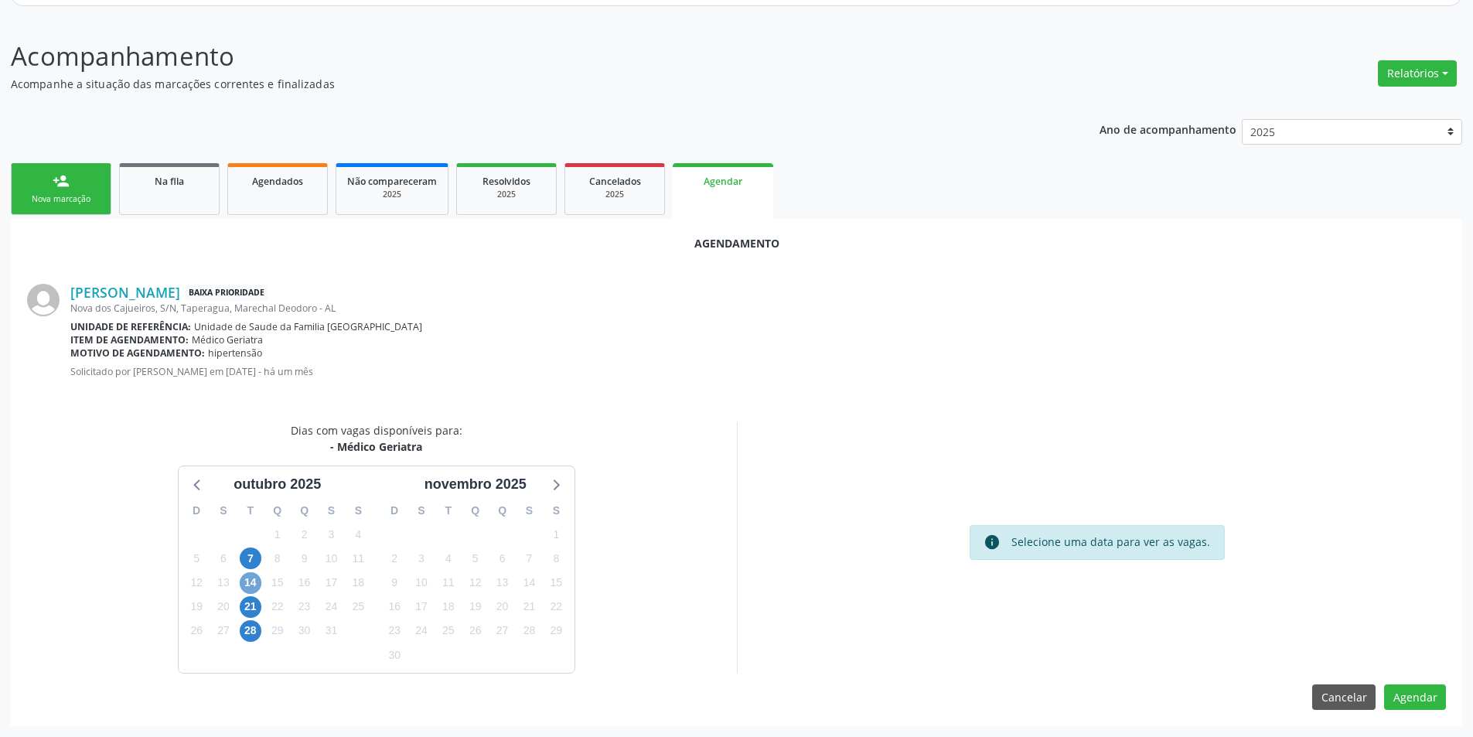
click at [244, 578] on span "14" at bounding box center [251, 583] width 22 height 22
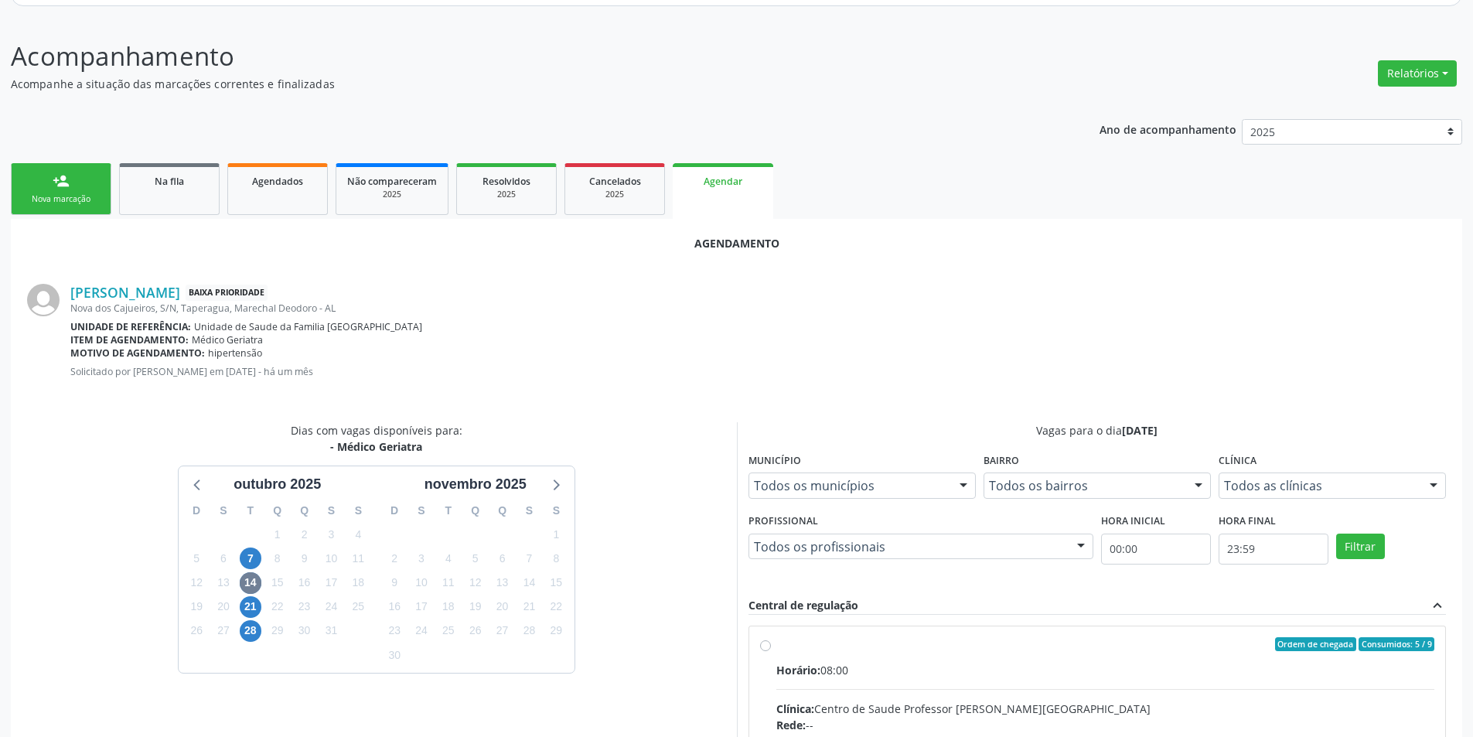
click at [766, 644] on input "Ordem de chegada Consumidos: 5 / 9 Horário: 08:00 Clínica: Centro de Saude Prof…" at bounding box center [765, 644] width 11 height 14
radio input "true"
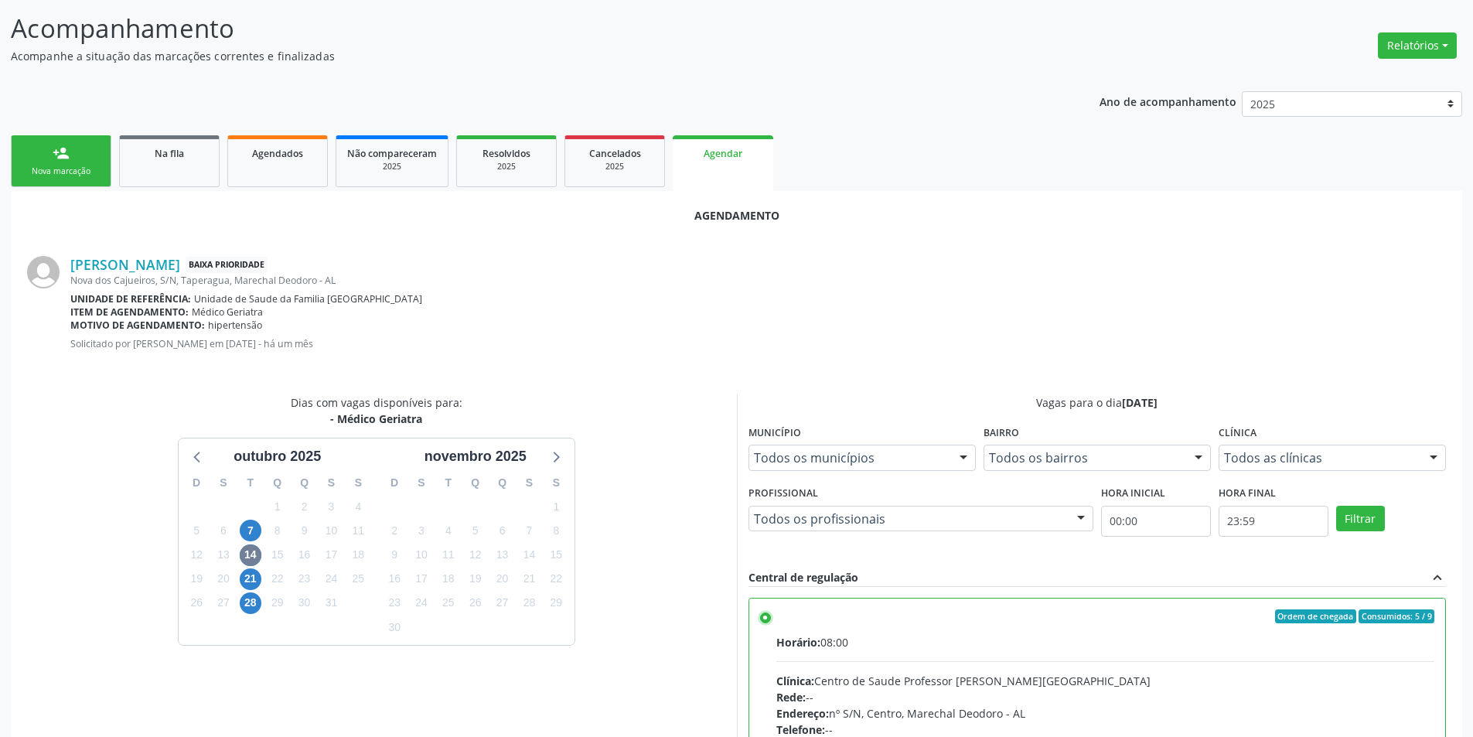
scroll to position [431, 0]
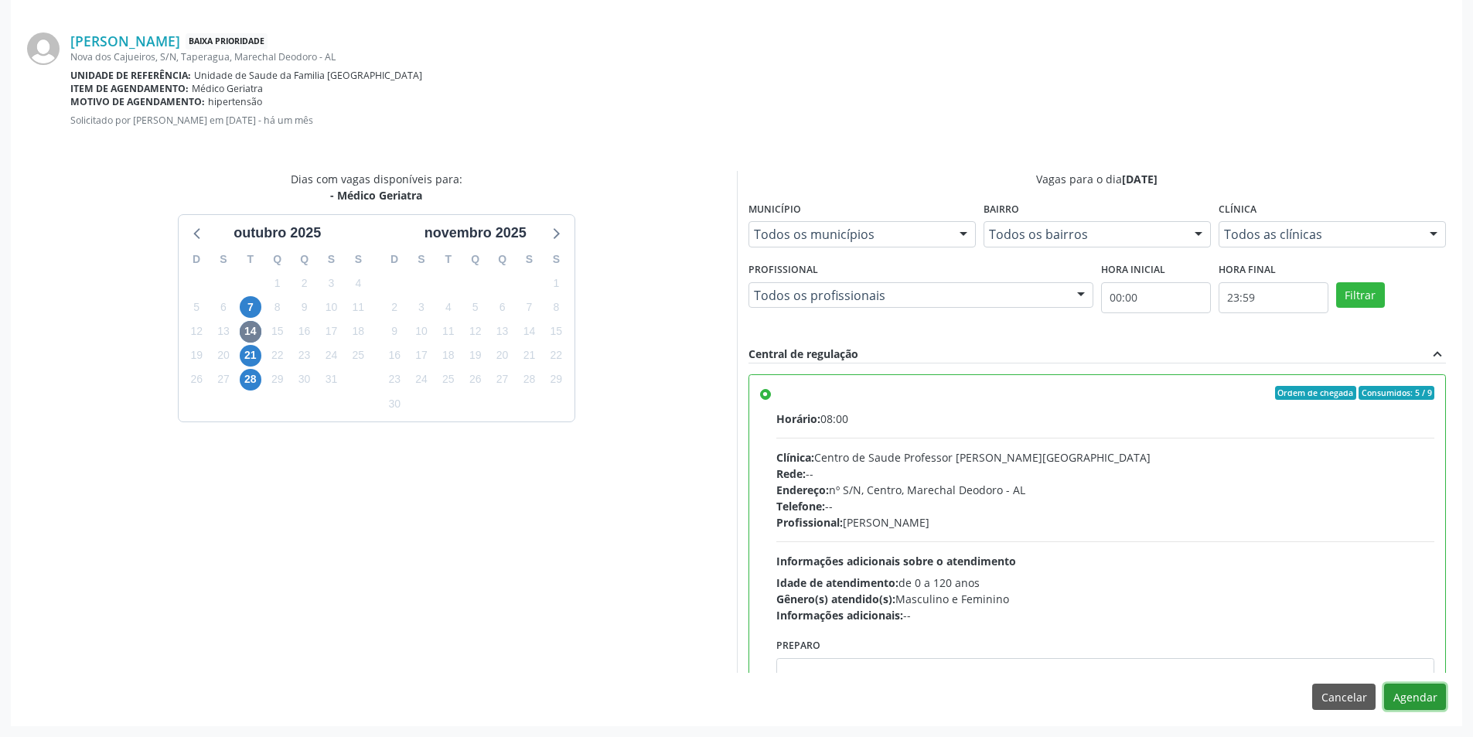
click at [1430, 701] on button "Agendar" at bounding box center [1415, 696] width 62 height 26
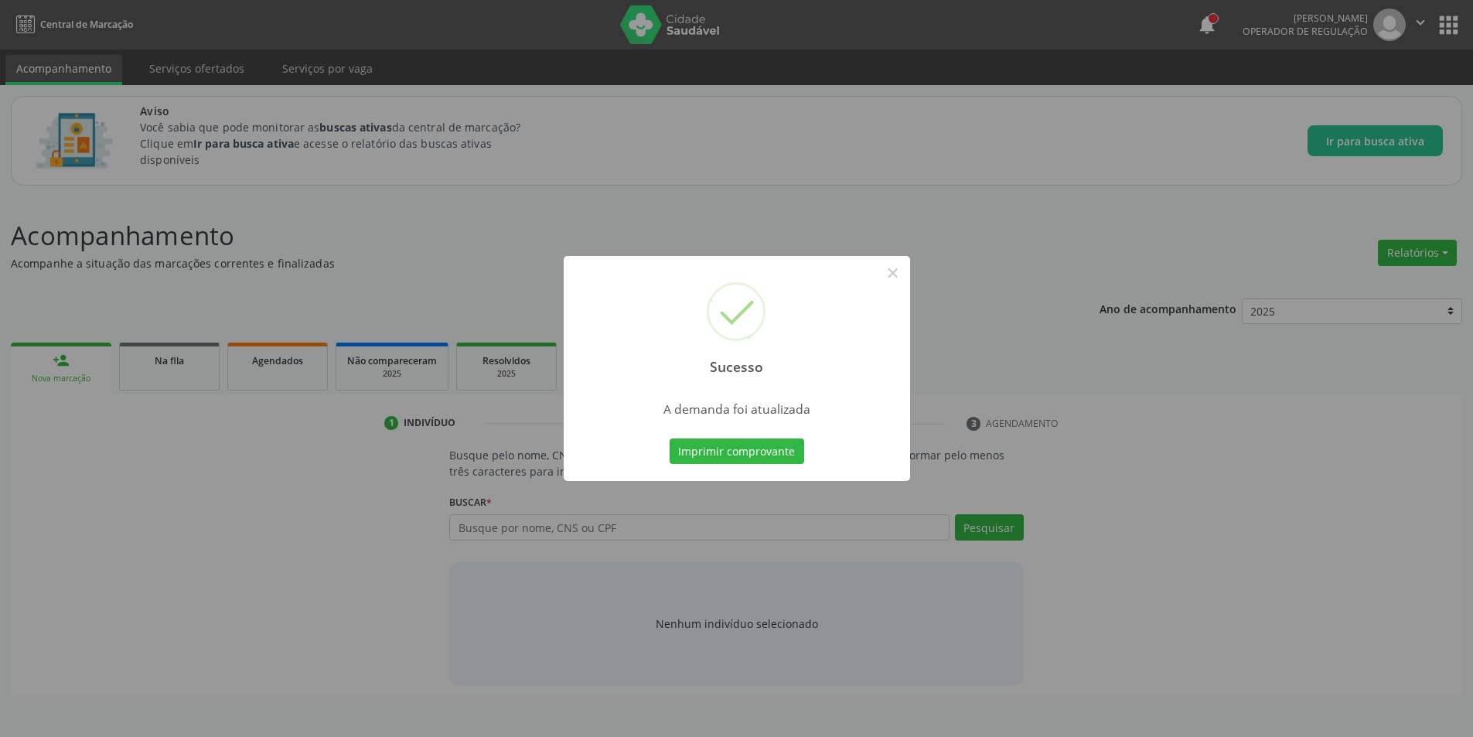
scroll to position [0, 0]
click at [904, 273] on button "×" at bounding box center [898, 273] width 26 height 26
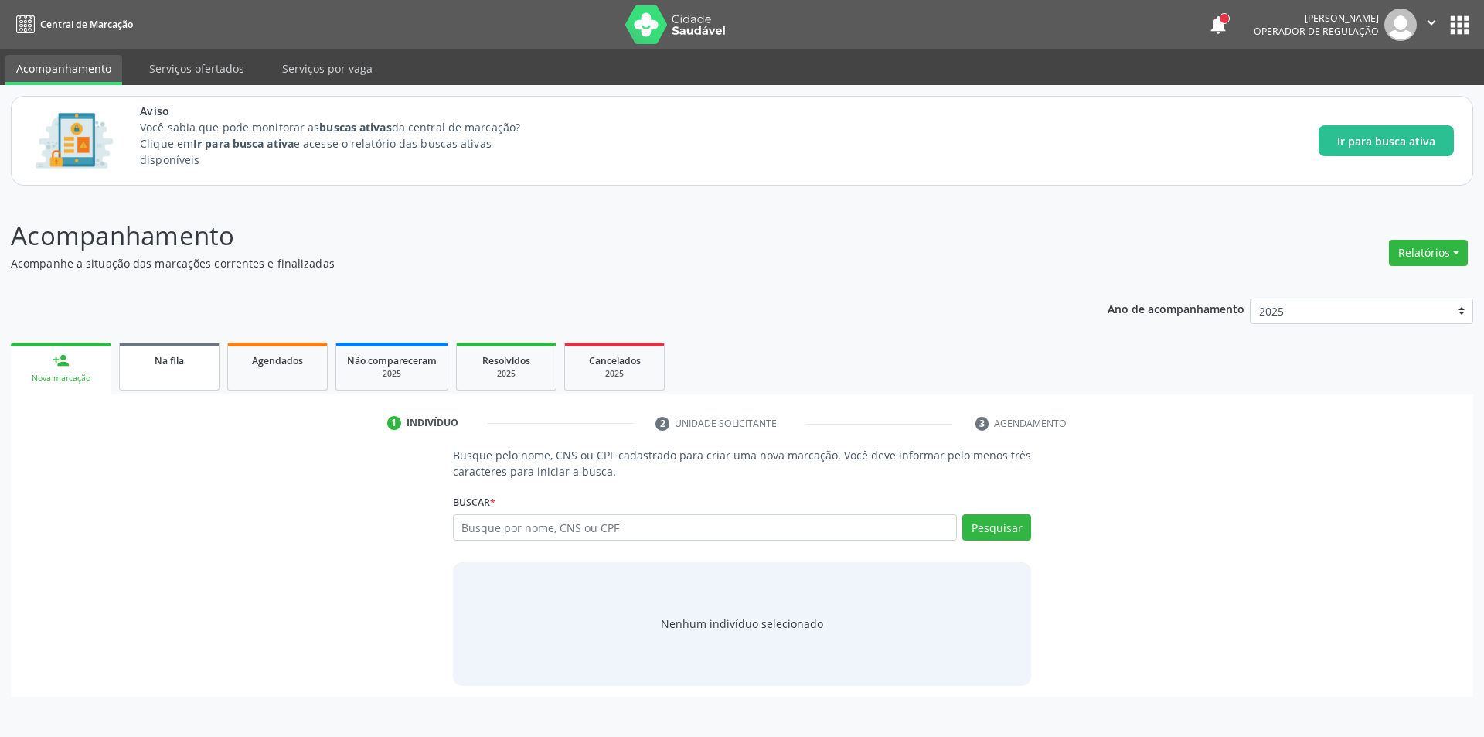
click at [136, 363] on div "Na fila" at bounding box center [169, 360] width 77 height 16
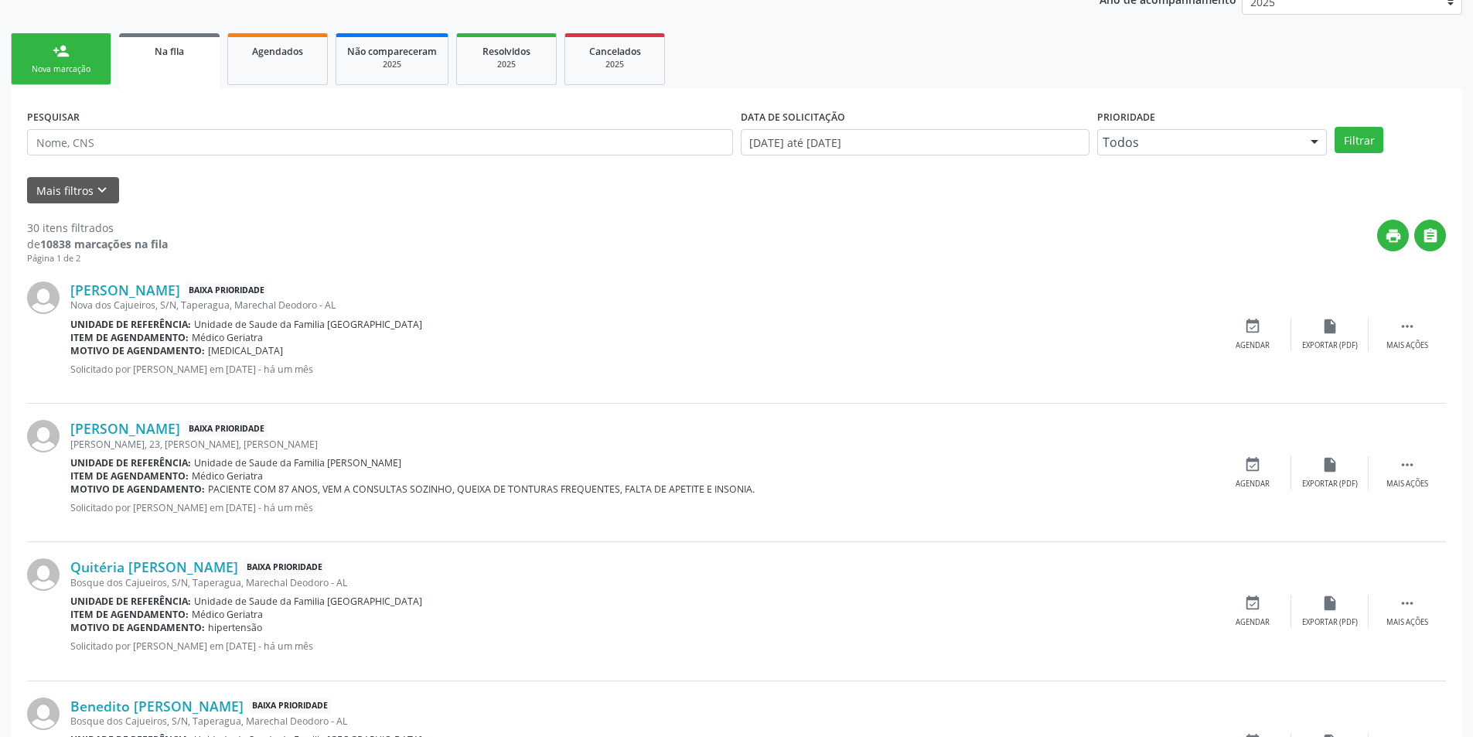
scroll to position [387, 0]
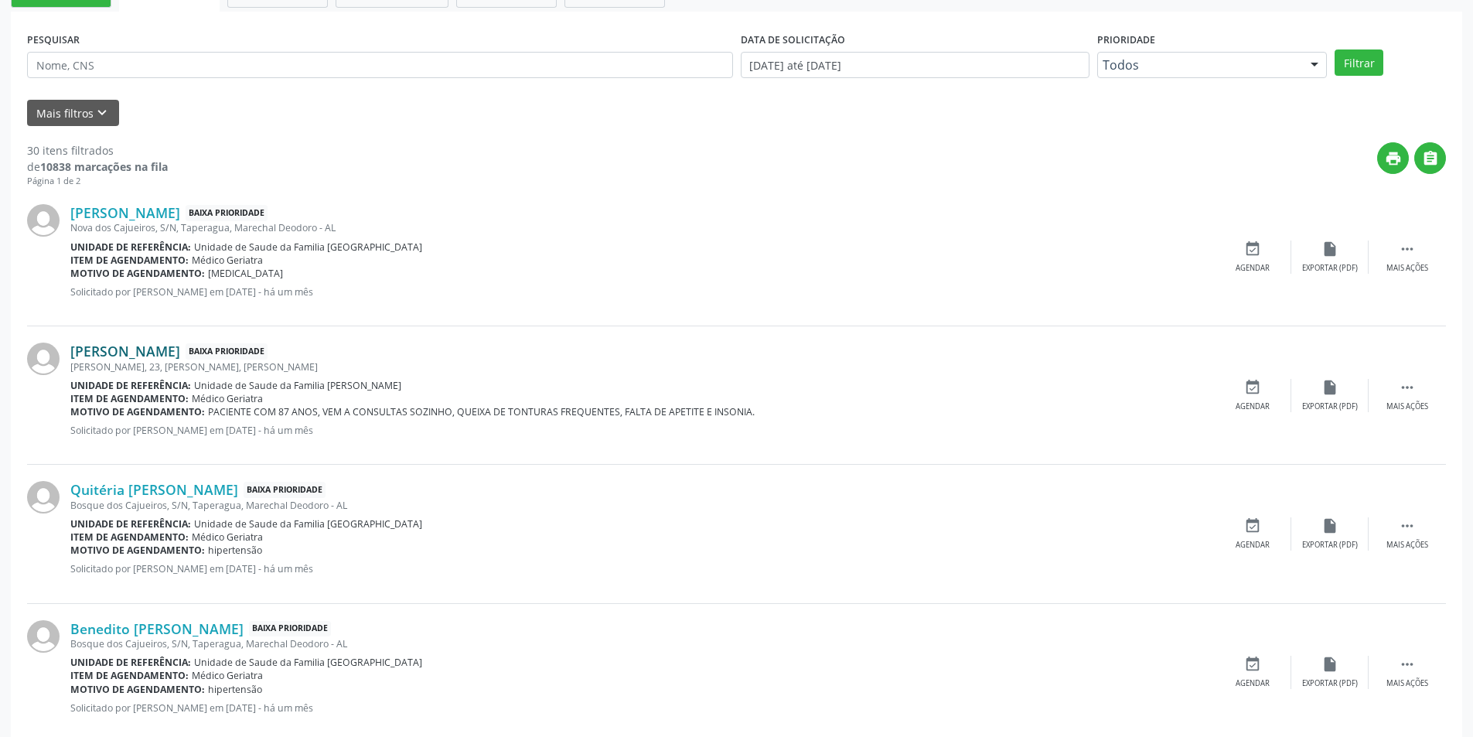
click at [172, 353] on link "[PERSON_NAME]" at bounding box center [125, 350] width 110 height 17
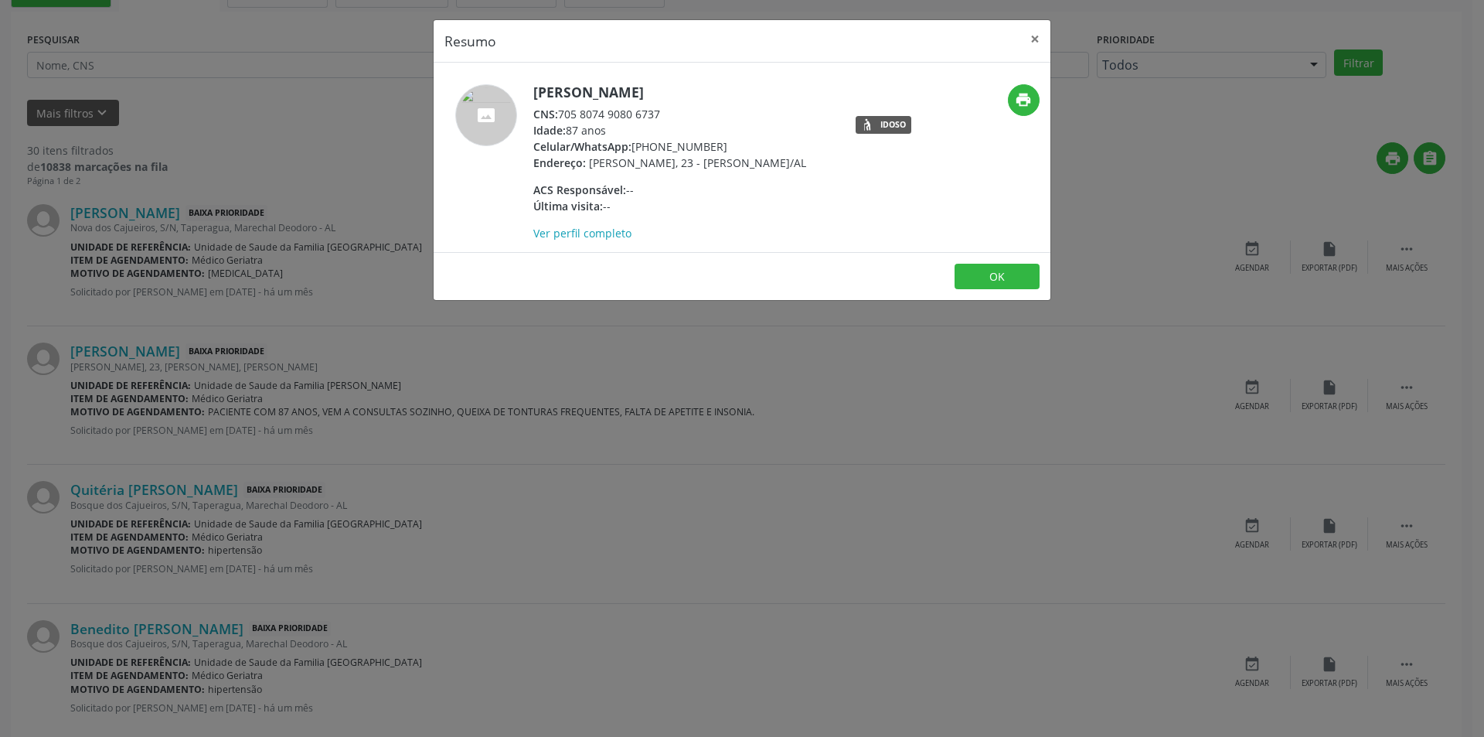
drag, startPoint x: 561, startPoint y: 115, endPoint x: 664, endPoint y: 115, distance: 102.8
click at [664, 115] on div "CNS: 705 8074 9080 6737" at bounding box center [669, 114] width 273 height 16
copy div "705 8074 9080 6737"
click at [998, 290] on button "OK" at bounding box center [997, 277] width 85 height 26
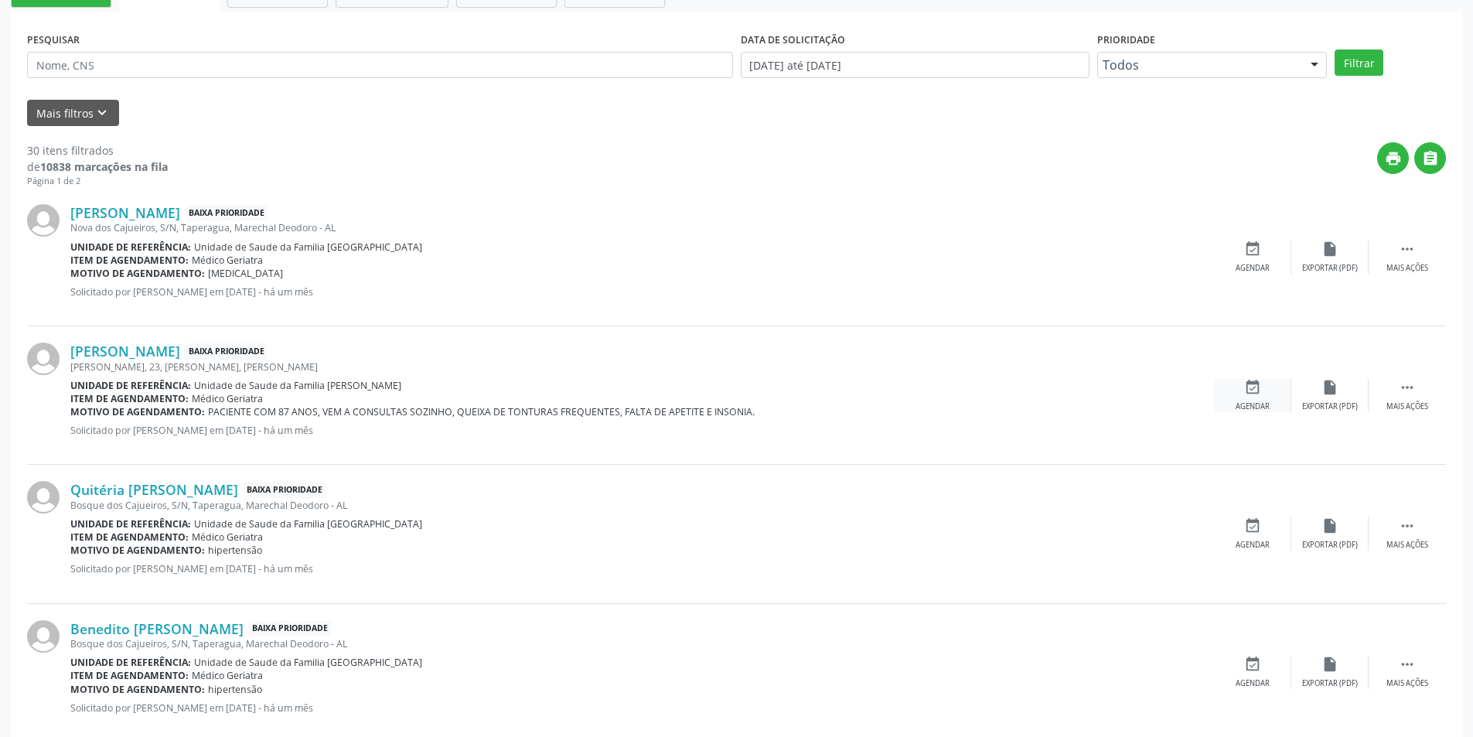
click at [1258, 388] on icon "event_available" at bounding box center [1252, 387] width 17 height 17
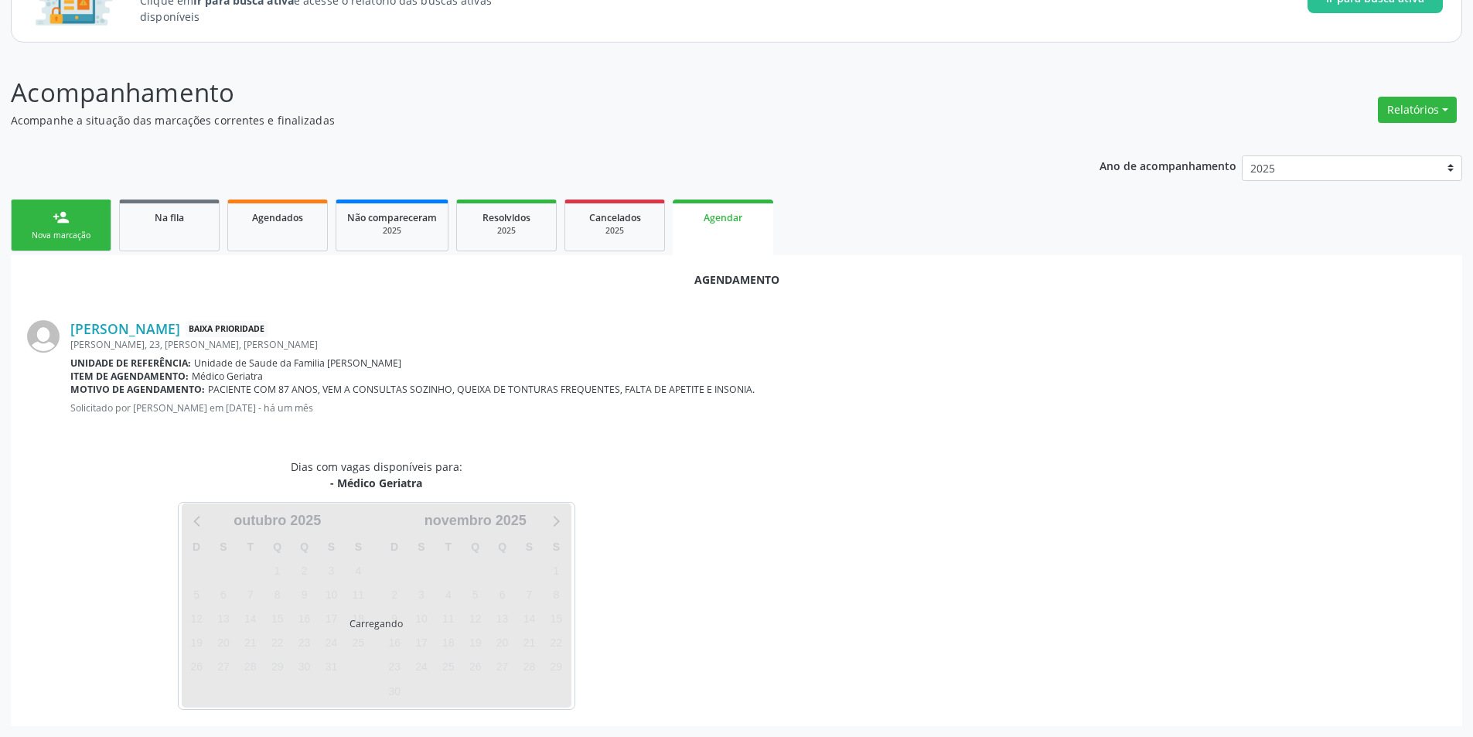
scroll to position [179, 0]
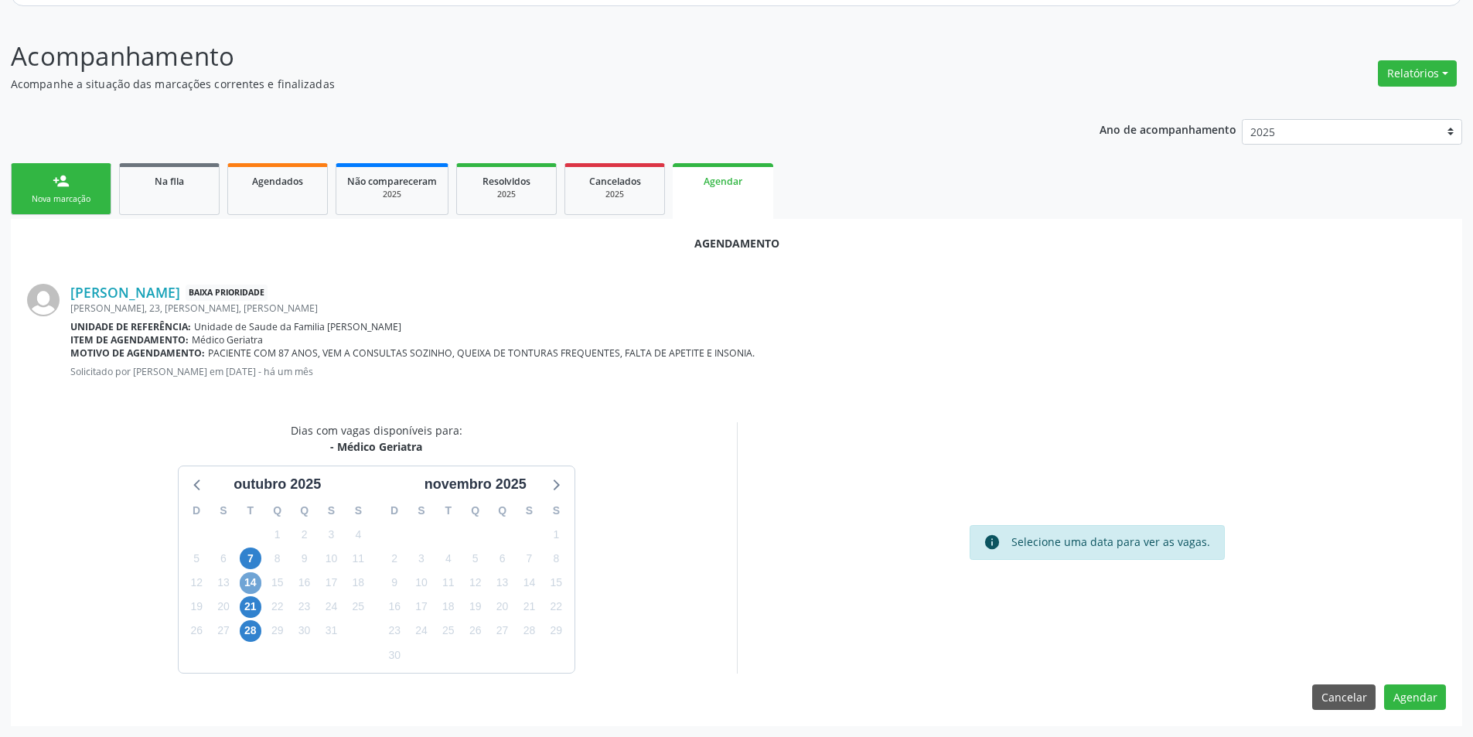
click at [255, 577] on span "14" at bounding box center [251, 583] width 22 height 22
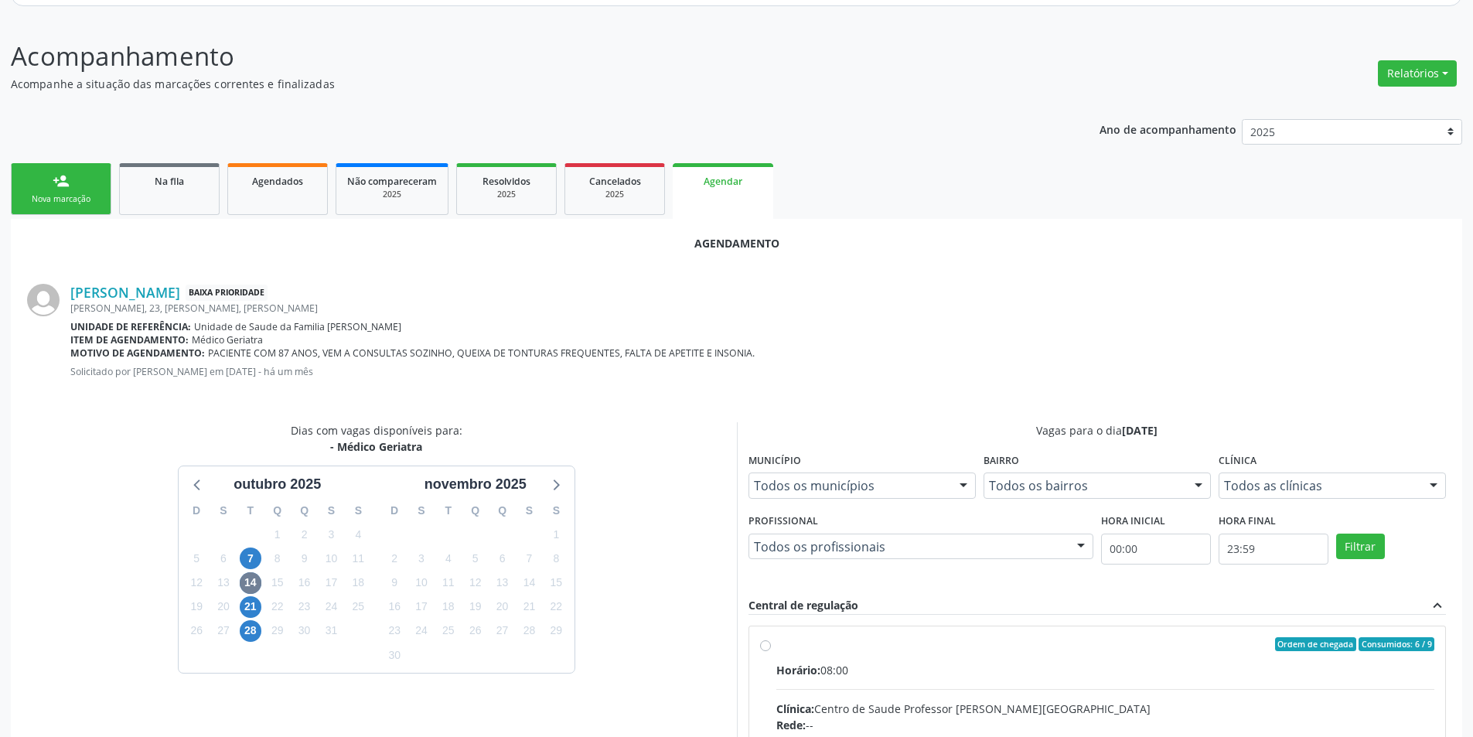
click at [766, 645] on input "Ordem de chegada Consumidos: 6 / 9 Horário: 08:00 Clínica: Centro de Saude Prof…" at bounding box center [765, 644] width 11 height 14
radio input "true"
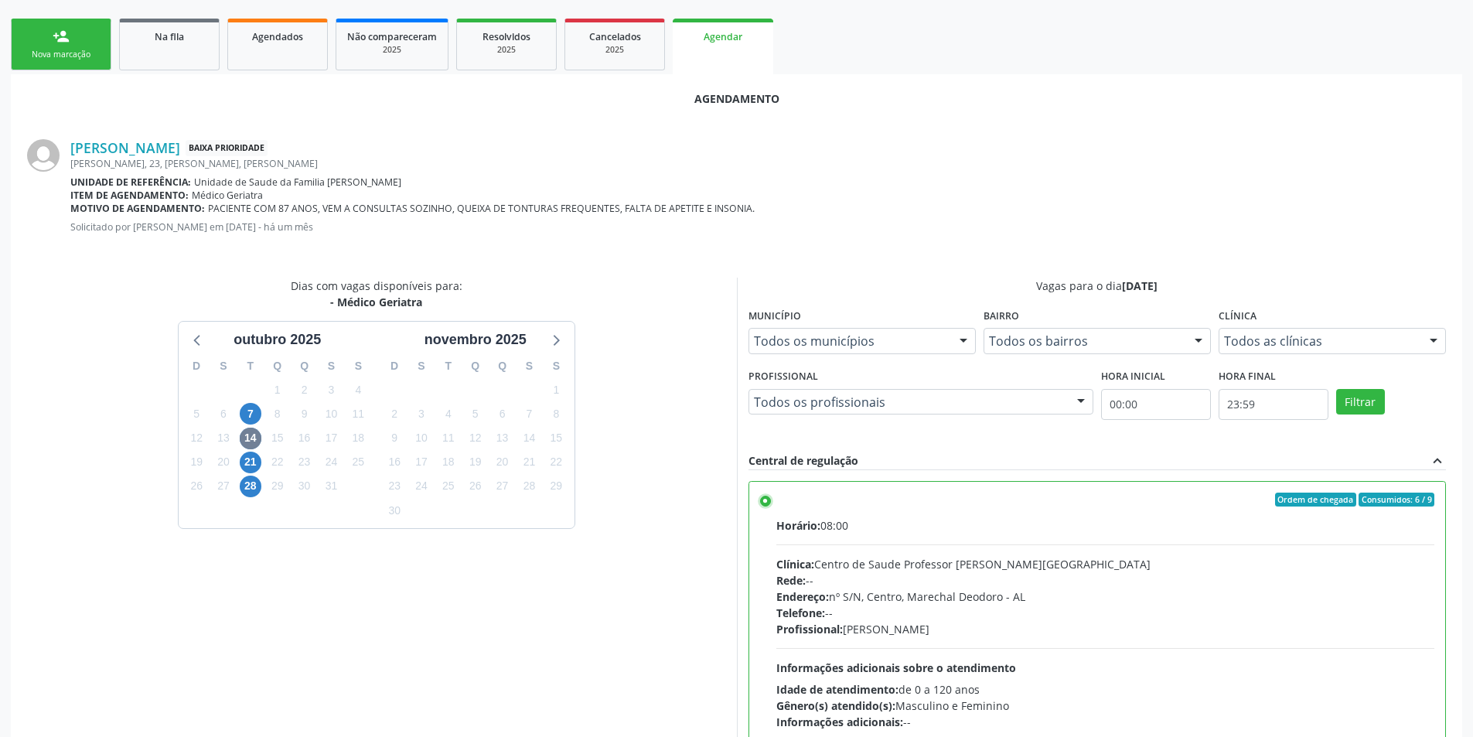
scroll to position [431, 0]
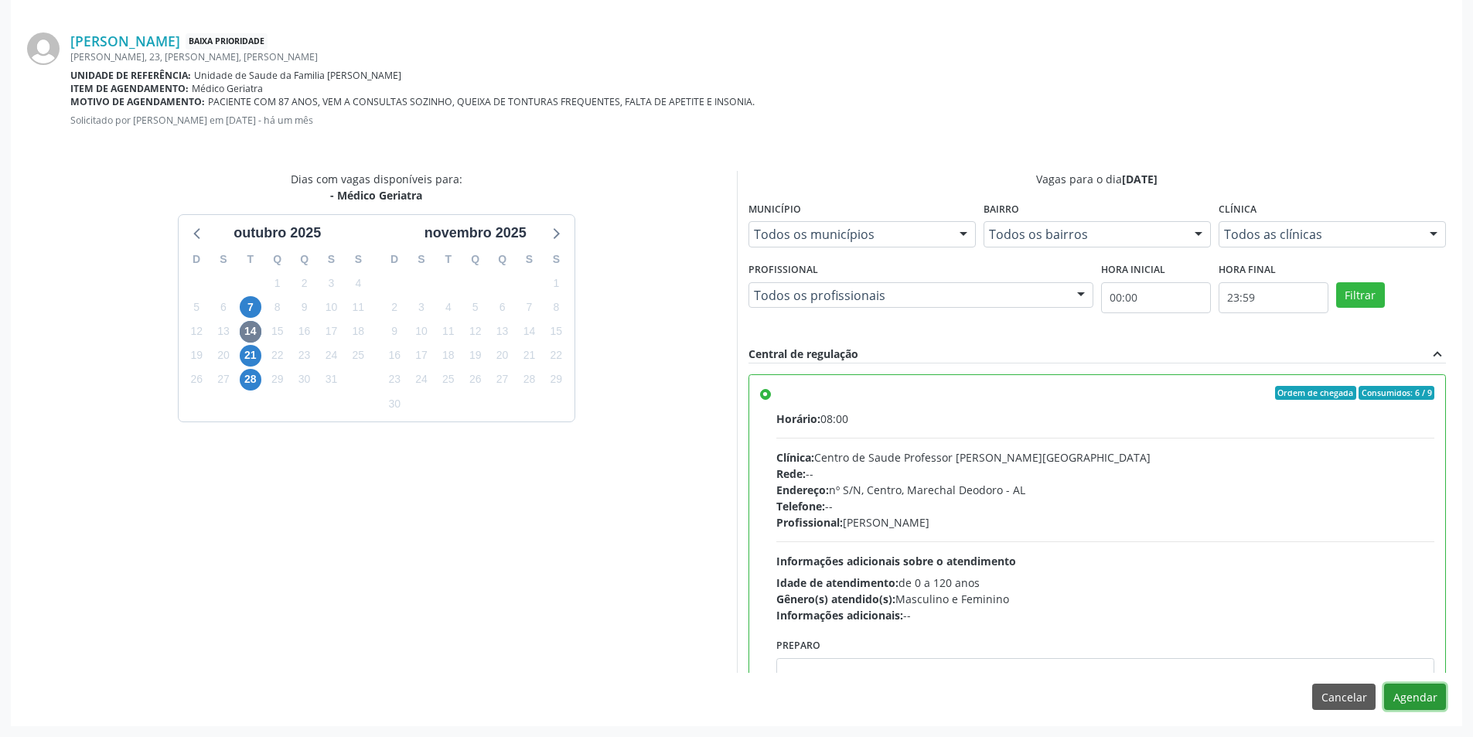
click at [1422, 690] on button "Agendar" at bounding box center [1415, 696] width 62 height 26
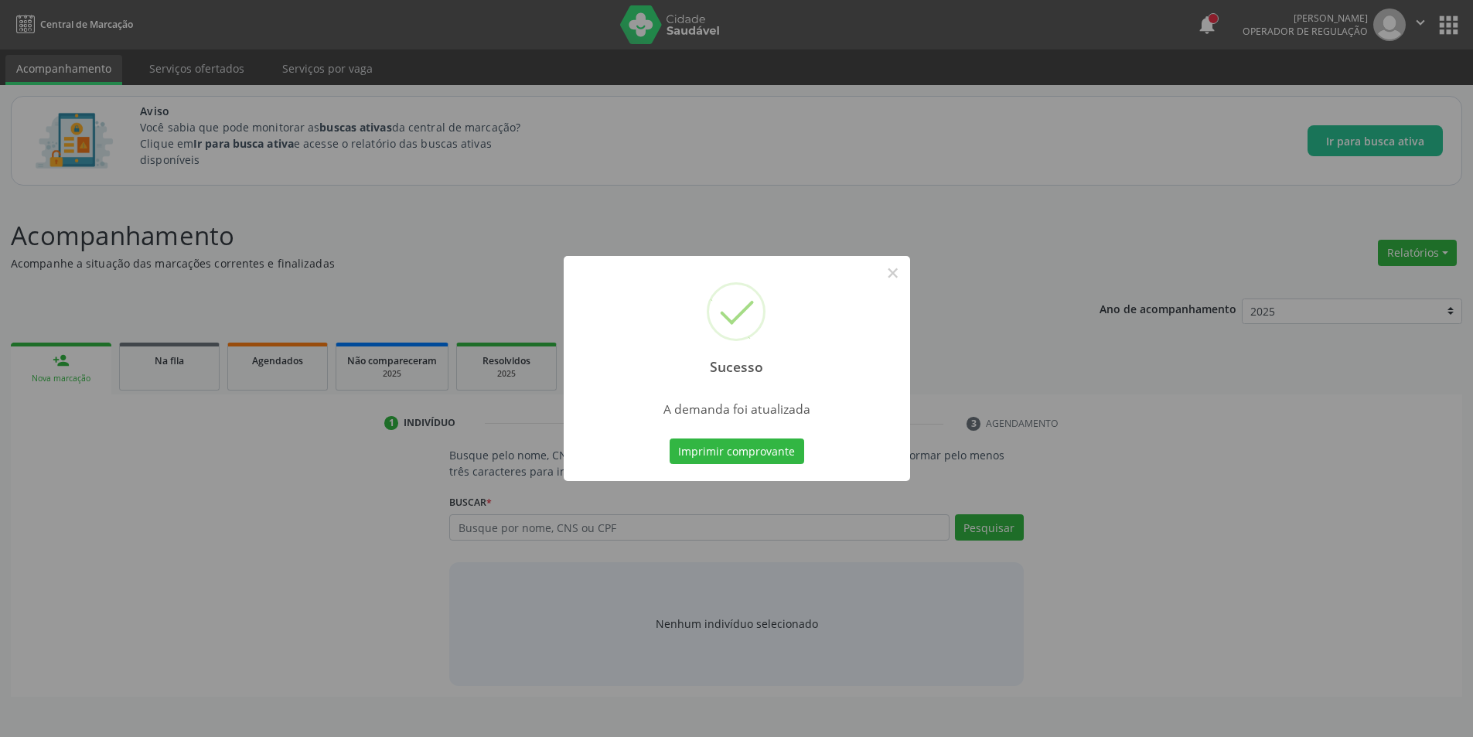
scroll to position [0, 0]
drag, startPoint x: 901, startPoint y: 273, endPoint x: 826, endPoint y: 299, distance: 80.2
click at [900, 273] on button "×" at bounding box center [898, 273] width 26 height 26
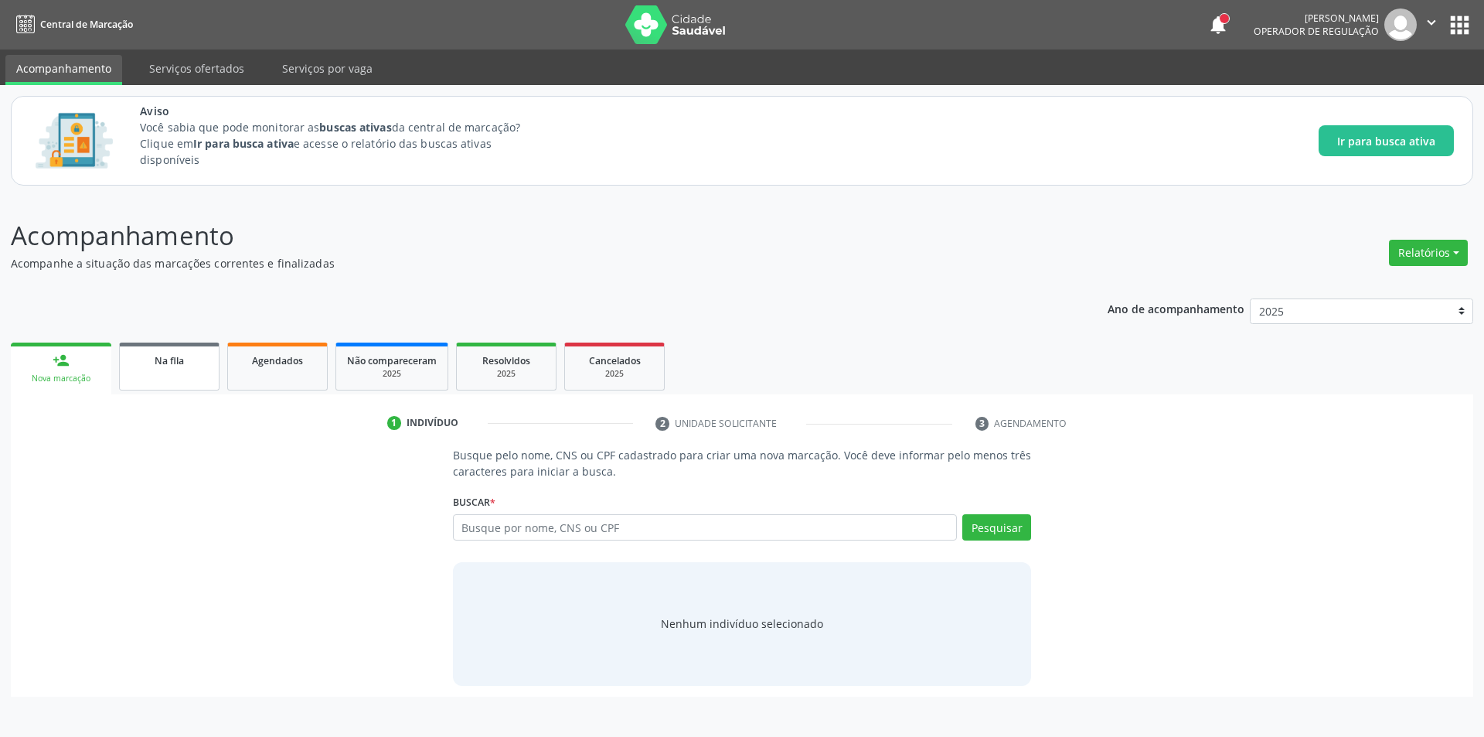
click at [153, 360] on div "Na fila" at bounding box center [169, 360] width 77 height 16
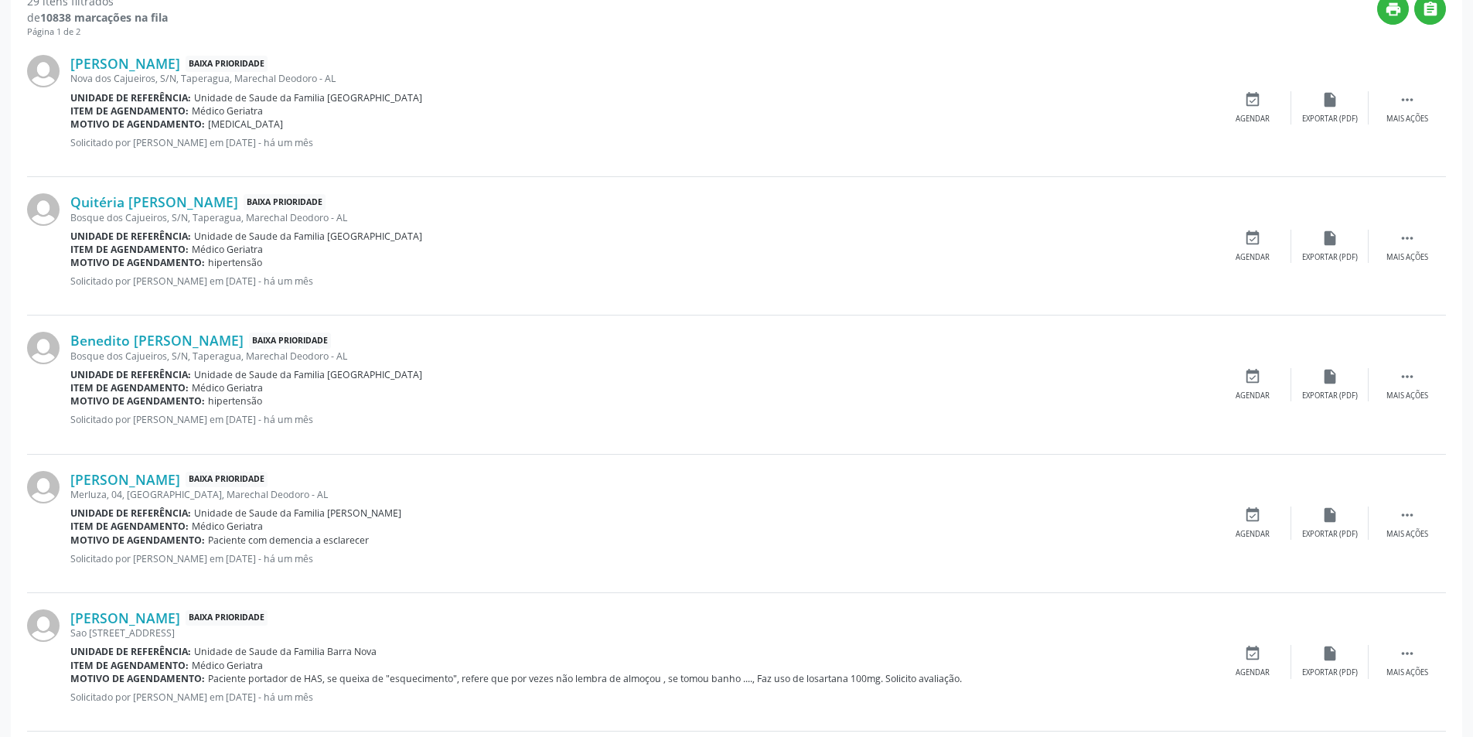
scroll to position [541, 0]
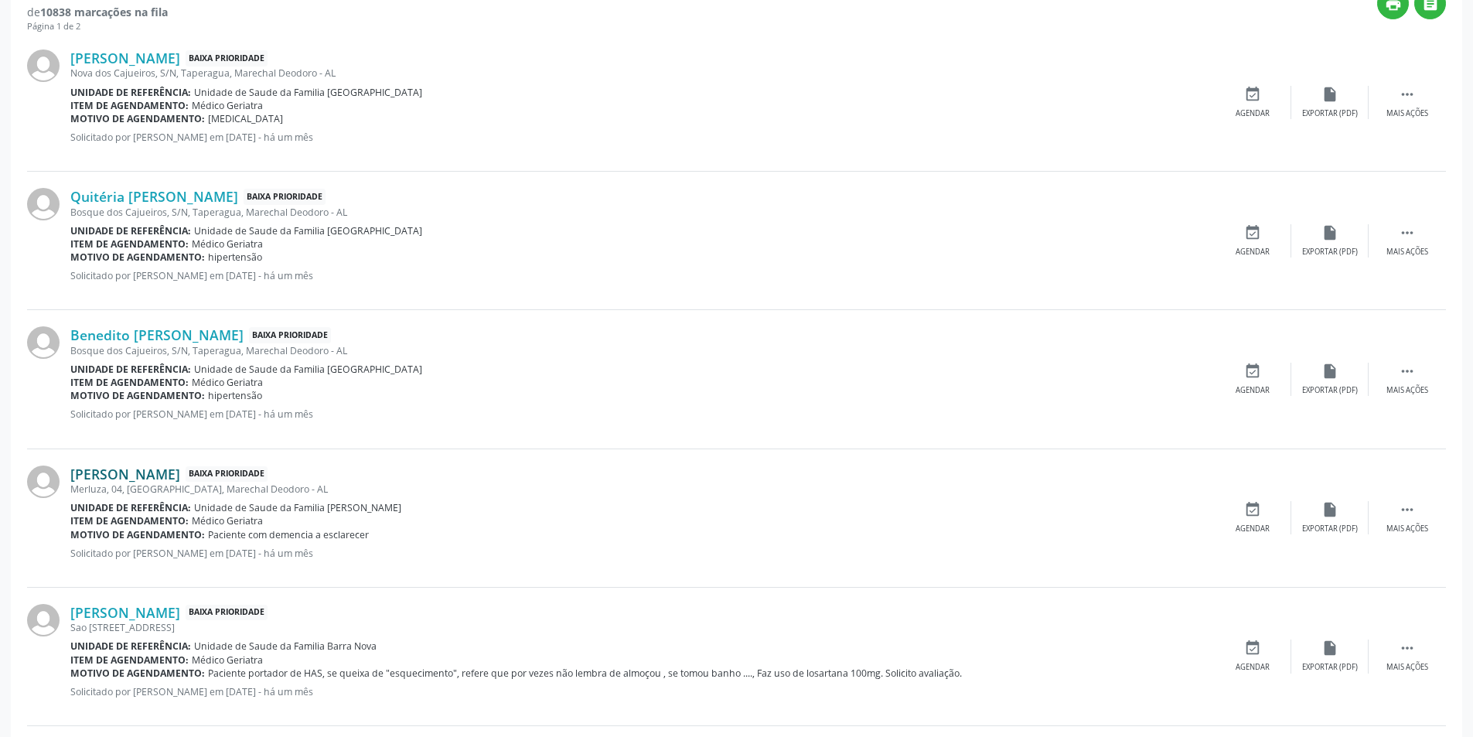
click at [155, 472] on link "[PERSON_NAME]" at bounding box center [125, 473] width 110 height 17
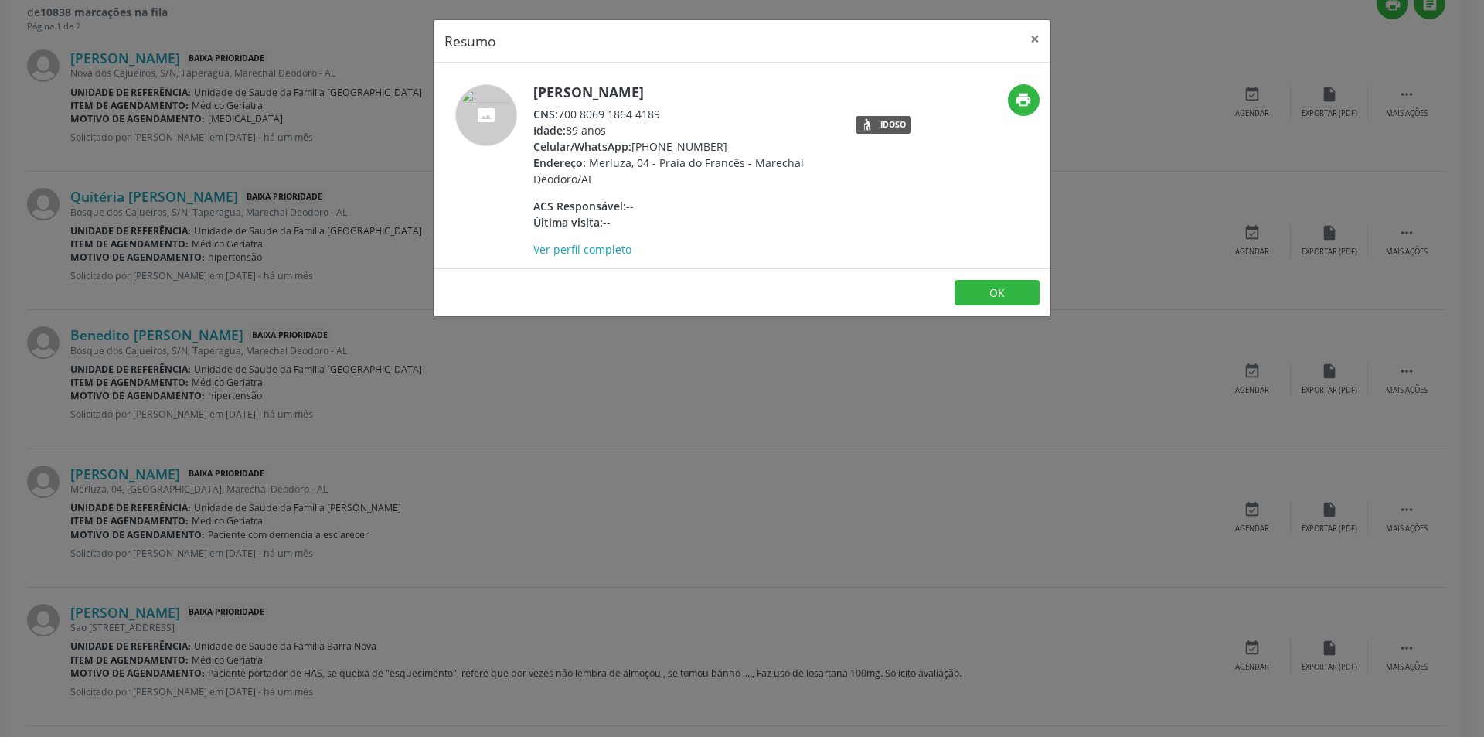
drag, startPoint x: 562, startPoint y: 111, endPoint x: 684, endPoint y: 113, distance: 122.2
click at [684, 113] on div "CNS: 700 8069 1864 4189" at bounding box center [683, 114] width 301 height 16
copy div "700 8069 1864 4189"
click at [1018, 294] on button "OK" at bounding box center [997, 293] width 85 height 26
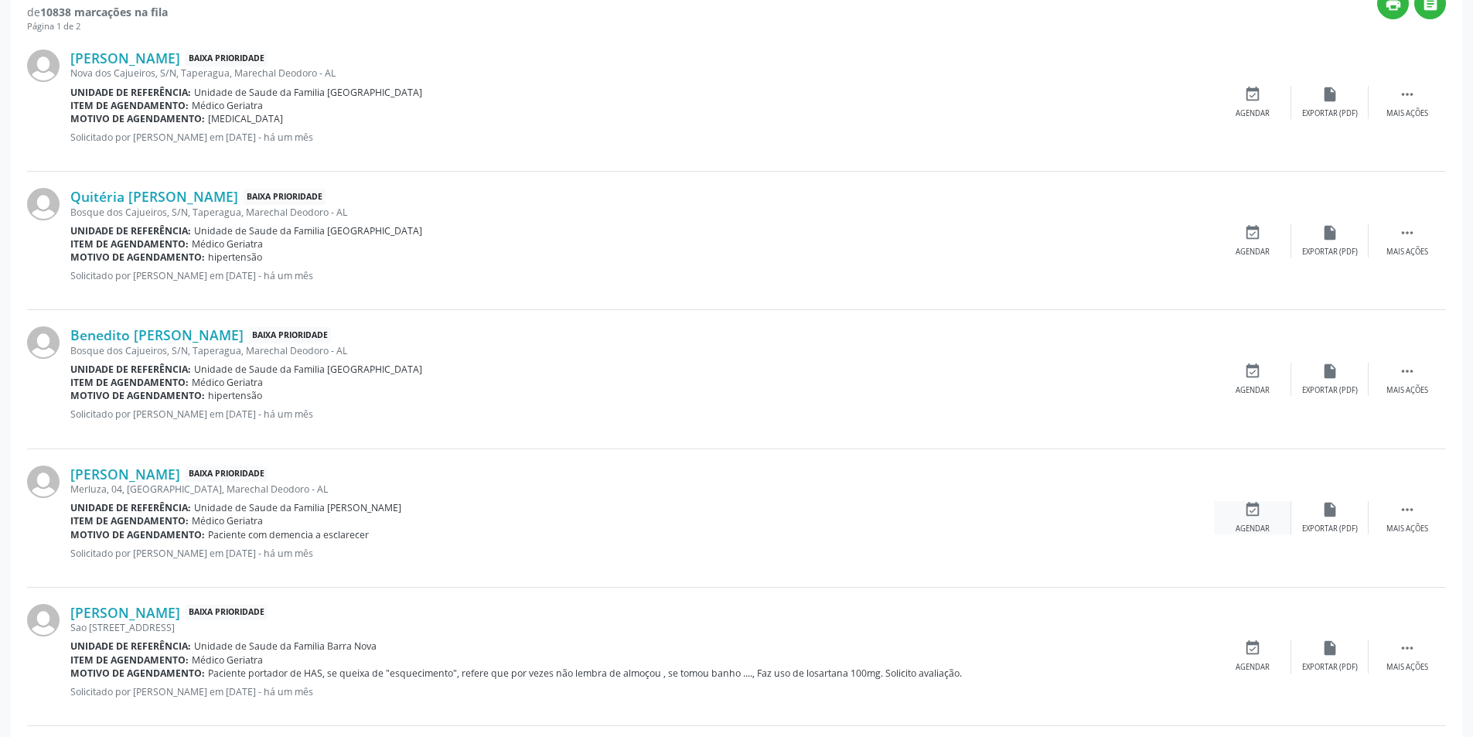
click at [1269, 510] on div "event_available Agendar" at bounding box center [1252, 517] width 77 height 33
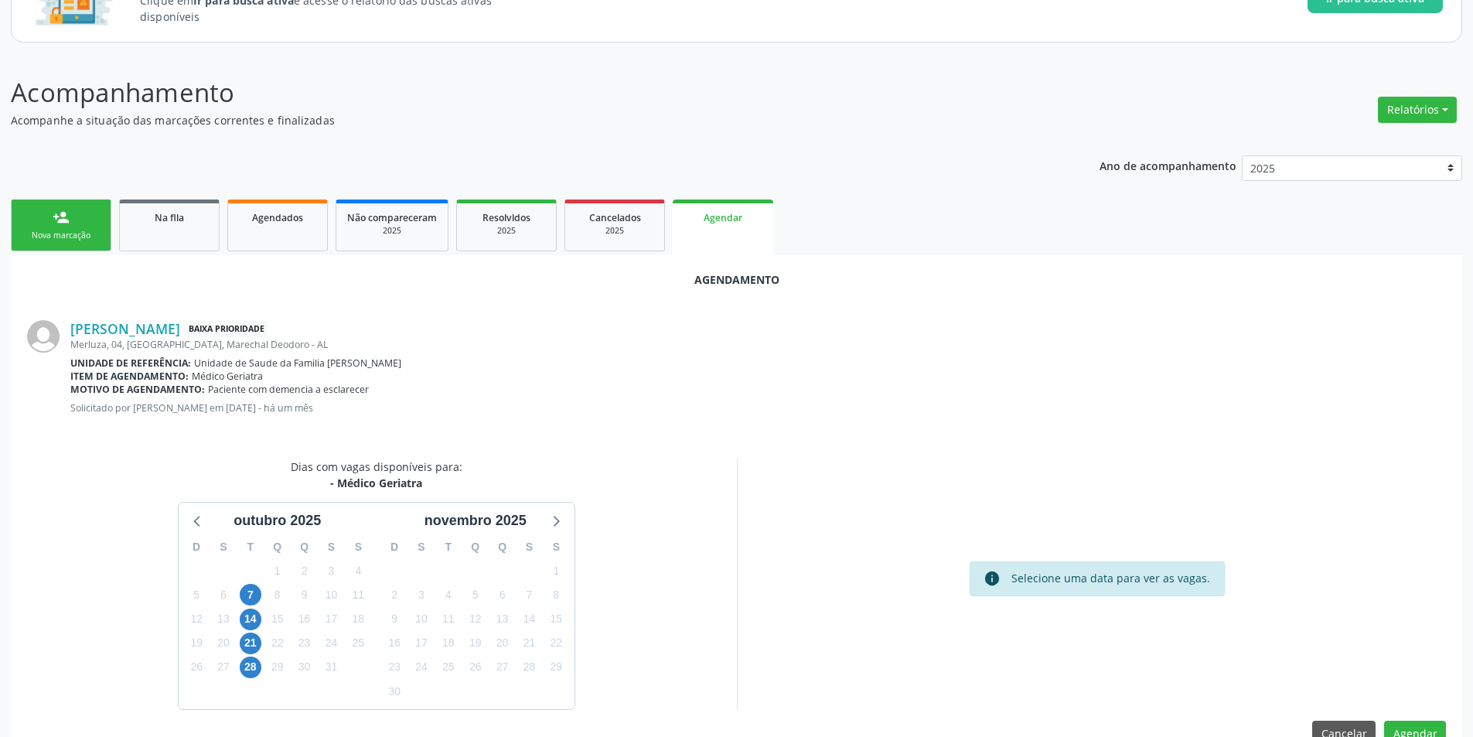
scroll to position [179, 0]
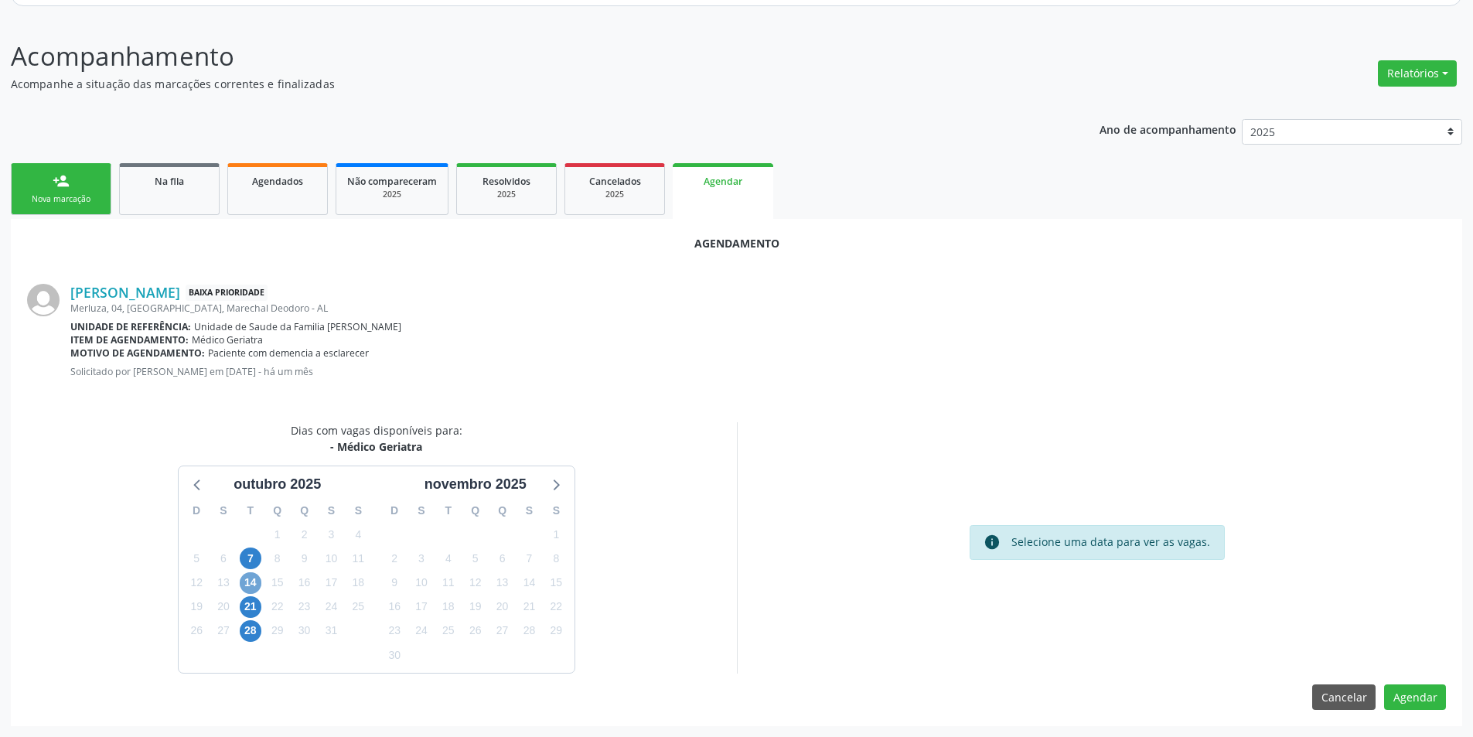
click at [255, 581] on span "14" at bounding box center [251, 583] width 22 height 22
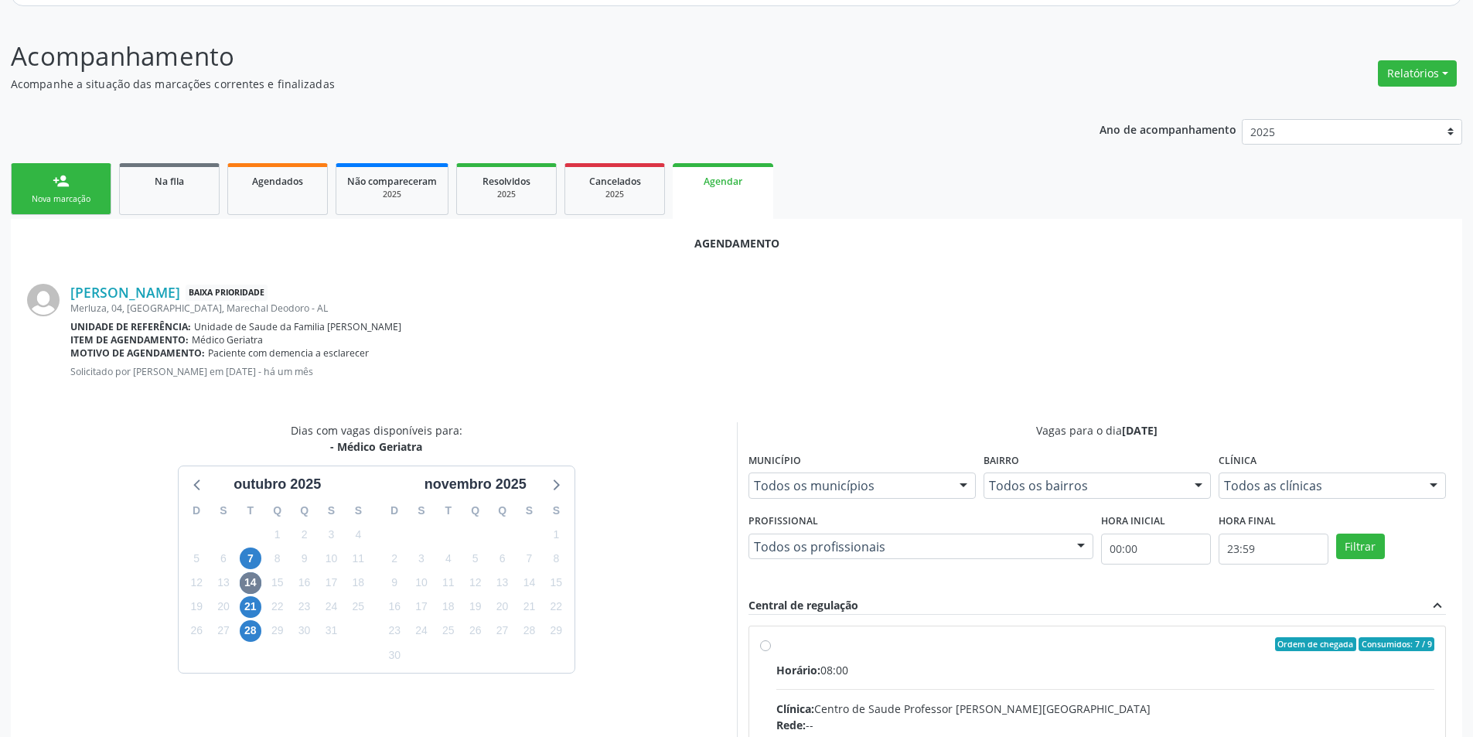
click at [763, 649] on input "Ordem de chegada Consumidos: 7 / 9 Horário: 08:00 Clínica: Centro de Saude Prof…" at bounding box center [765, 644] width 11 height 14
radio input "true"
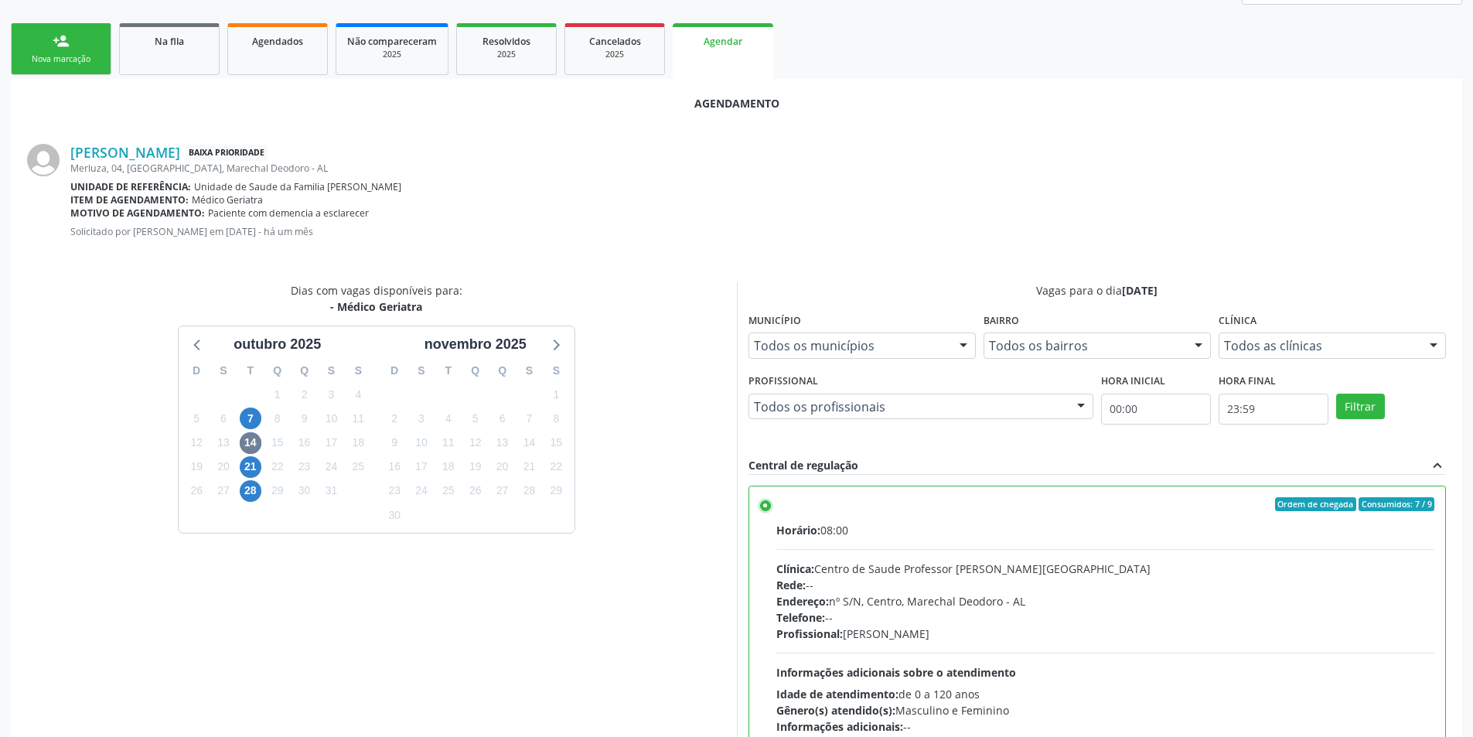
scroll to position [431, 0]
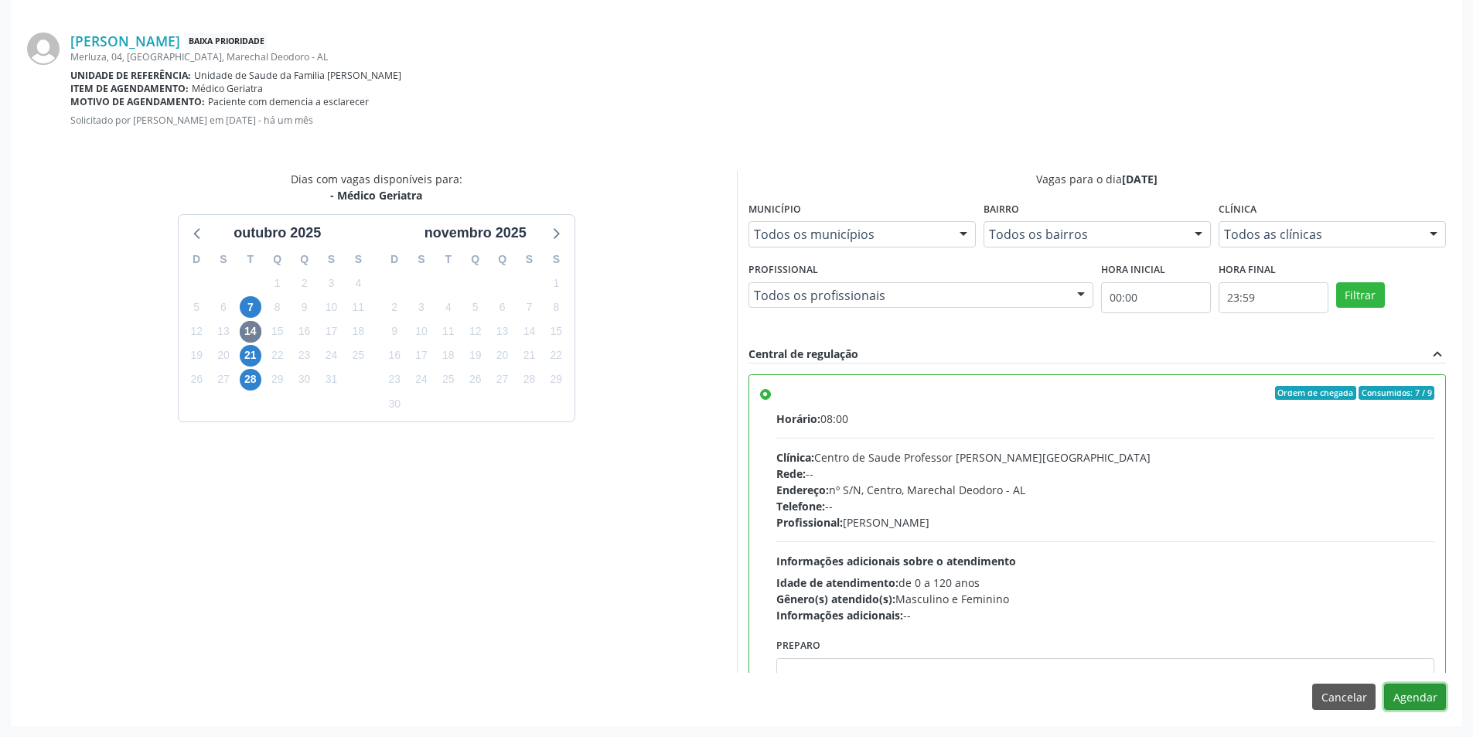
click at [1429, 697] on button "Agendar" at bounding box center [1415, 696] width 62 height 26
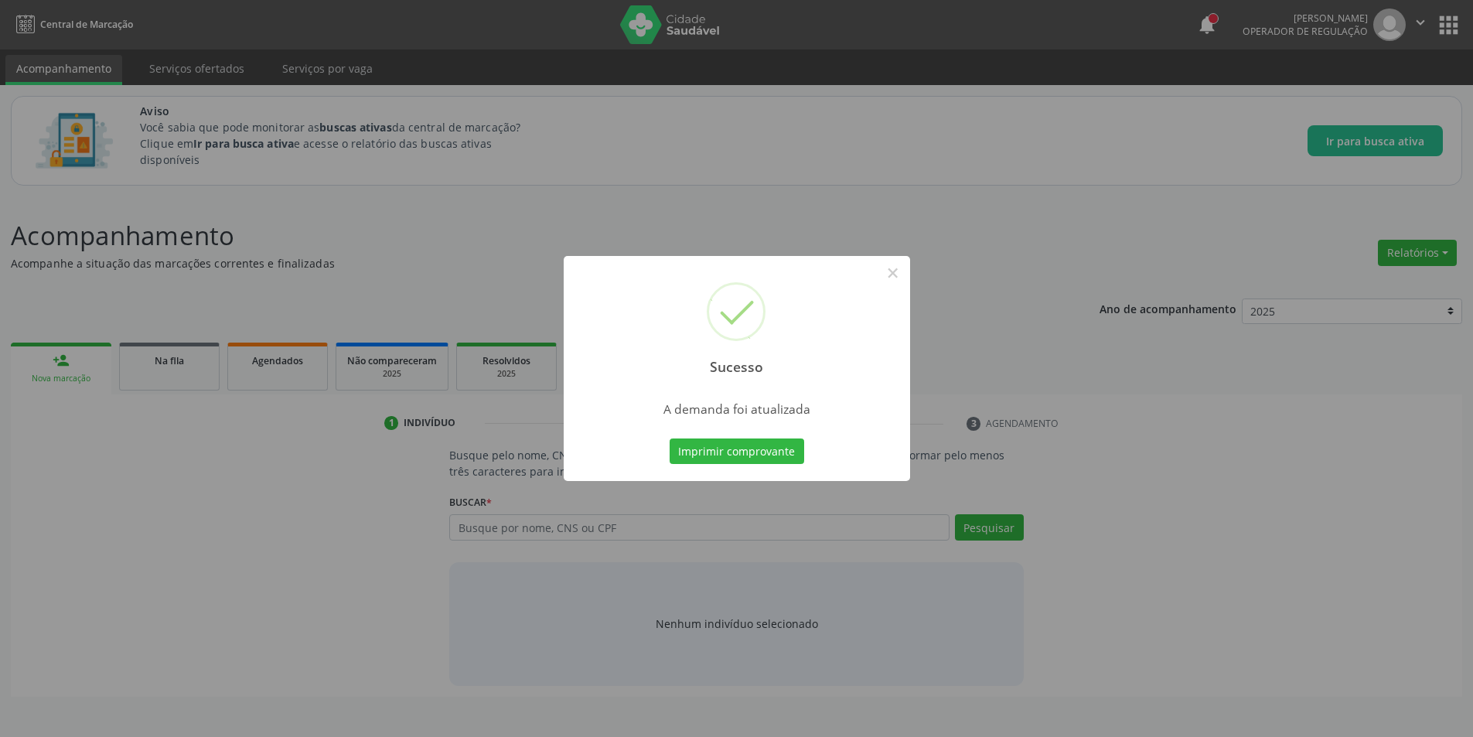
scroll to position [0, 0]
click at [900, 278] on button "×" at bounding box center [898, 273] width 26 height 26
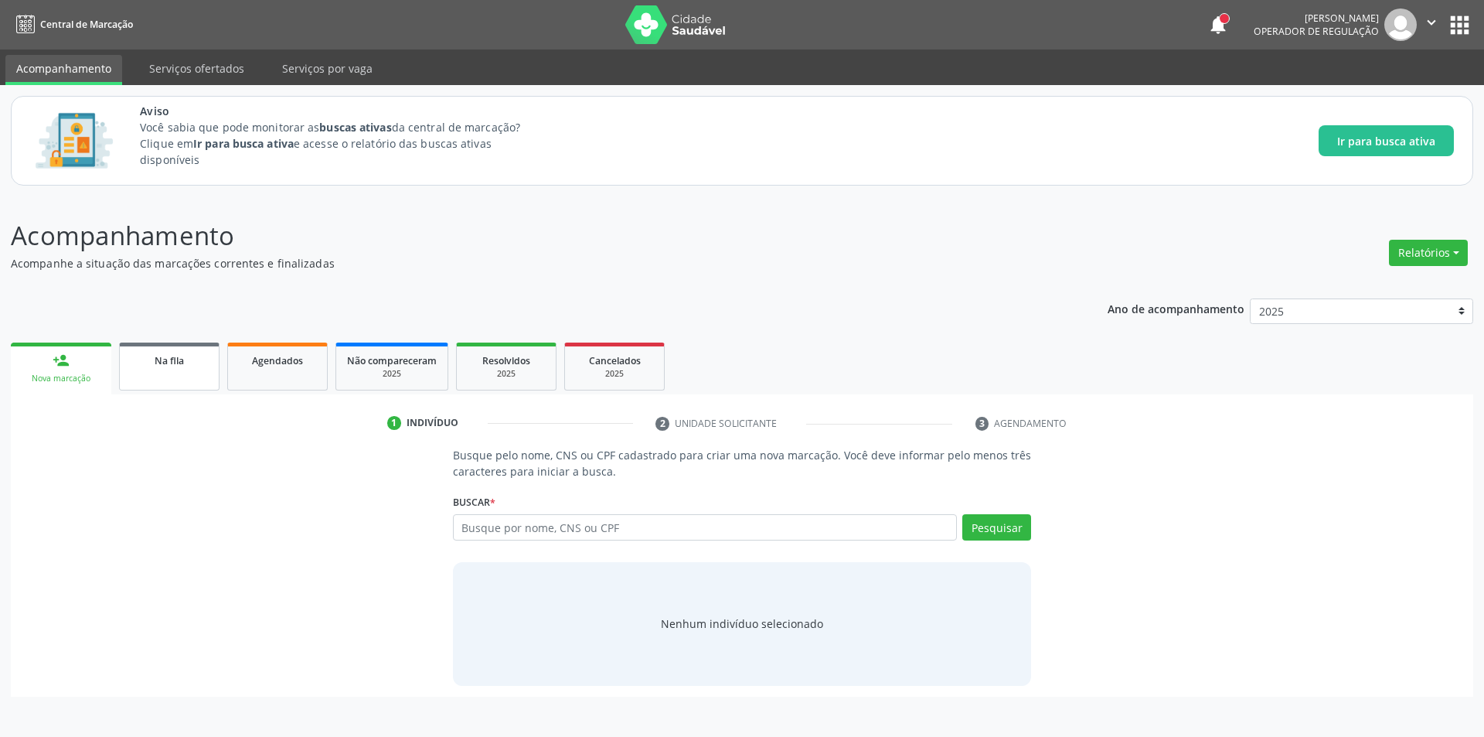
click at [199, 364] on div "Na fila" at bounding box center [169, 360] width 77 height 16
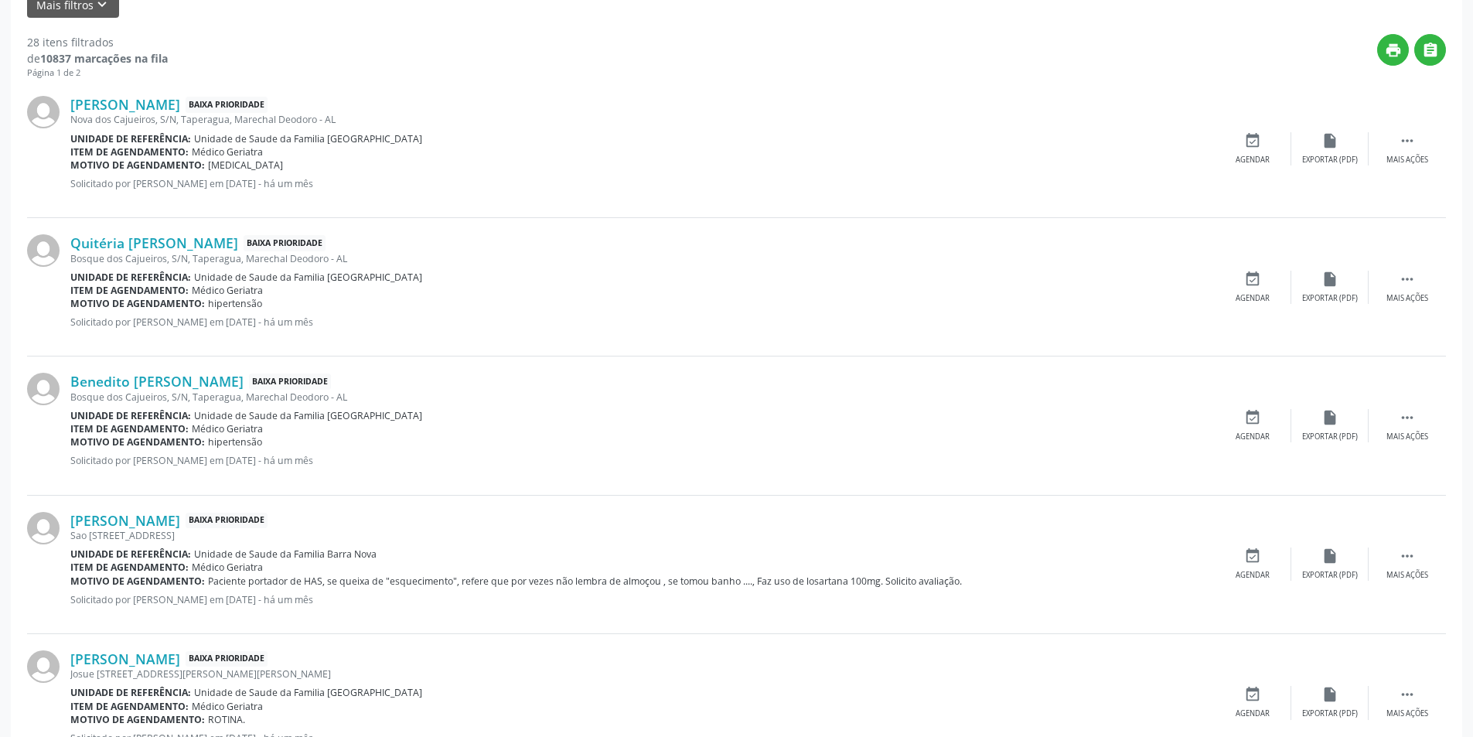
scroll to position [541, 0]
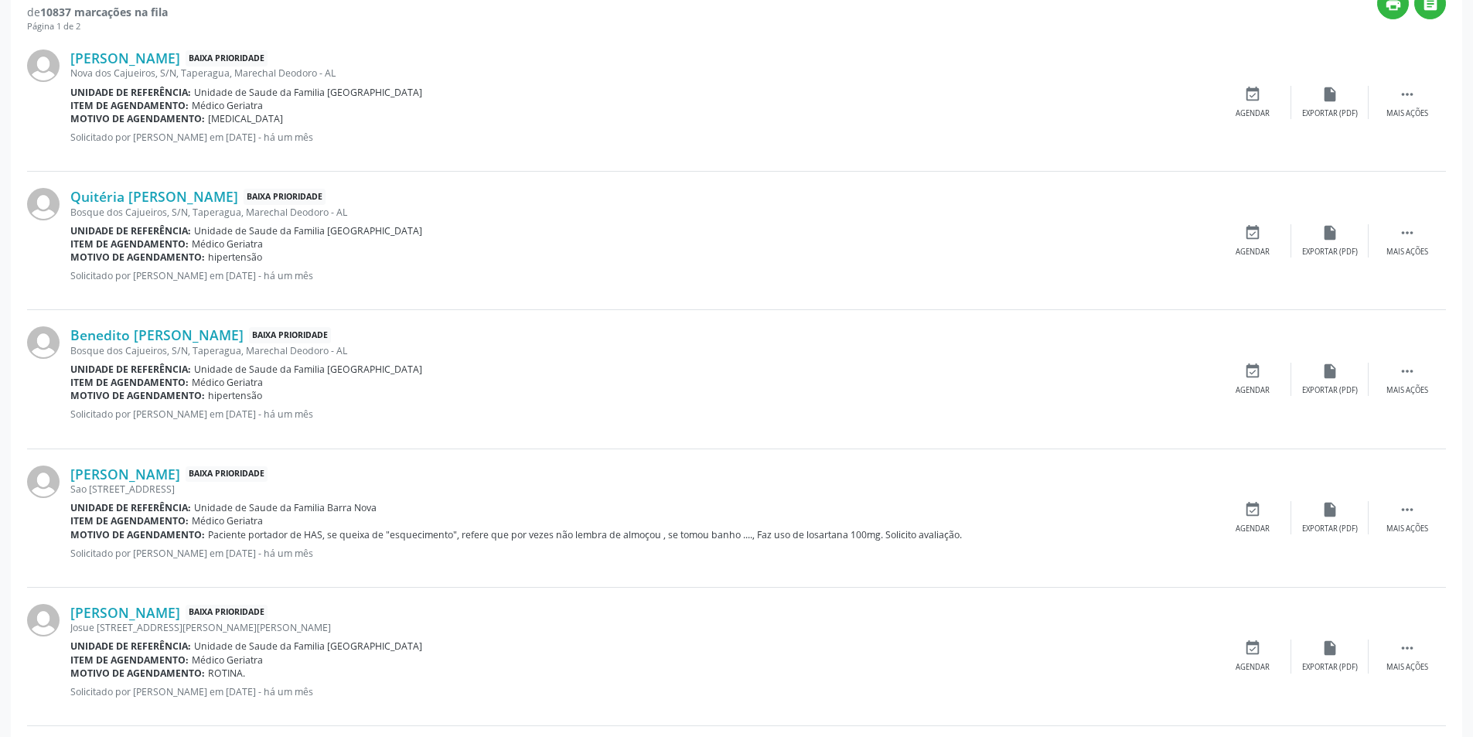
click at [209, 464] on div "[PERSON_NAME] Baixa Prioridade [STREET_ADDRESS] Unidade de referência: Unidade …" at bounding box center [736, 518] width 1419 height 138
click at [180, 472] on link "[PERSON_NAME]" at bounding box center [125, 473] width 110 height 17
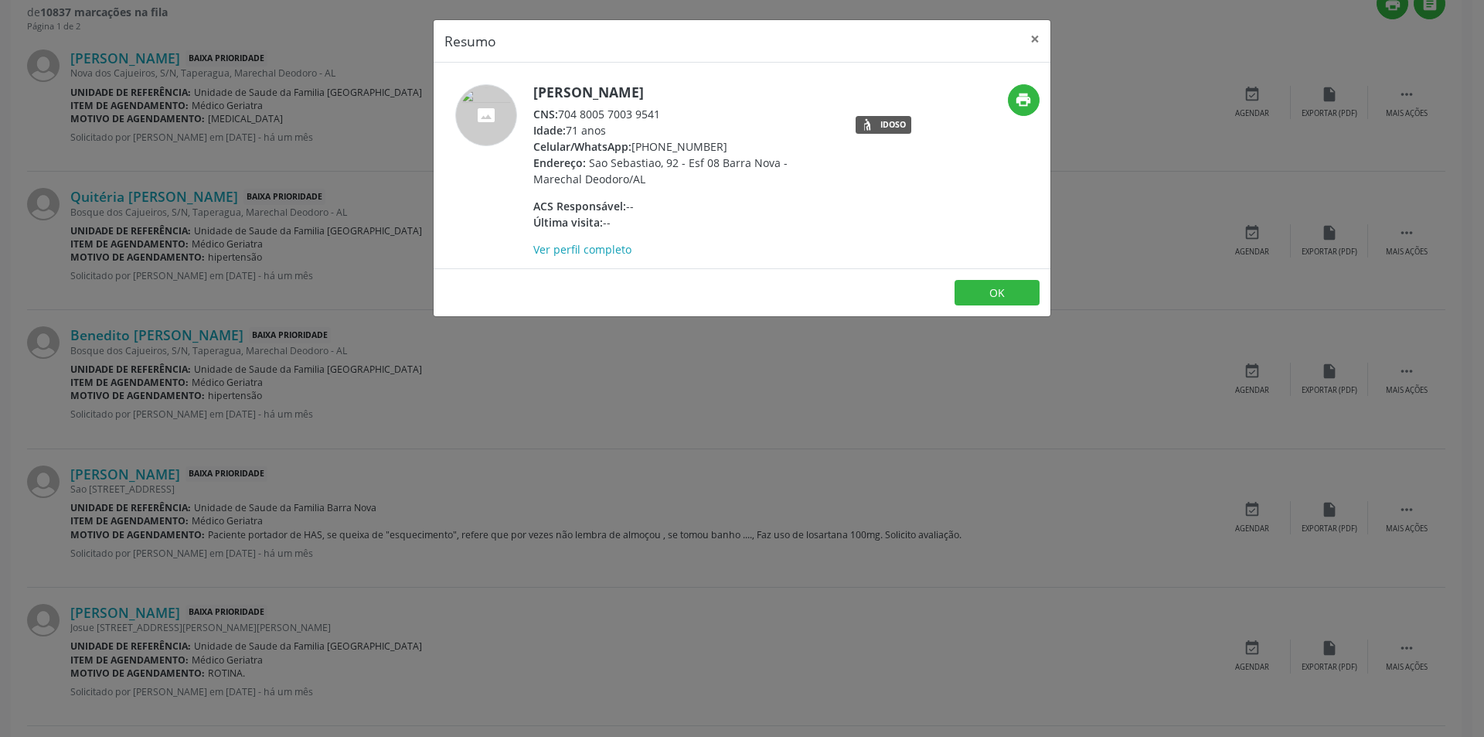
drag, startPoint x: 560, startPoint y: 109, endPoint x: 691, endPoint y: 109, distance: 131.4
click at [691, 109] on div "CNS: 704 8005 7003 9541" at bounding box center [683, 114] width 301 height 16
copy div "704 8005 7003 9541"
click at [1002, 293] on button "OK" at bounding box center [997, 293] width 85 height 26
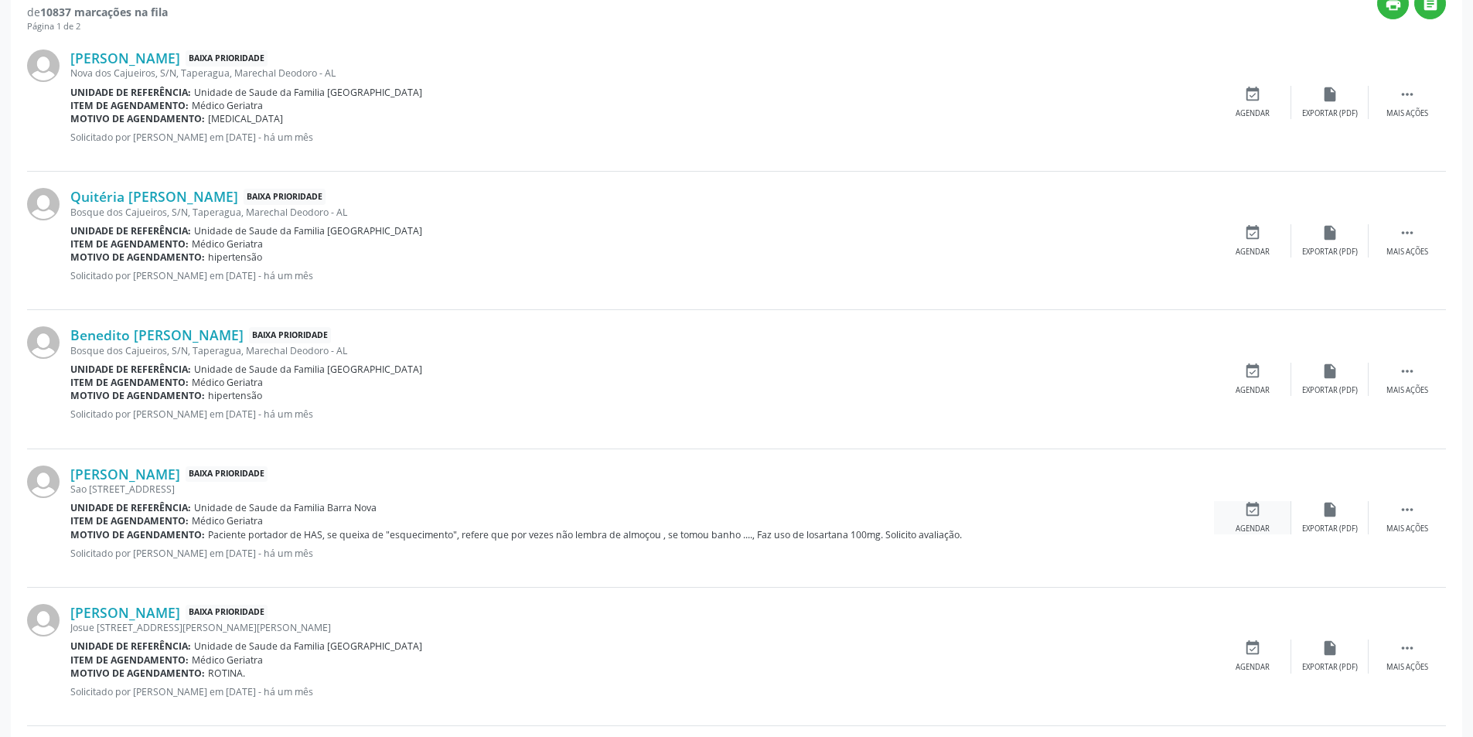
click at [1257, 509] on icon "event_available" at bounding box center [1252, 509] width 17 height 17
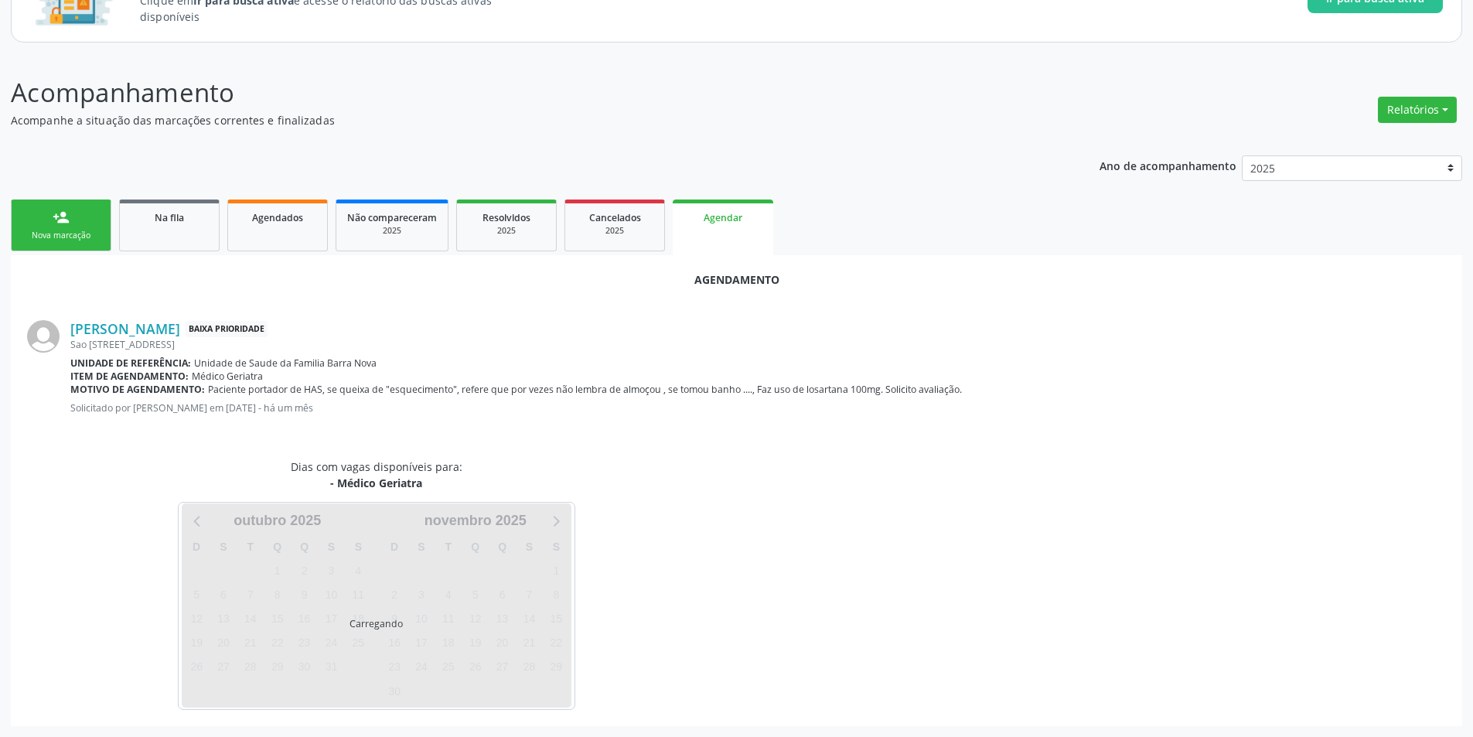
scroll to position [179, 0]
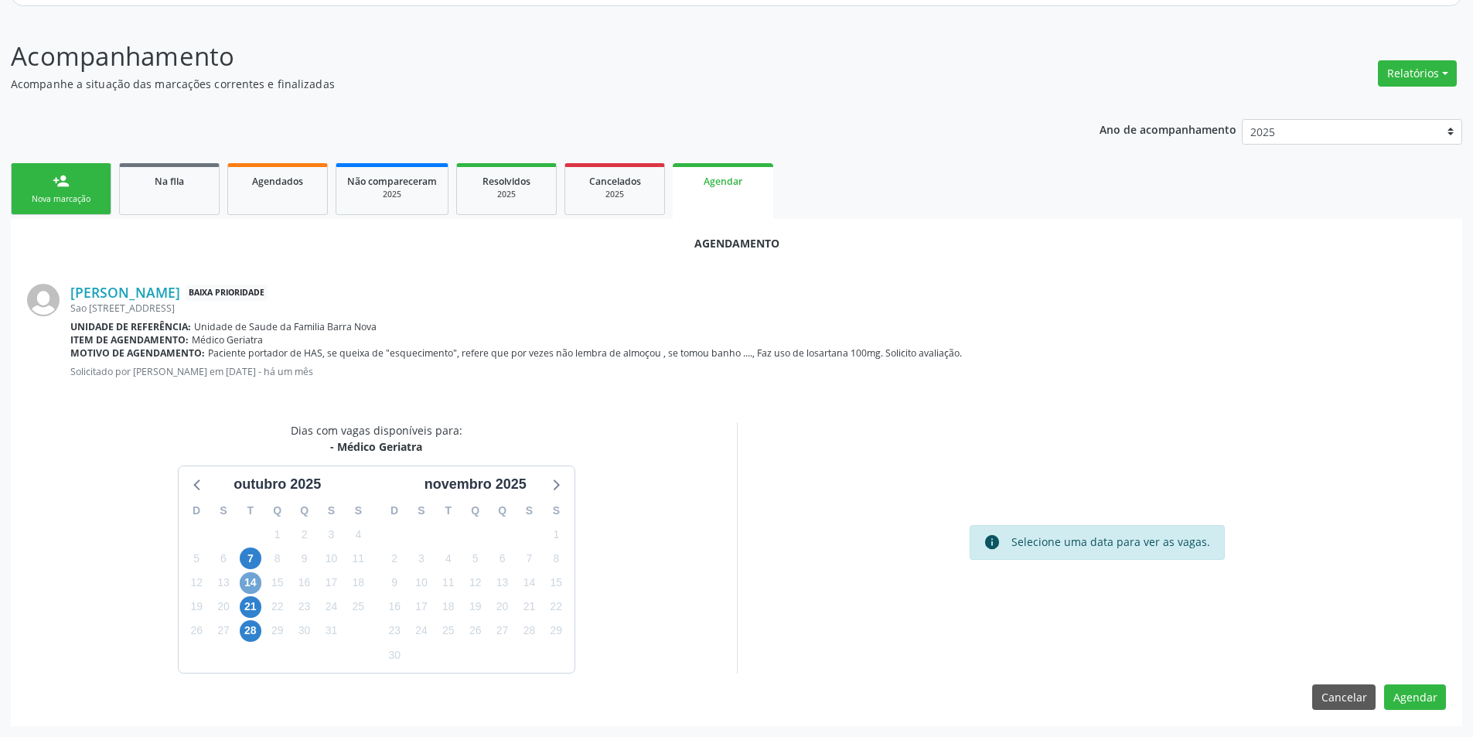
click at [251, 584] on span "14" at bounding box center [251, 583] width 22 height 22
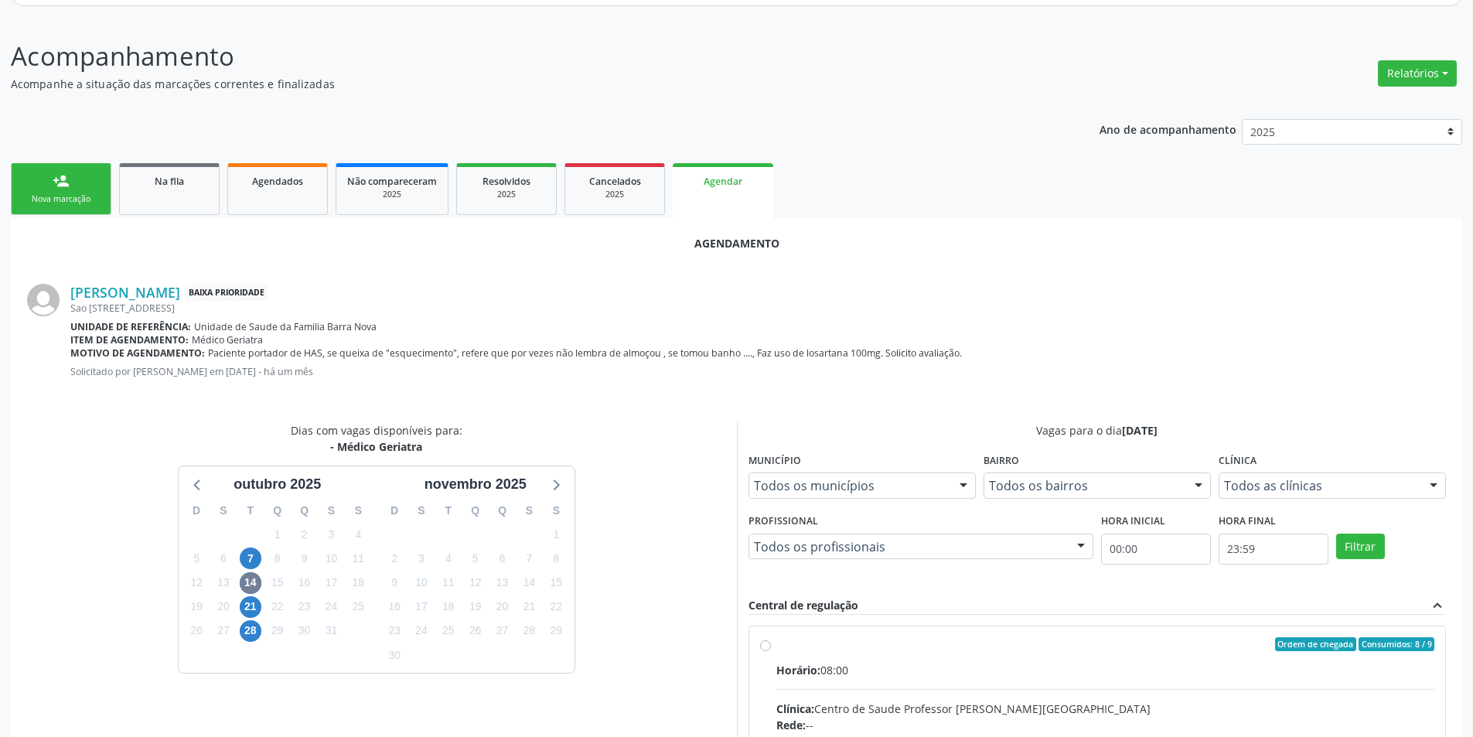
click at [763, 642] on input "Ordem de chegada Consumidos: 8 / 9 Horário: 08:00 Clínica: Centro de Saude Prof…" at bounding box center [765, 644] width 11 height 14
radio input "true"
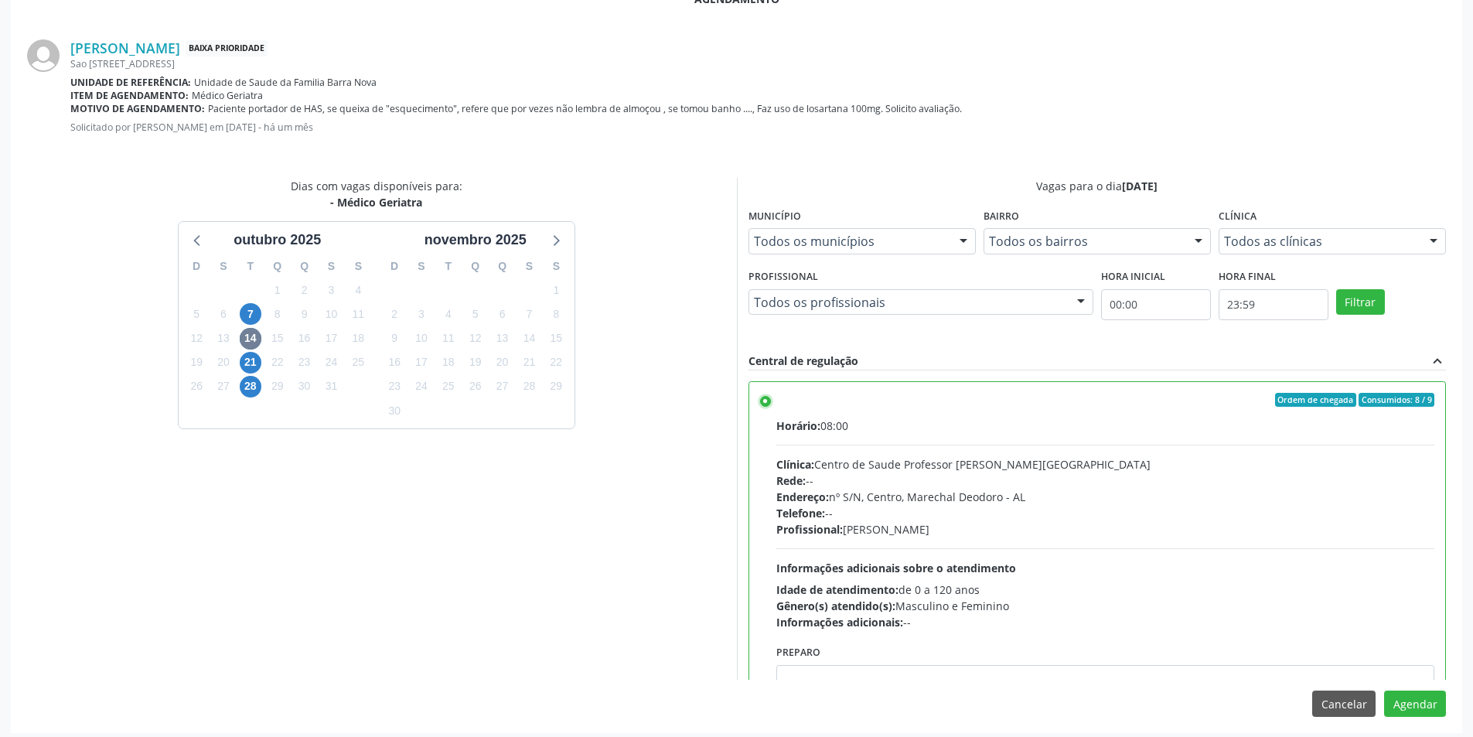
scroll to position [431, 0]
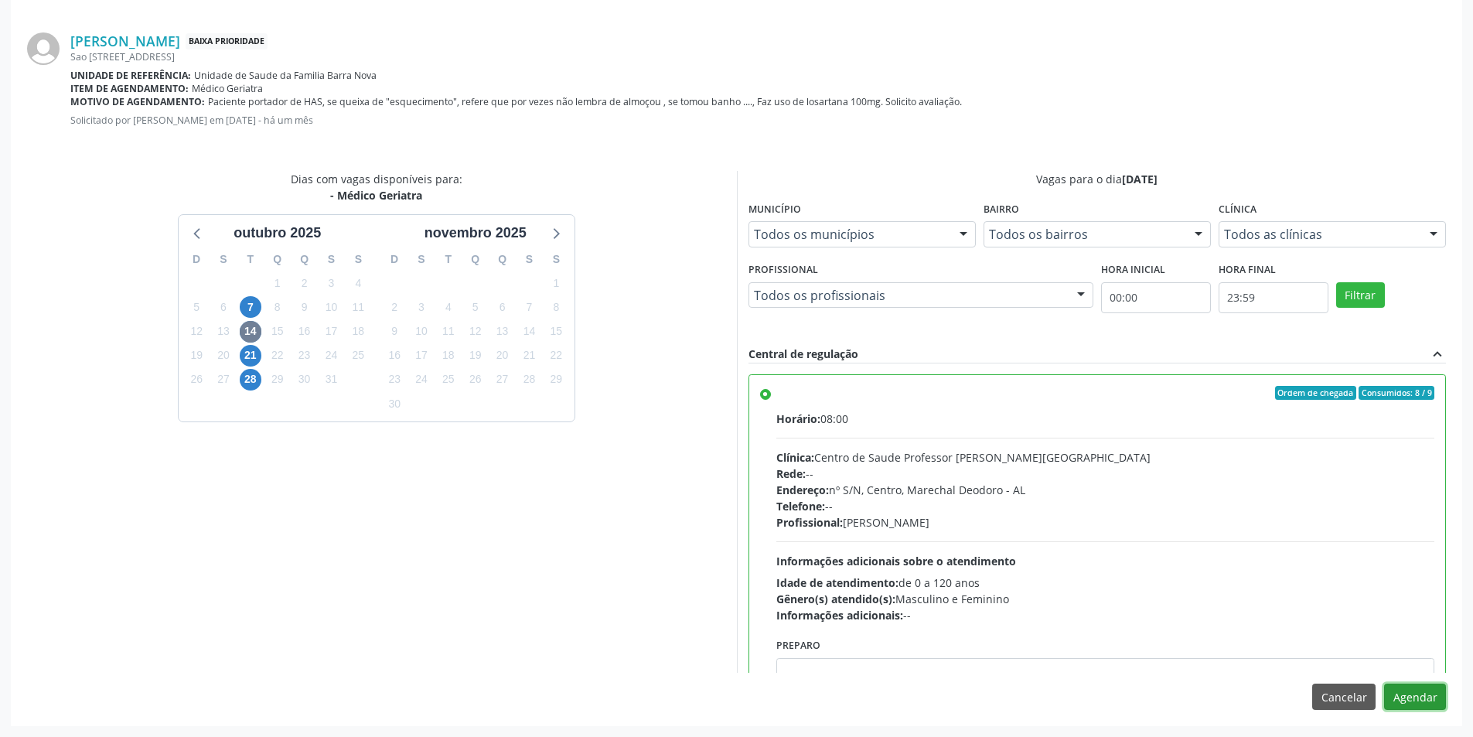
click at [1422, 691] on button "Agendar" at bounding box center [1415, 696] width 62 height 26
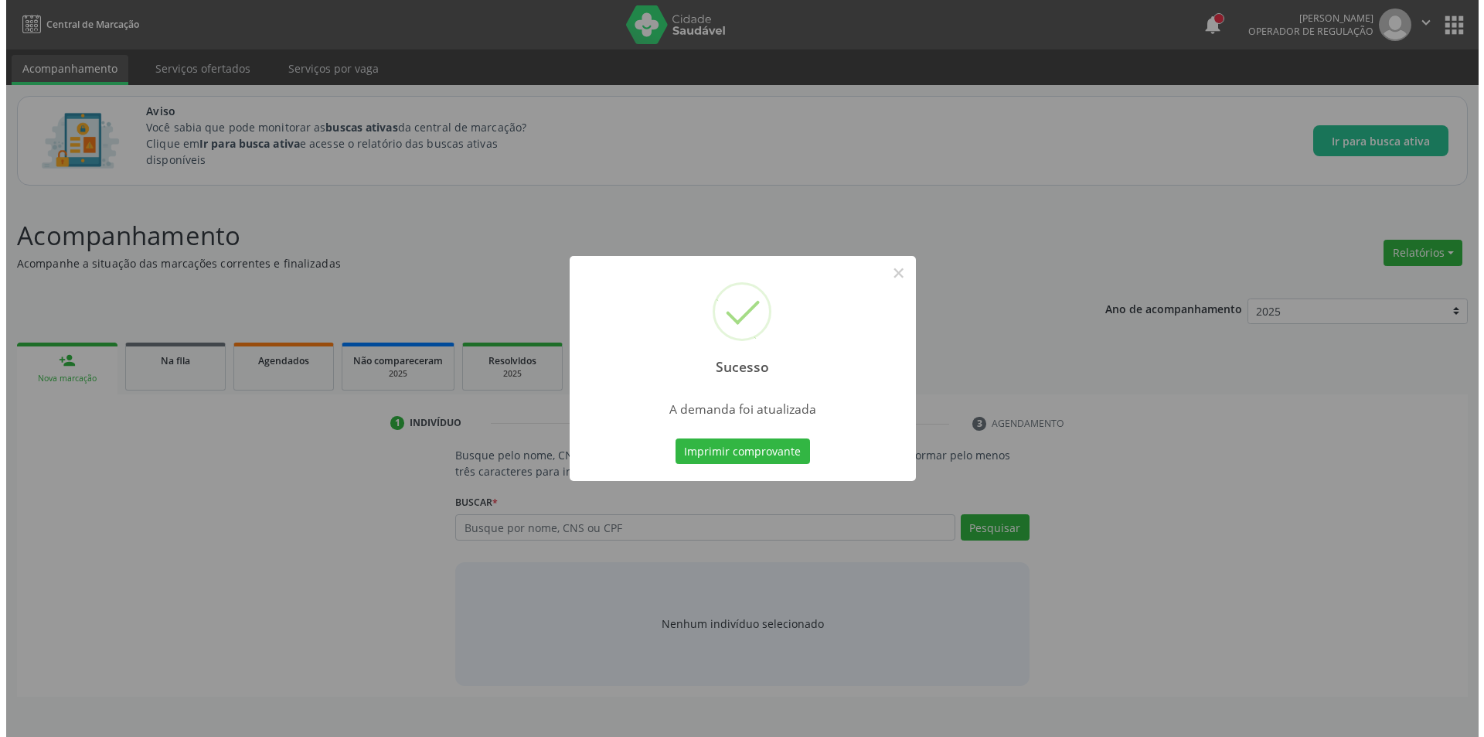
scroll to position [0, 0]
